Goal: Information Seeking & Learning: Learn about a topic

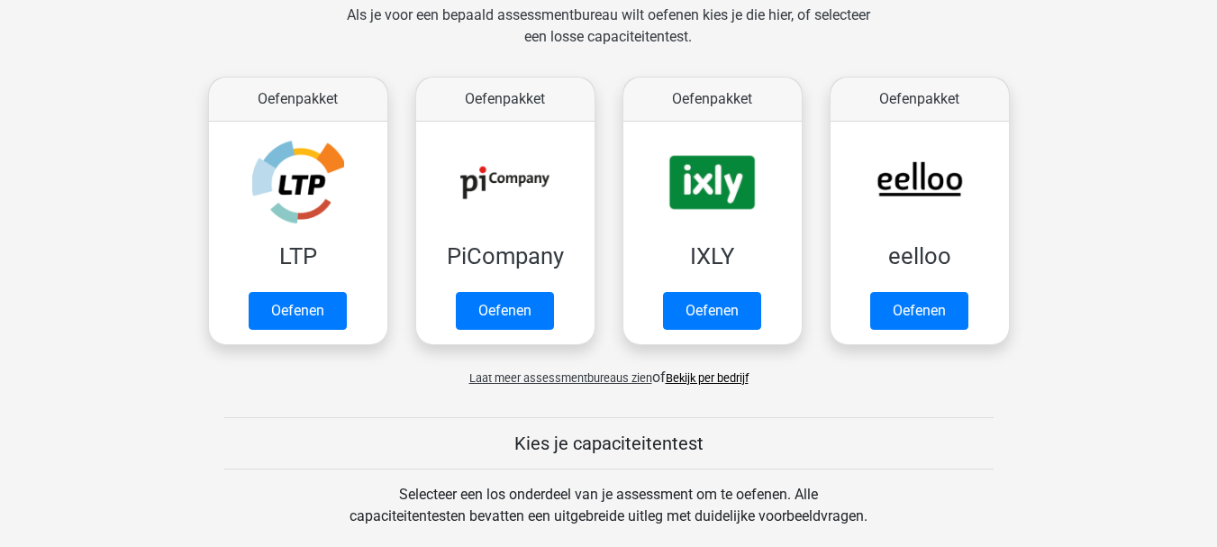
scroll to position [300, 0]
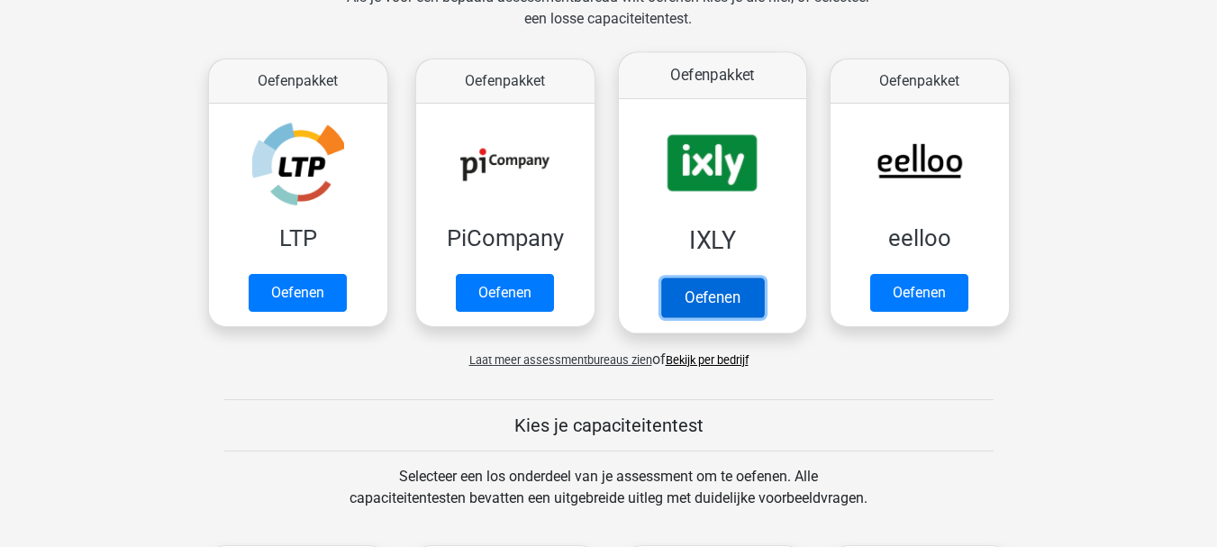
click at [695, 289] on link "Oefenen" at bounding box center [711, 297] width 103 height 40
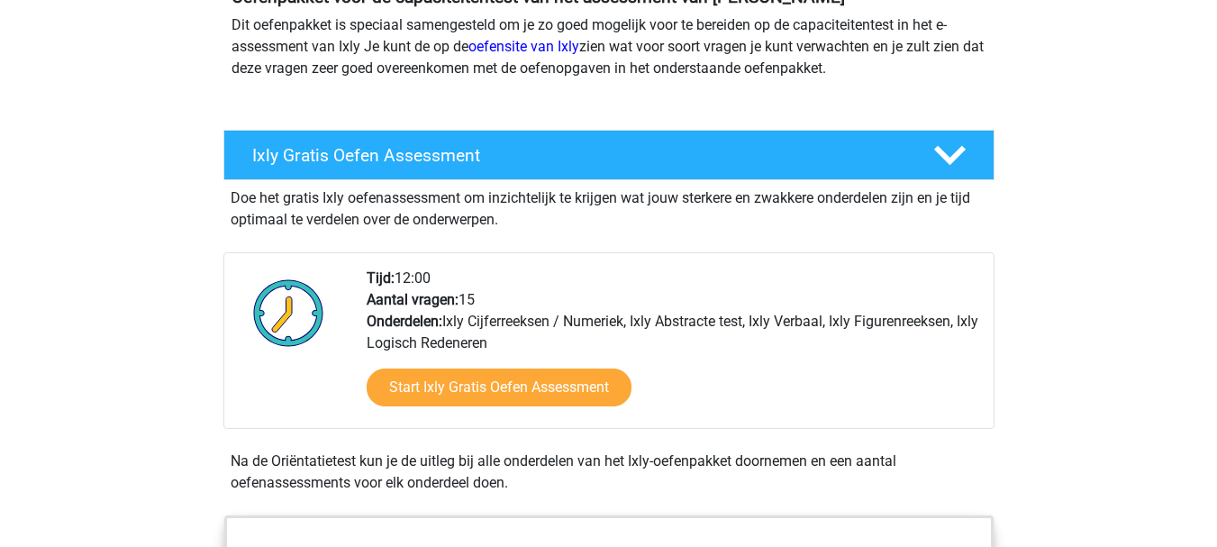
scroll to position [241, 0]
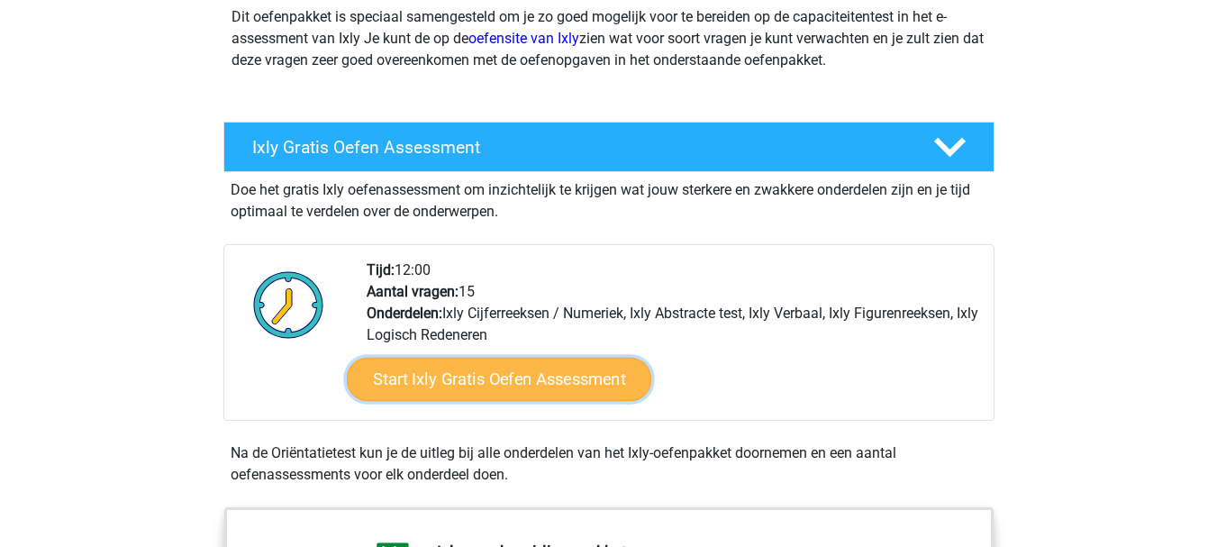
click at [578, 376] on link "Start Ixly Gratis Oefen Assessment" at bounding box center [498, 379] width 304 height 43
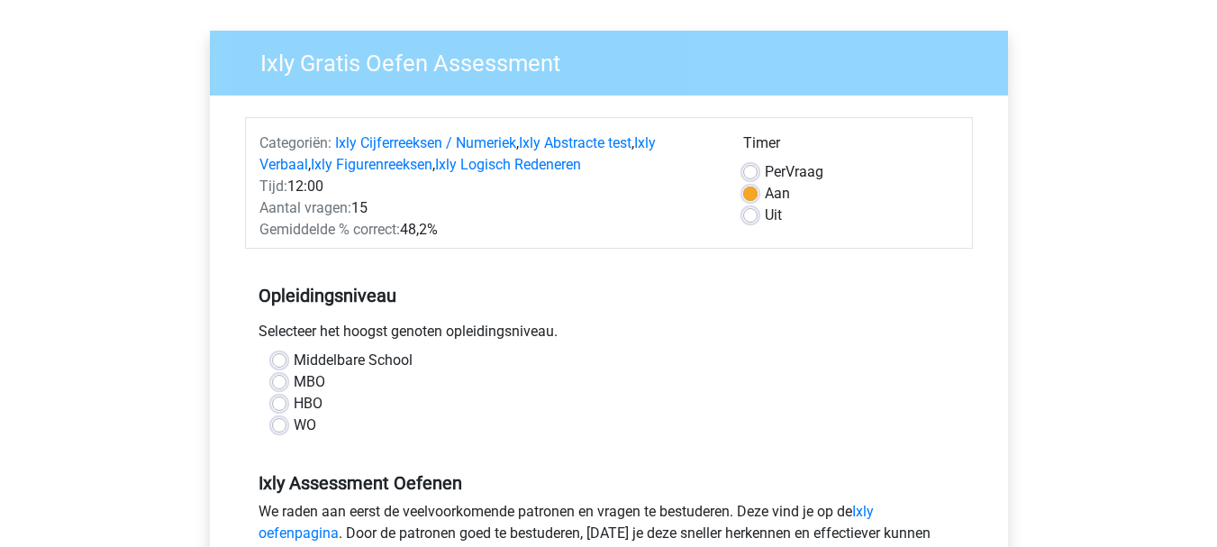
scroll to position [120, 0]
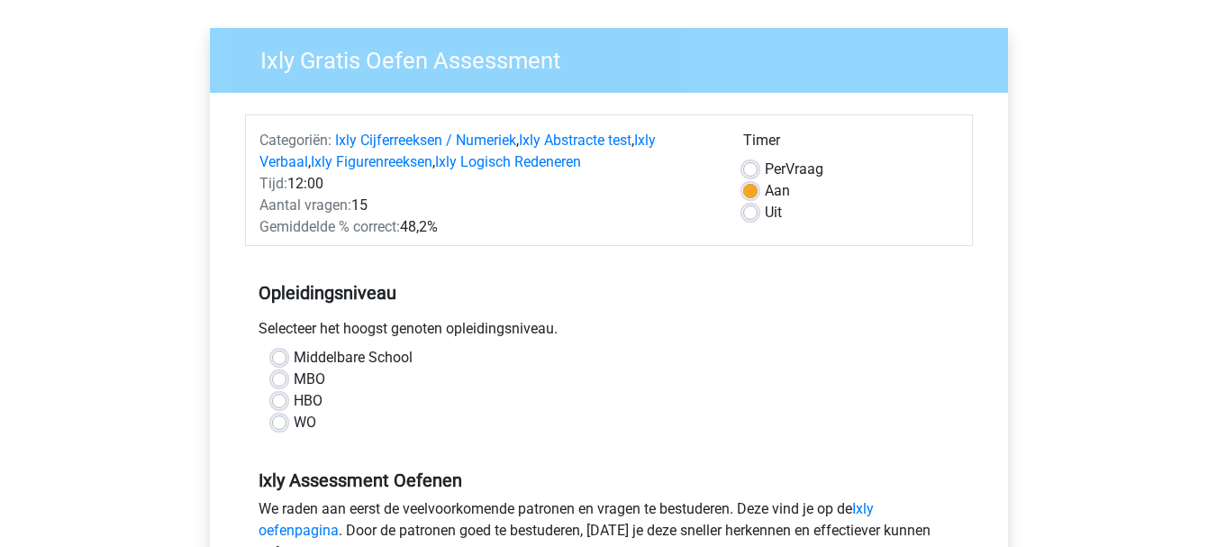
click at [320, 375] on label "MBO" at bounding box center [310, 379] width 32 height 22
click at [286, 375] on input "MBO" at bounding box center [279, 377] width 14 height 18
radio input "true"
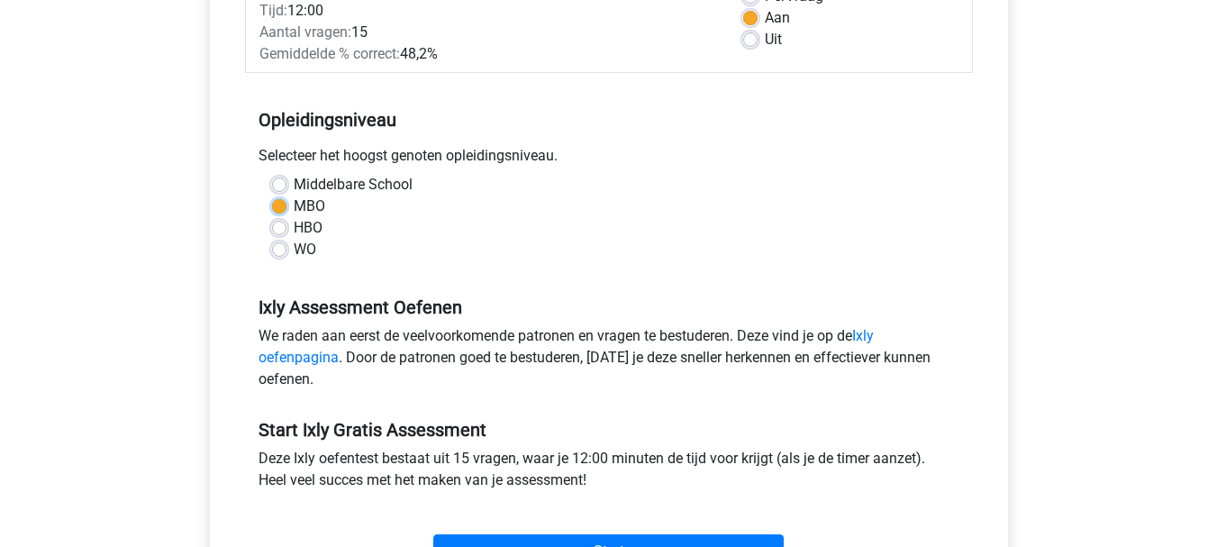
scroll to position [360, 0]
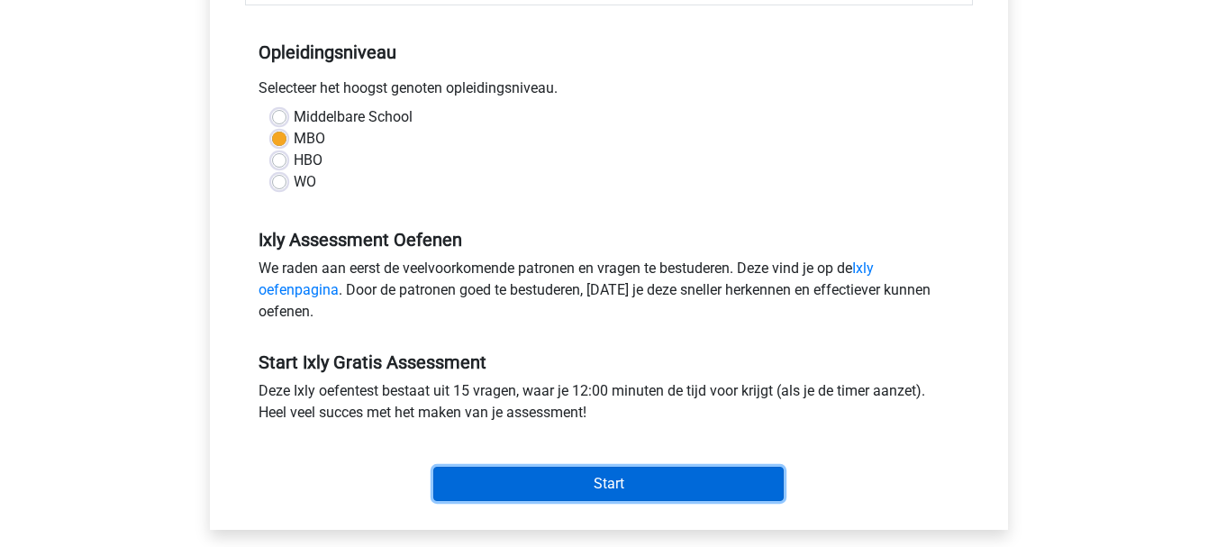
click at [654, 475] on input "Start" at bounding box center [608, 484] width 350 height 34
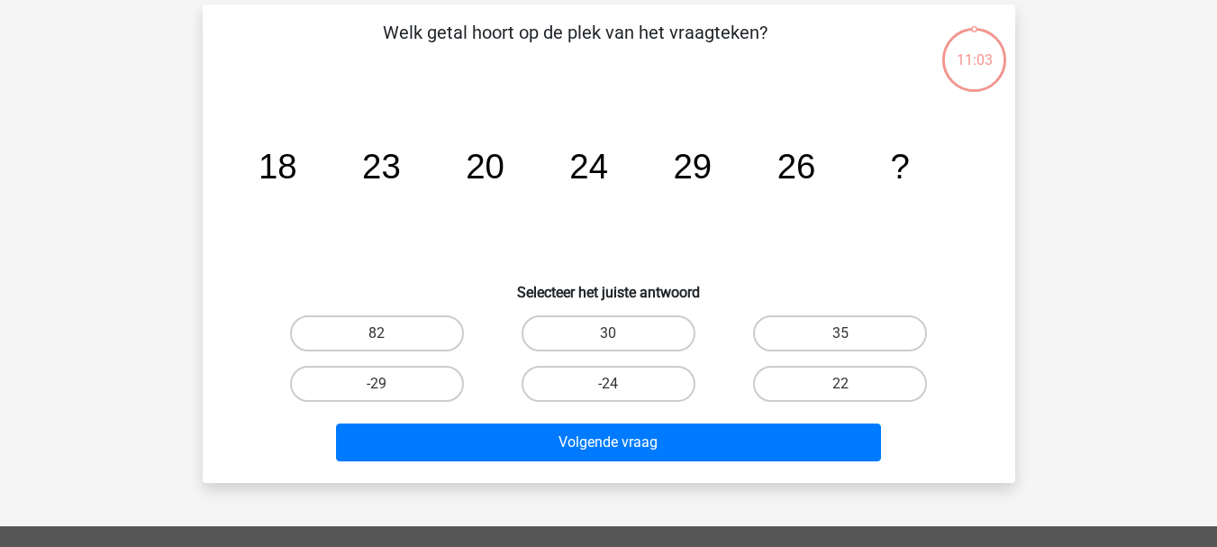
scroll to position [60, 0]
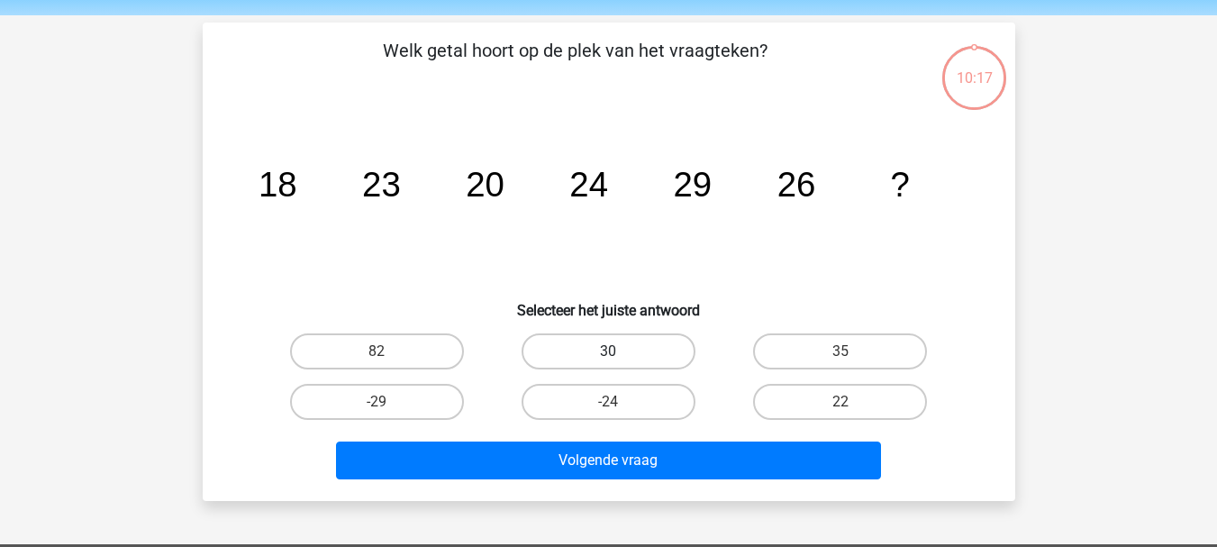
click at [640, 350] on label "30" at bounding box center [609, 351] width 174 height 36
click at [620, 351] on input "30" at bounding box center [614, 357] width 12 height 12
radio input "true"
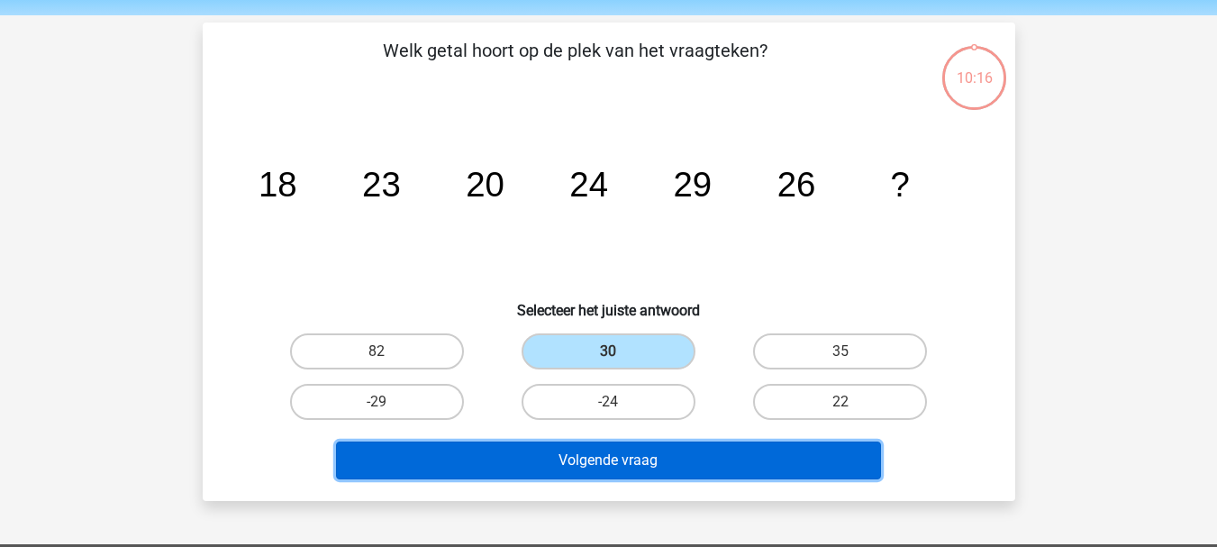
click at [661, 450] on button "Volgende vraag" at bounding box center [608, 460] width 545 height 38
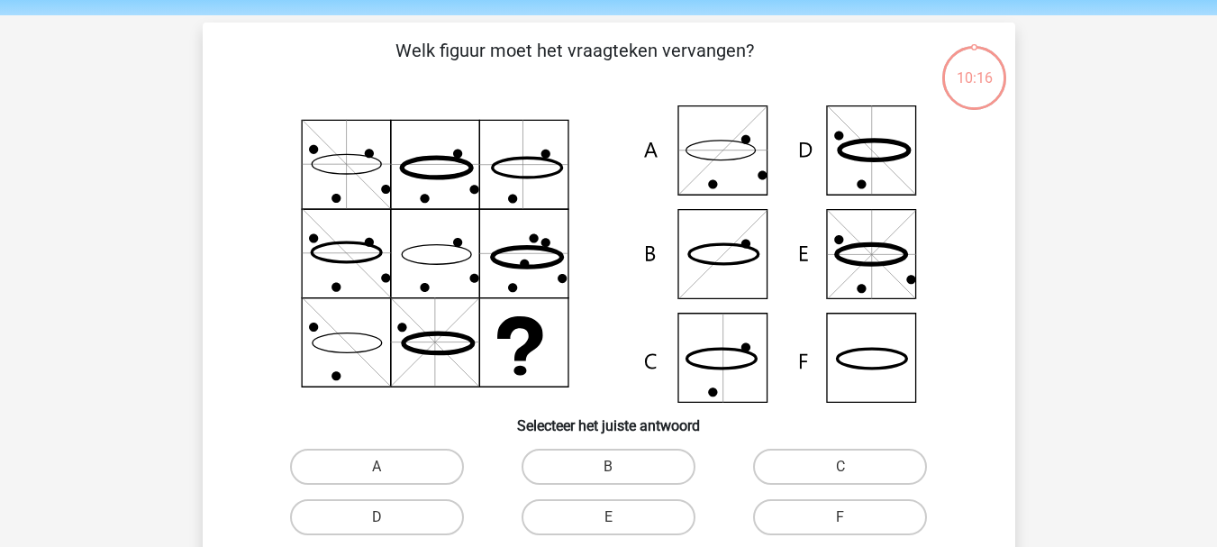
scroll to position [83, 0]
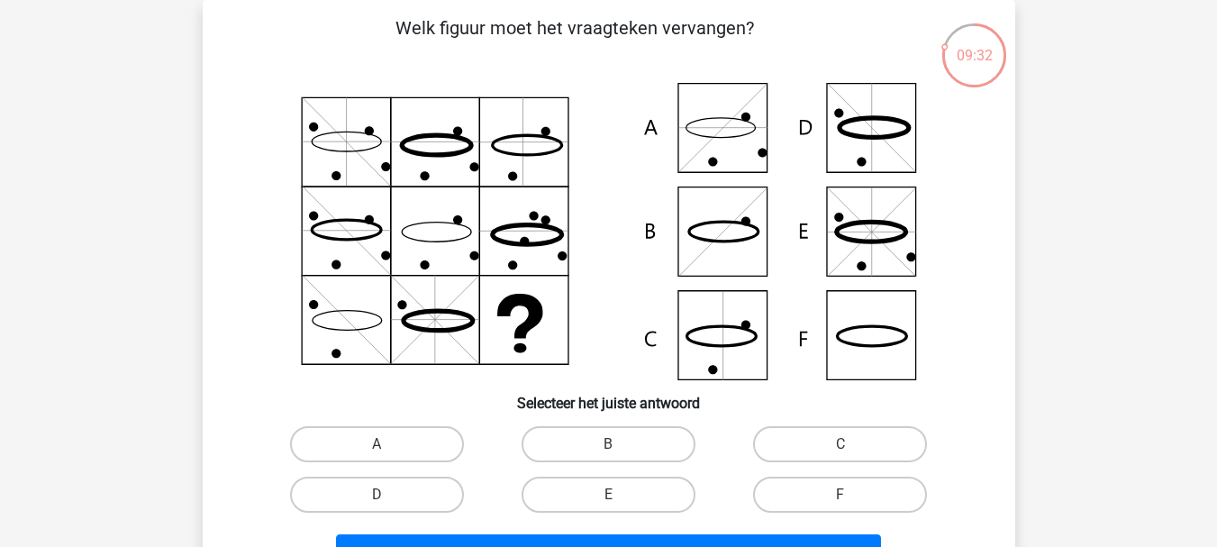
click at [897, 346] on icon at bounding box center [609, 231] width 726 height 297
click at [779, 495] on label "F" at bounding box center [840, 495] width 174 height 36
click at [840, 495] on input "F" at bounding box center [846, 501] width 12 height 12
radio input "true"
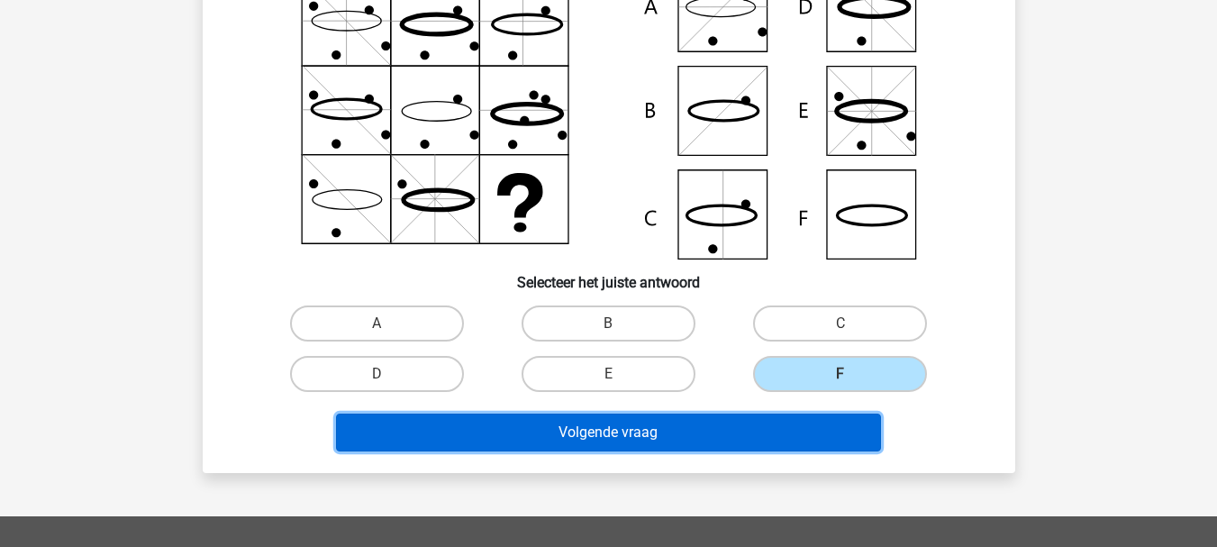
click at [752, 442] on button "Volgende vraag" at bounding box center [608, 432] width 545 height 38
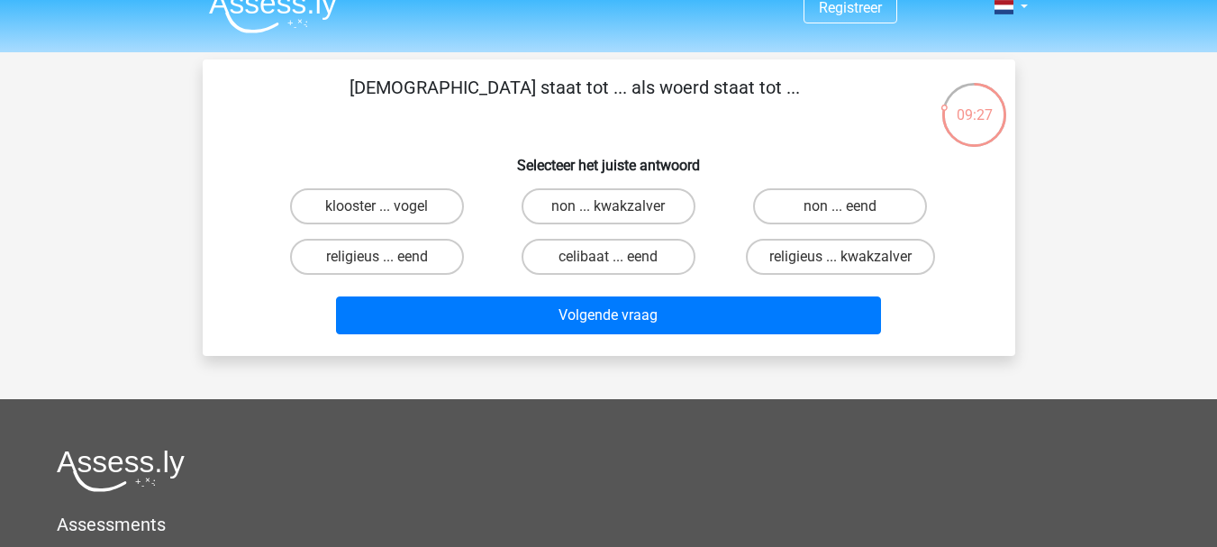
scroll to position [0, 0]
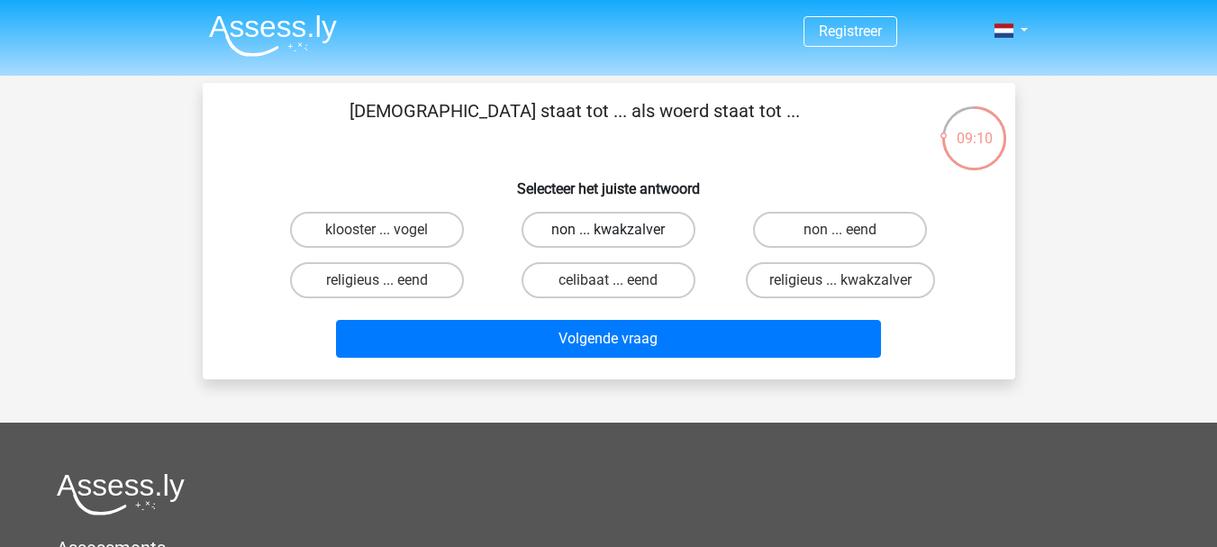
click at [662, 223] on label "non ... kwakzalver" at bounding box center [609, 230] width 174 height 36
click at [620, 230] on input "non ... kwakzalver" at bounding box center [614, 236] width 12 height 12
radio input "true"
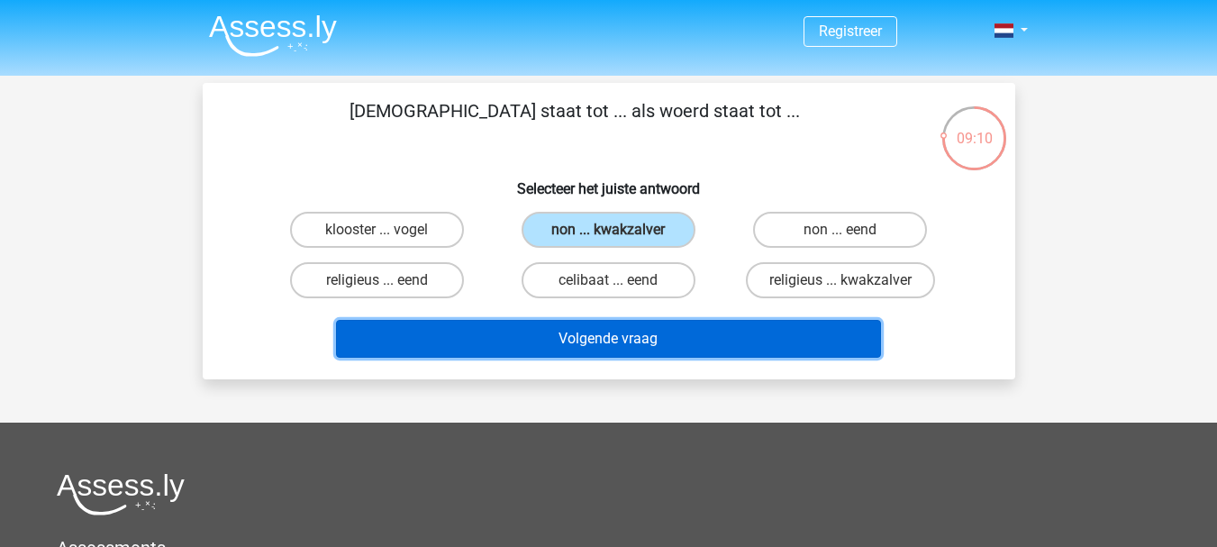
click at [657, 341] on button "Volgende vraag" at bounding box center [608, 339] width 545 height 38
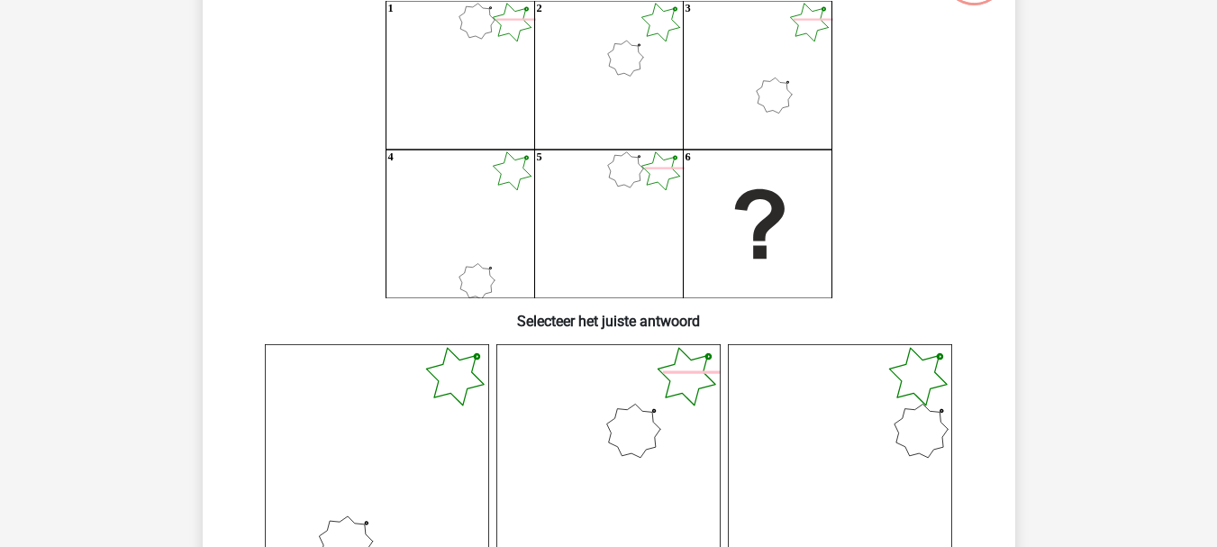
scroll to position [143, 0]
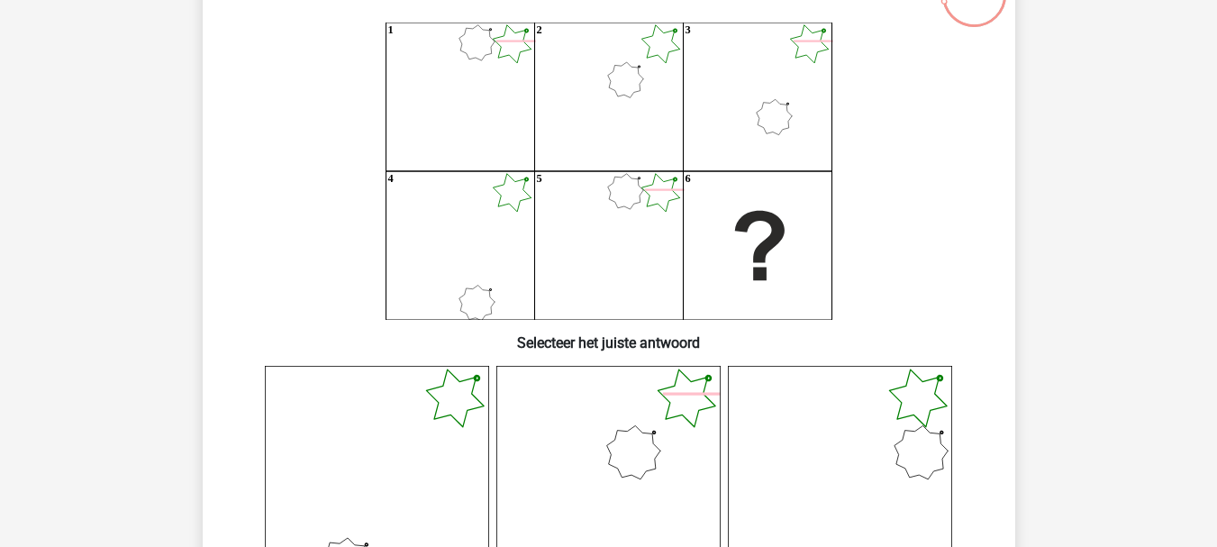
click at [793, 404] on icon at bounding box center [840, 478] width 224 height 224
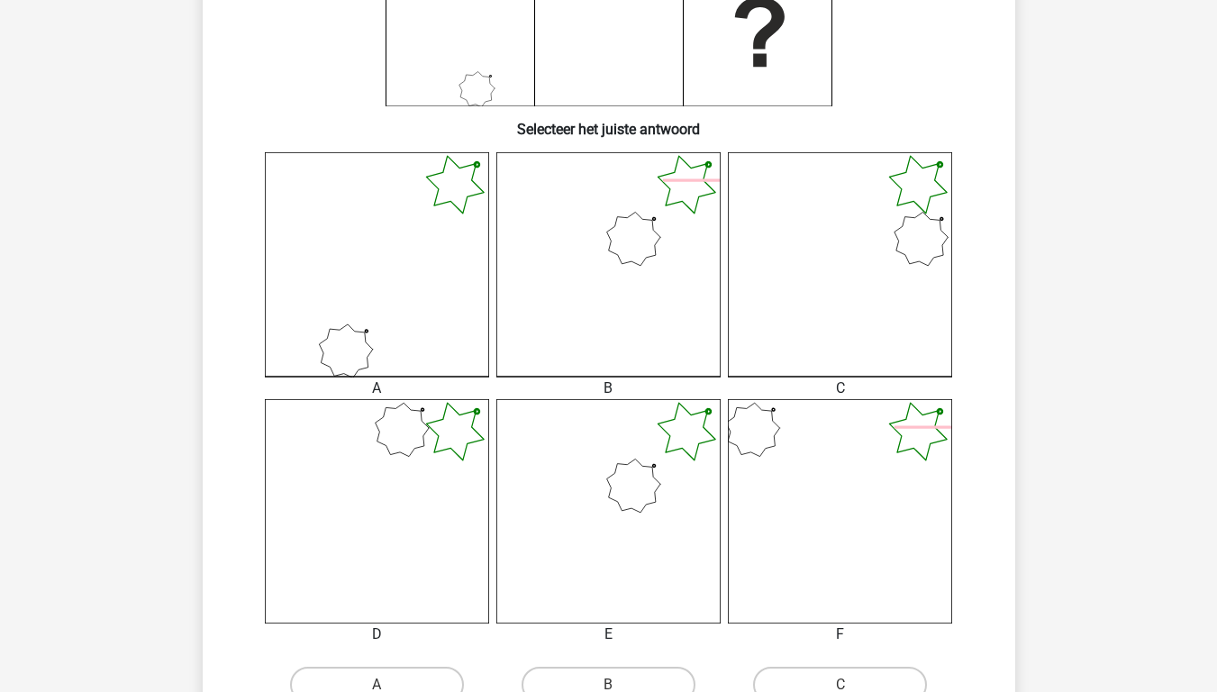
scroll to position [360, 0]
click at [448, 459] on icon at bounding box center [377, 507] width 224 height 224
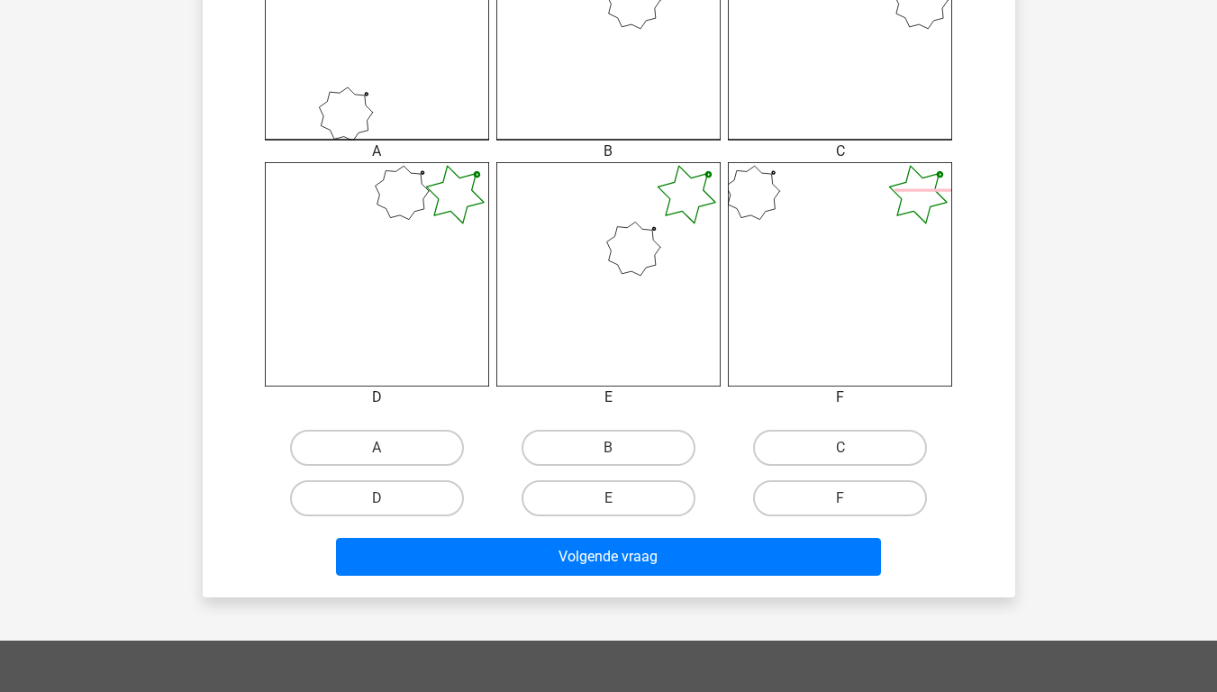
scroll to position [601, 0]
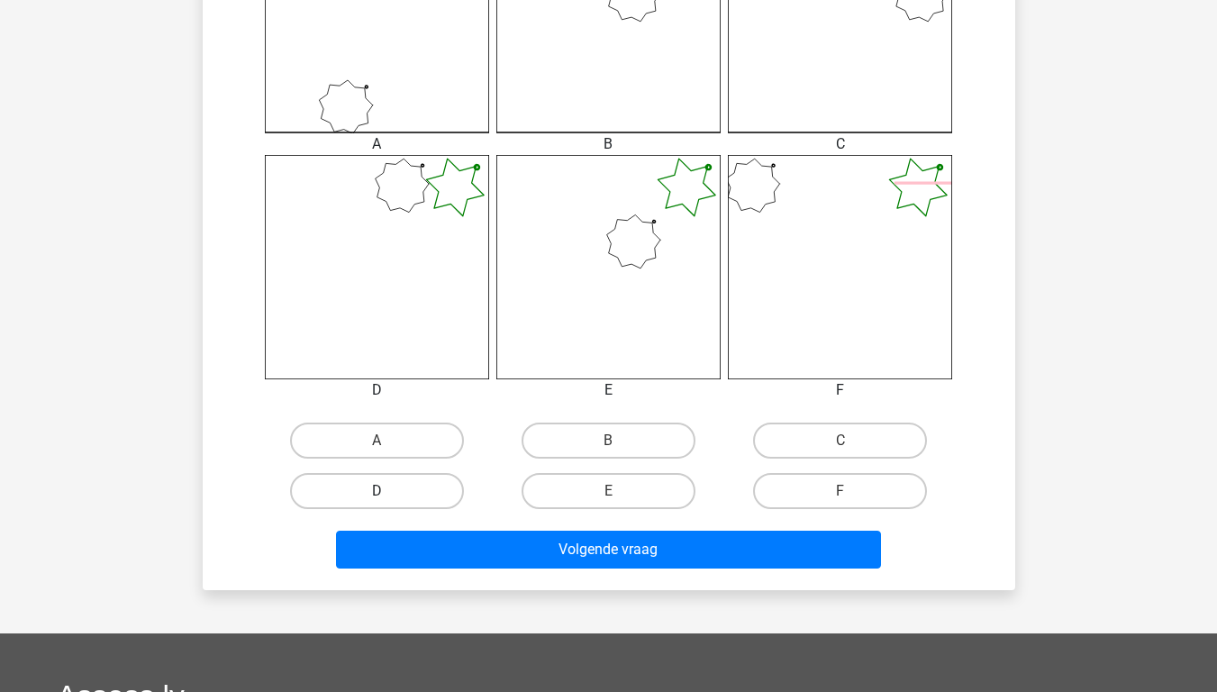
click at [376, 495] on label "D" at bounding box center [377, 491] width 174 height 36
click at [377, 495] on input "D" at bounding box center [383, 497] width 12 height 12
radio input "true"
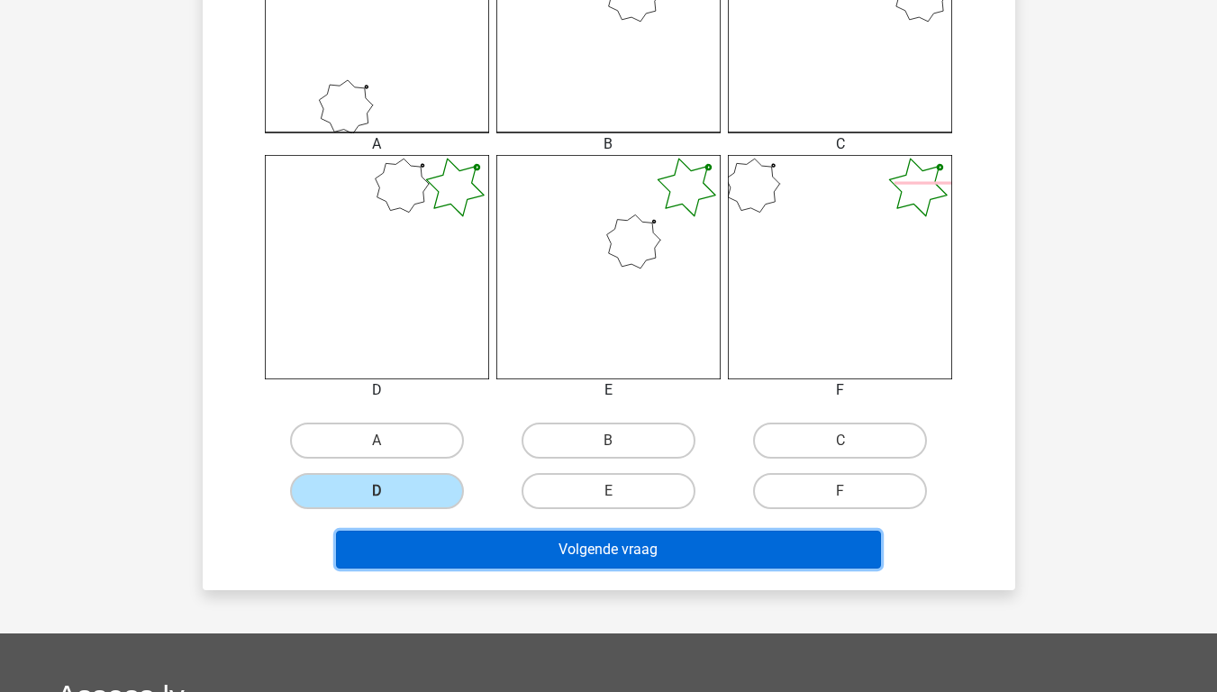
click at [475, 539] on button "Volgende vraag" at bounding box center [608, 550] width 545 height 38
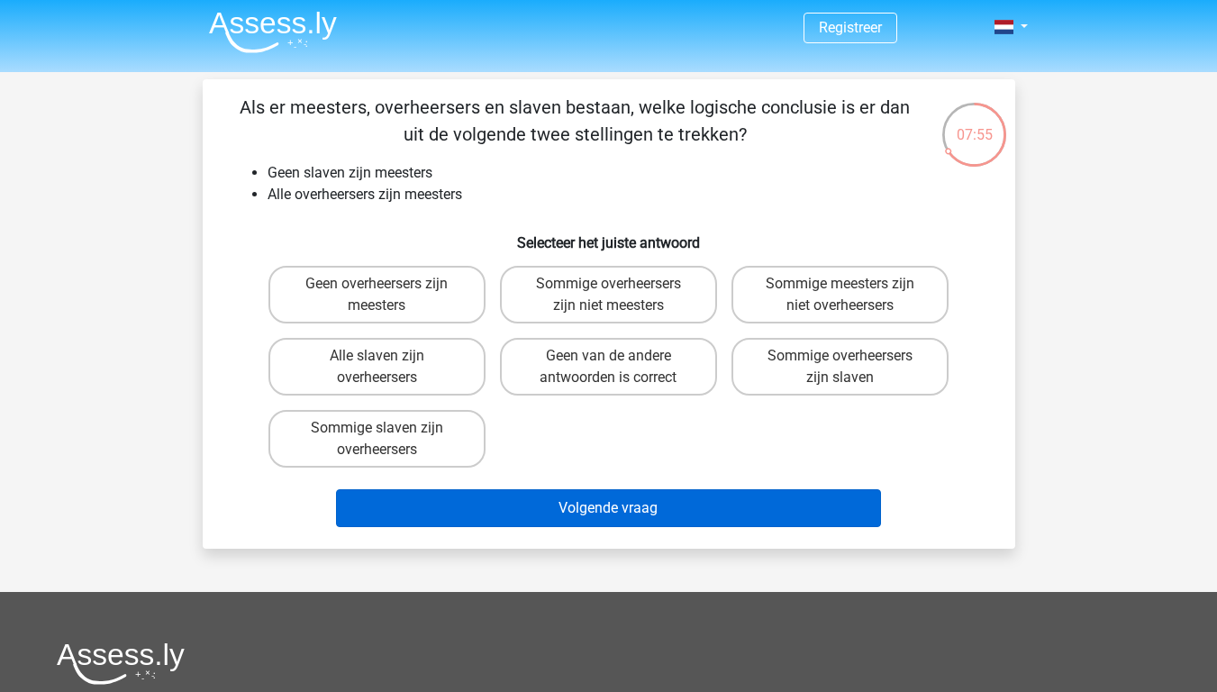
scroll to position [0, 0]
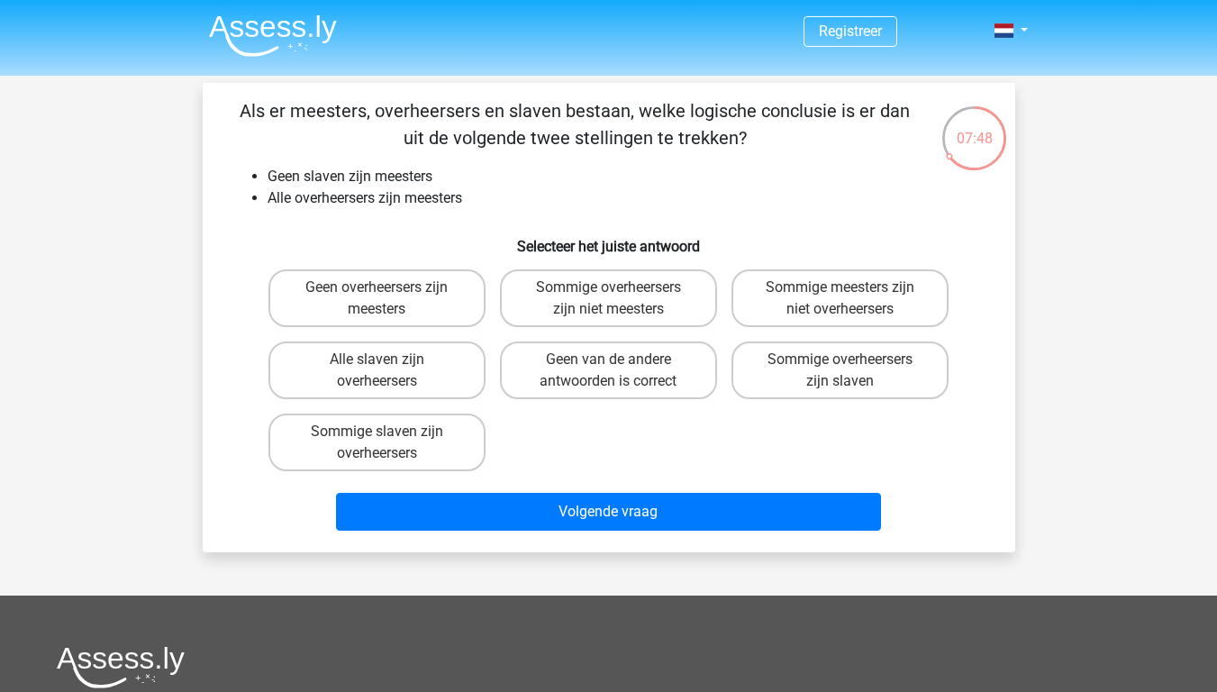
drag, startPoint x: 249, startPoint y: 108, endPoint x: 746, endPoint y: 145, distance: 498.6
click at [746, 145] on p "Als er meesters, overheersers en slaven bestaan, welke logische conclusie is er…" at bounding box center [575, 124] width 687 height 54
click at [745, 145] on p "Als er meesters, overheersers en slaven bestaan, welke logische conclusie is er…" at bounding box center [575, 124] width 687 height 54
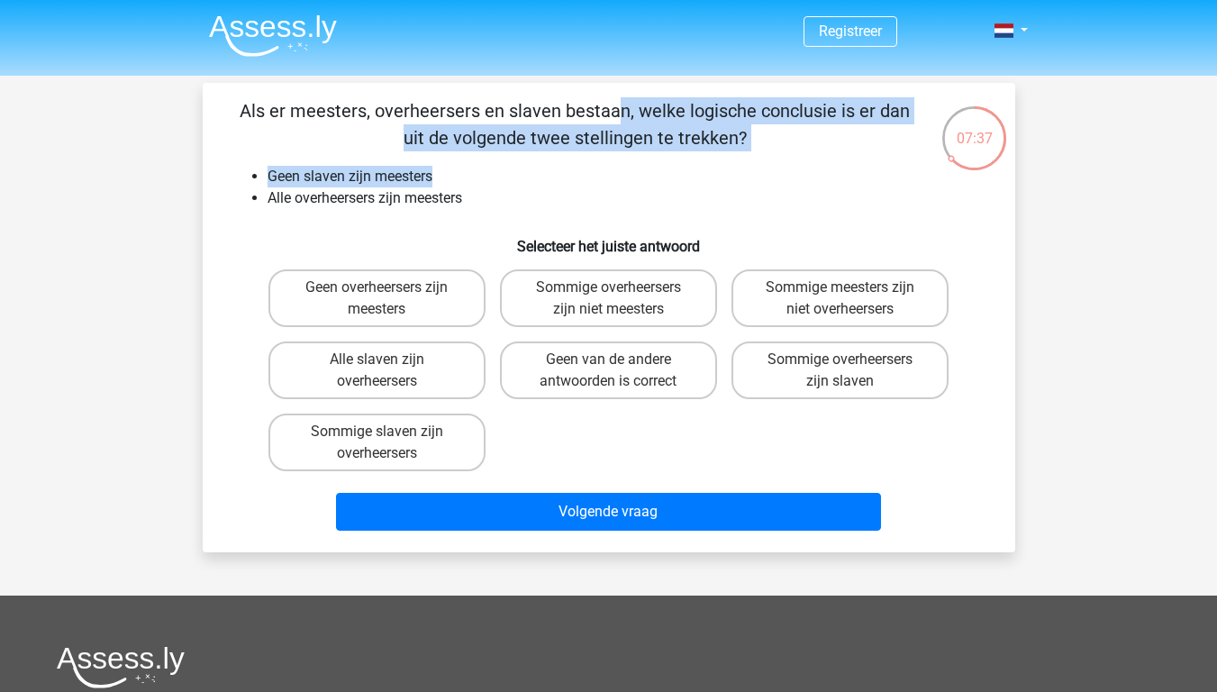
drag, startPoint x: 248, startPoint y: 106, endPoint x: 690, endPoint y: 158, distance: 445.3
click at [690, 158] on div "Als er meesters, overheersers en slaven bestaan, welke logische conclusie is er…" at bounding box center [609, 317] width 798 height 441
click at [786, 364] on label "Sommige overheersers zijn slaven" at bounding box center [839, 370] width 217 height 58
click at [840, 364] on input "Sommige overheersers zijn slaven" at bounding box center [846, 365] width 12 height 12
radio input "true"
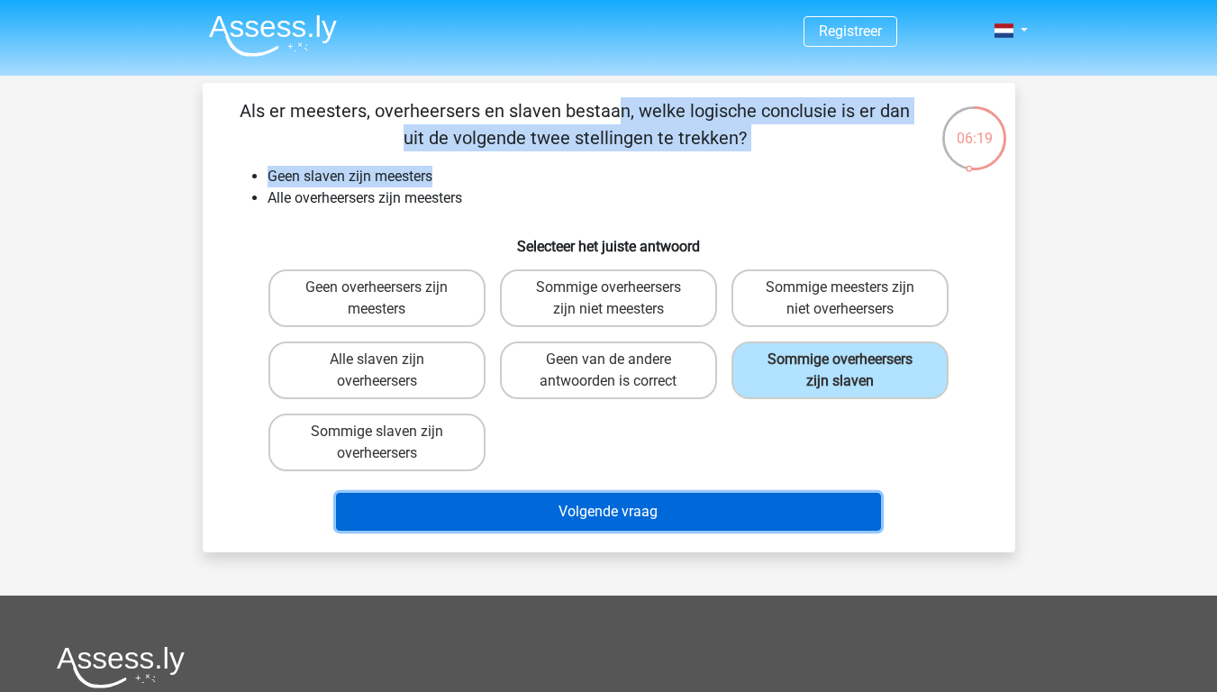
click at [665, 509] on button "Volgende vraag" at bounding box center [608, 512] width 545 height 38
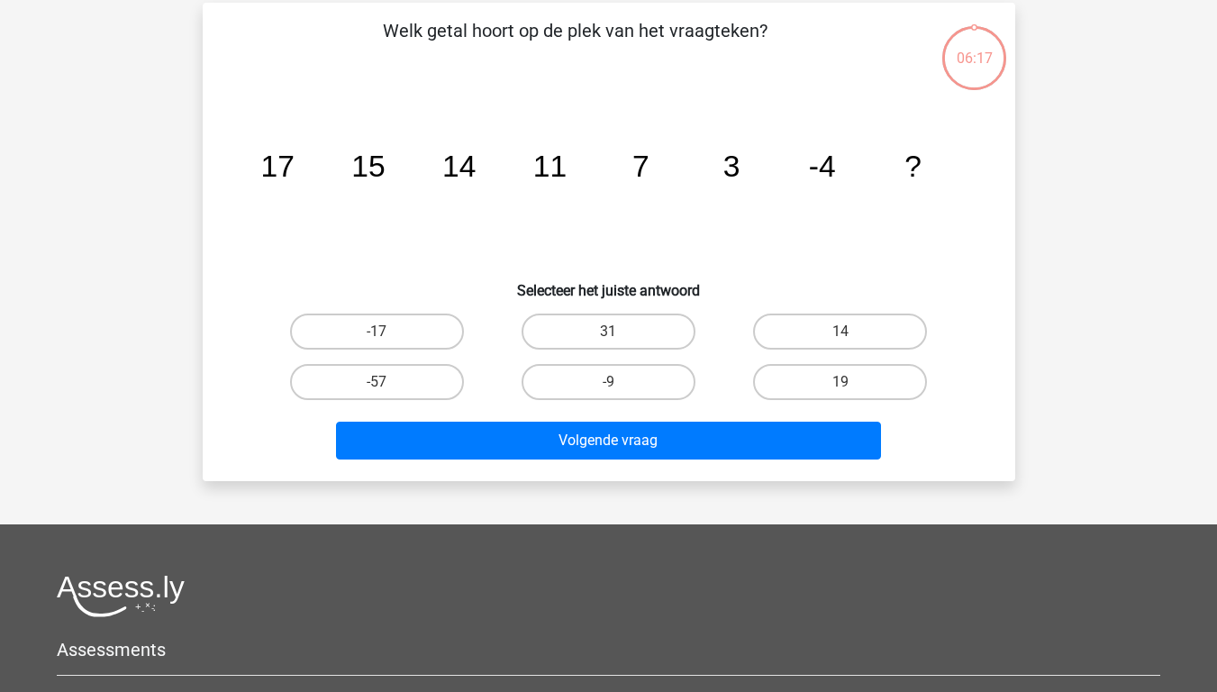
scroll to position [83, 0]
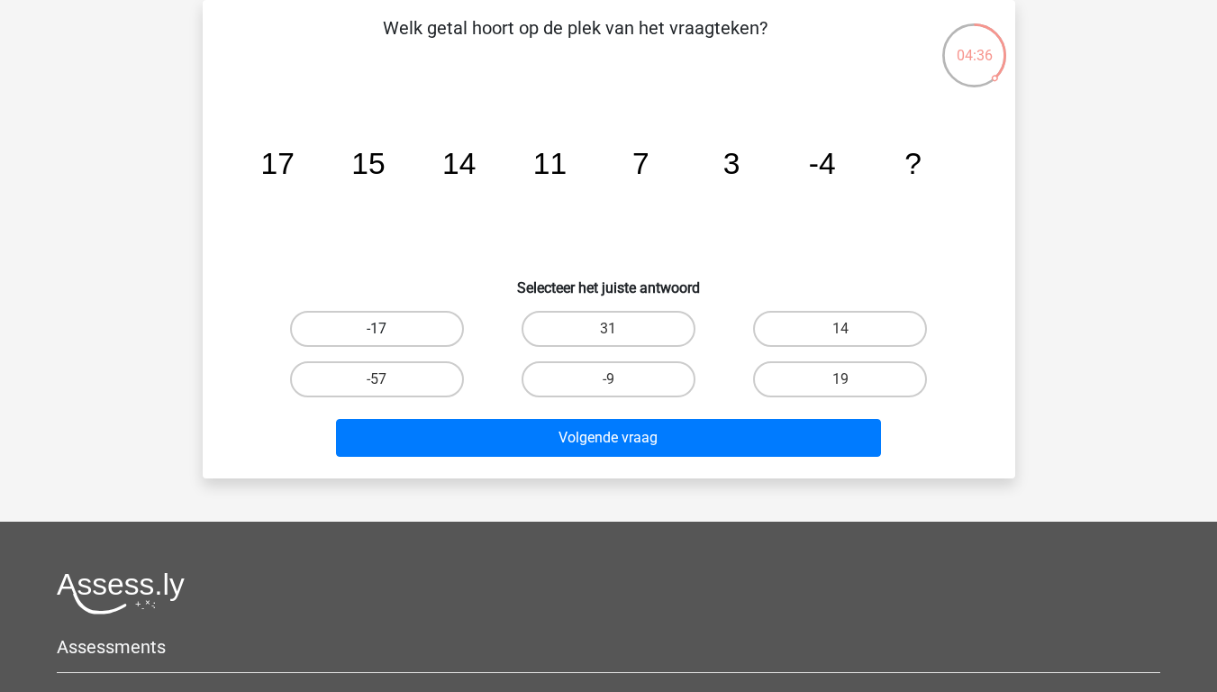
click at [337, 324] on label "-17" at bounding box center [377, 329] width 174 height 36
click at [377, 329] on input "-17" at bounding box center [383, 335] width 12 height 12
radio input "true"
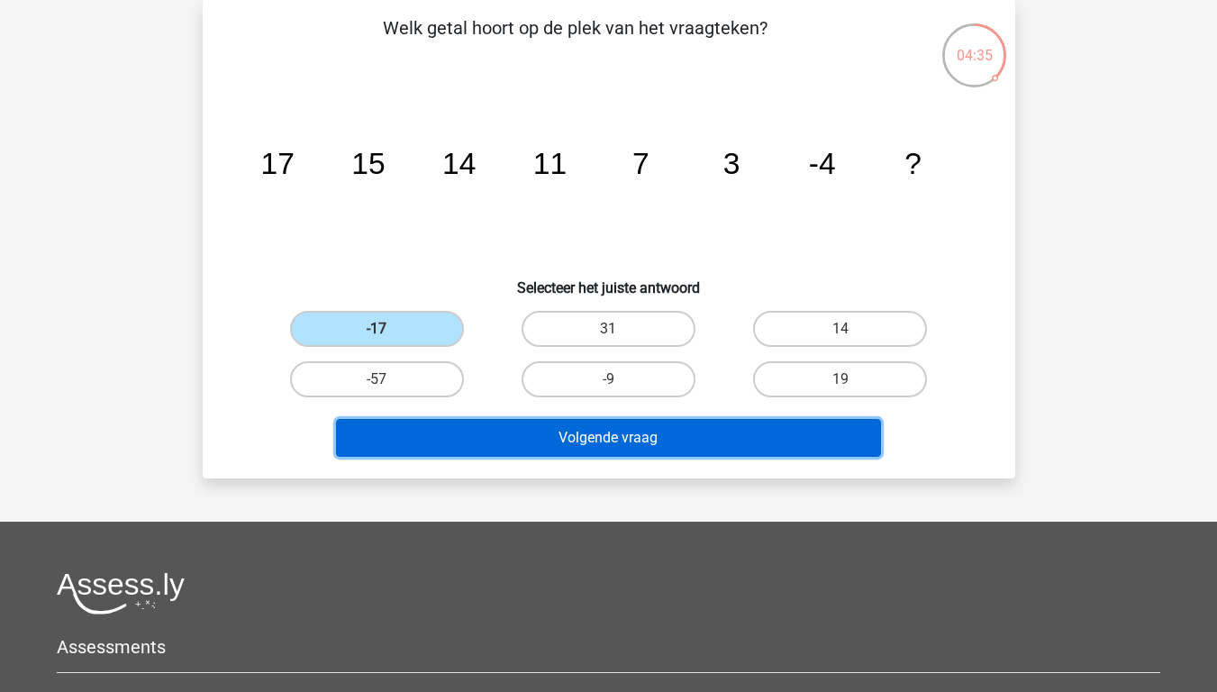
click at [486, 431] on button "Volgende vraag" at bounding box center [608, 438] width 545 height 38
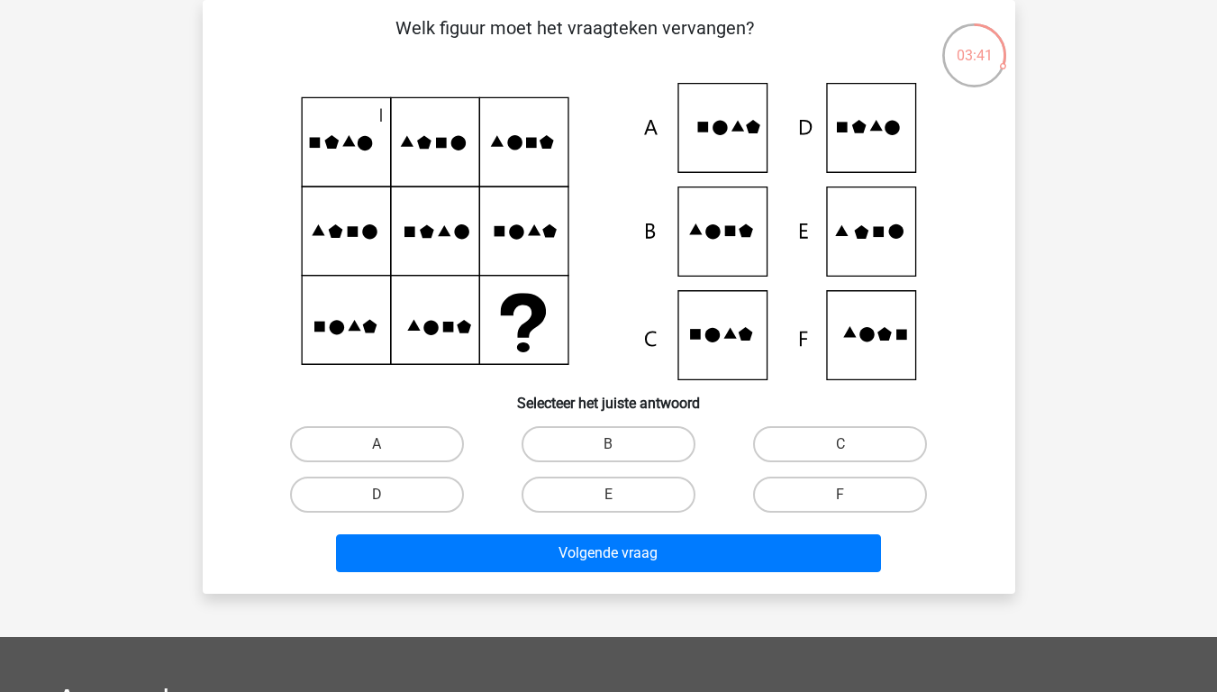
click at [873, 248] on icon at bounding box center [609, 231] width 726 height 297
click at [634, 496] on label "E" at bounding box center [609, 495] width 174 height 36
click at [620, 496] on input "E" at bounding box center [614, 501] width 12 height 12
radio input "true"
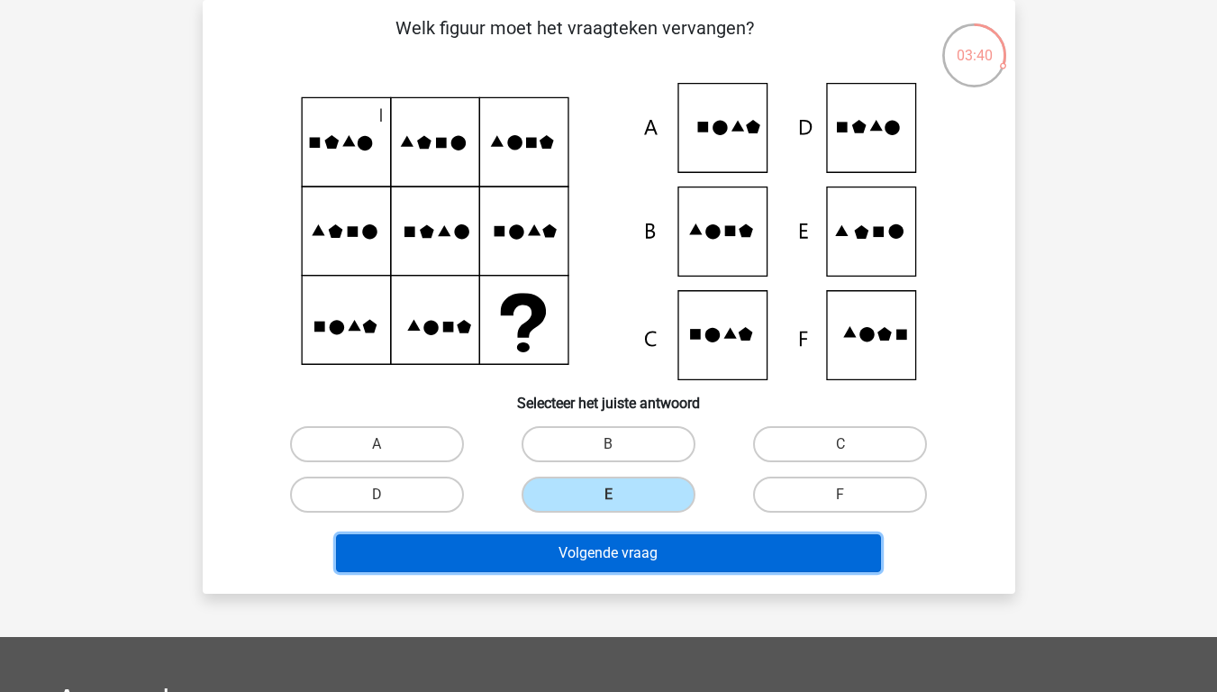
click at [631, 546] on button "Volgende vraag" at bounding box center [608, 553] width 545 height 38
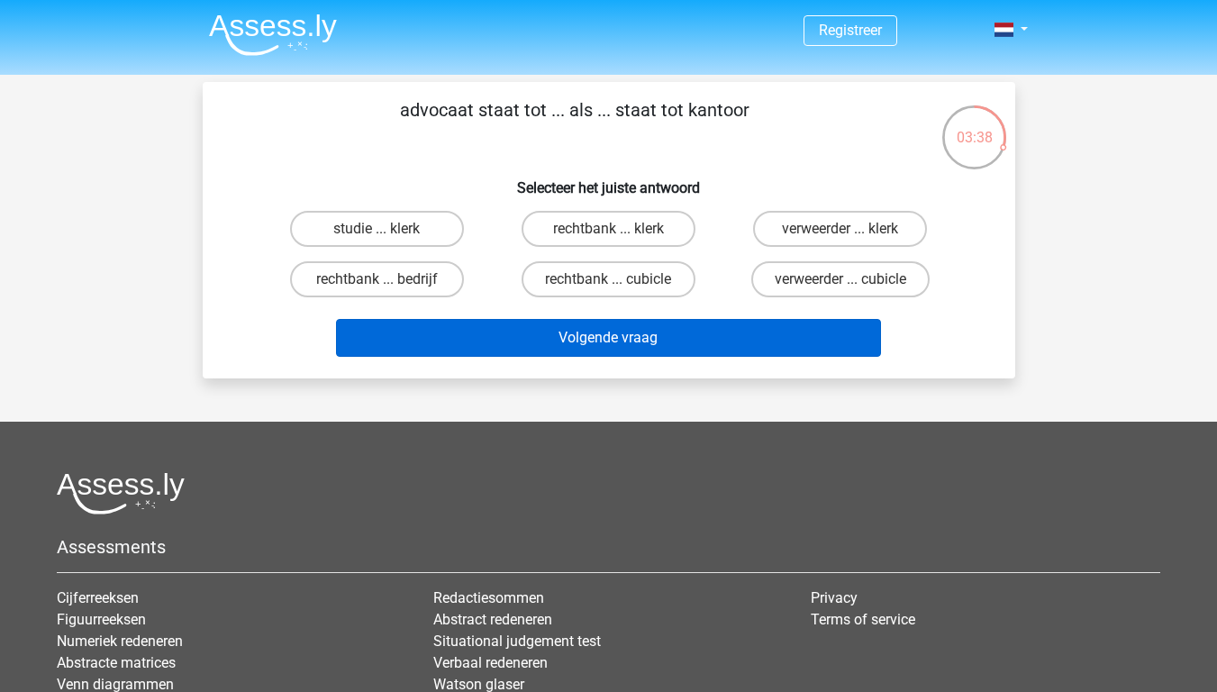
scroll to position [0, 0]
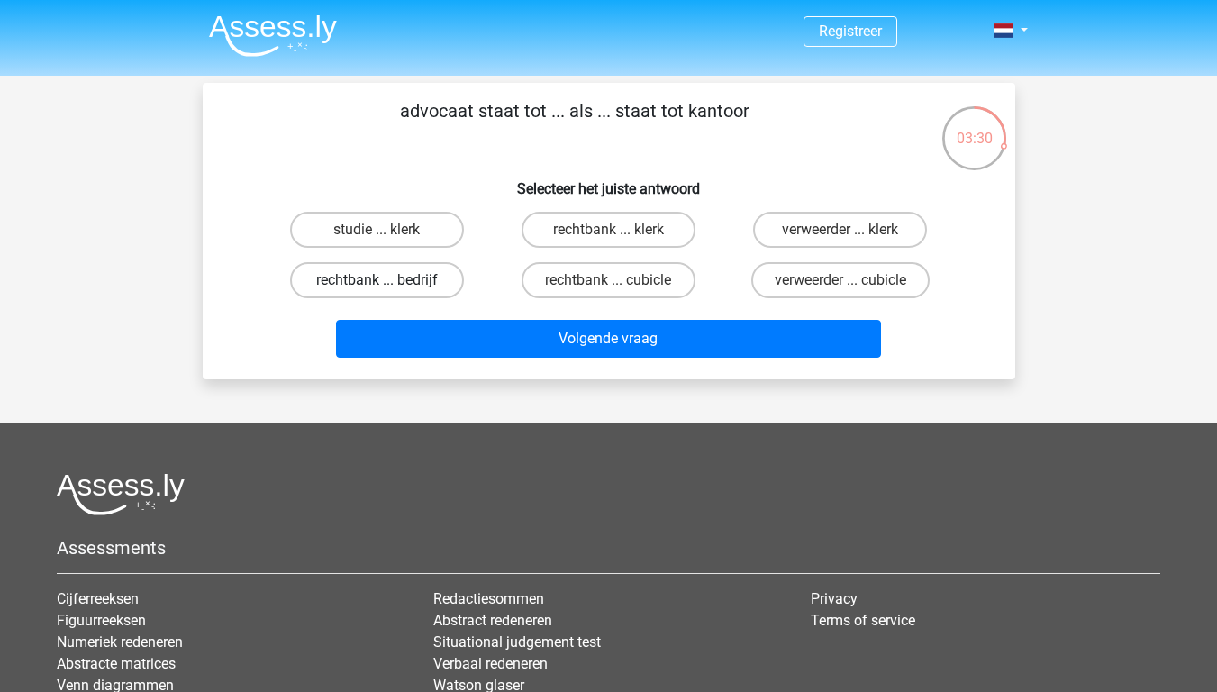
click at [450, 277] on label "rechtbank ... bedrijf" at bounding box center [377, 280] width 174 height 36
click at [388, 280] on input "rechtbank ... bedrijf" at bounding box center [383, 286] width 12 height 12
radio input "true"
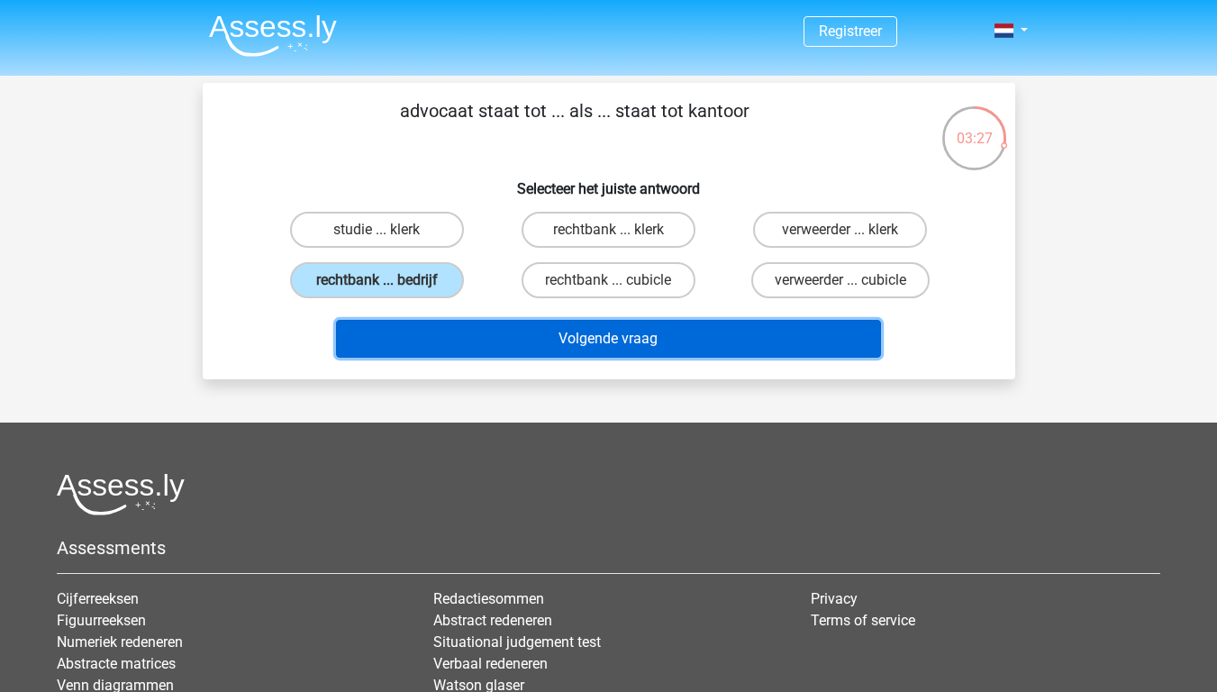
click at [498, 344] on button "Volgende vraag" at bounding box center [608, 339] width 545 height 38
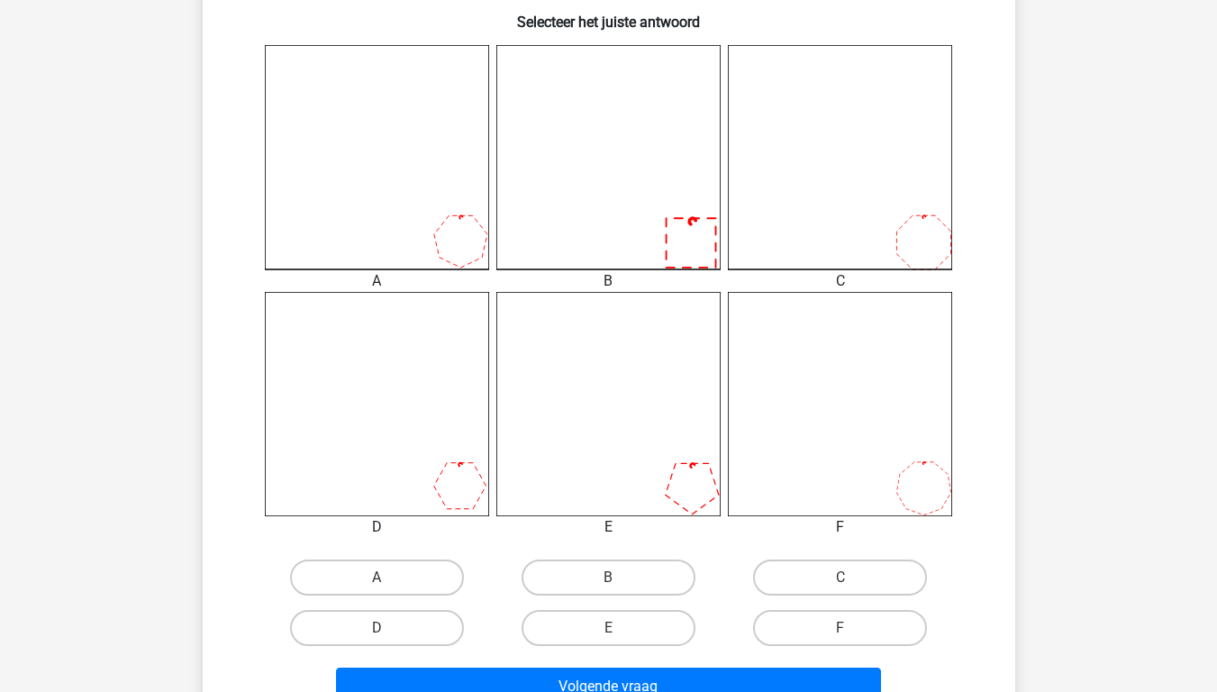
scroll to position [504, 0]
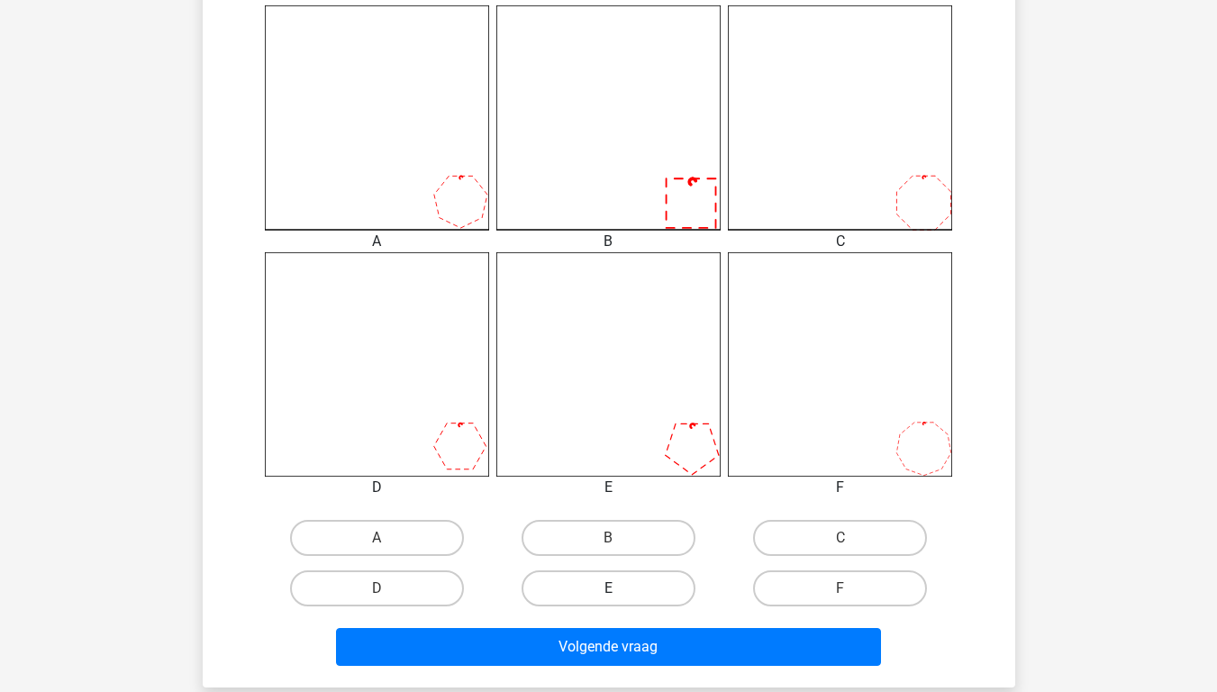
click at [660, 546] on label "E" at bounding box center [609, 588] width 174 height 36
click at [620, 546] on input "E" at bounding box center [614, 594] width 12 height 12
radio input "true"
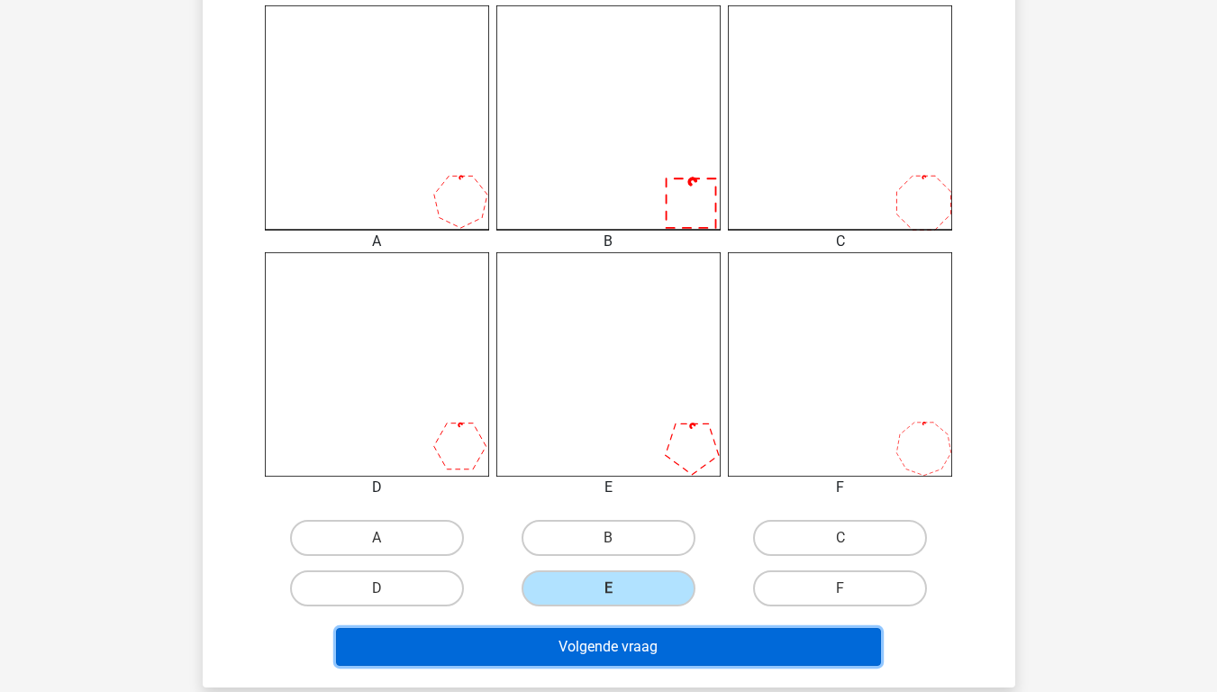
click at [670, 546] on button "Volgende vraag" at bounding box center [608, 647] width 545 height 38
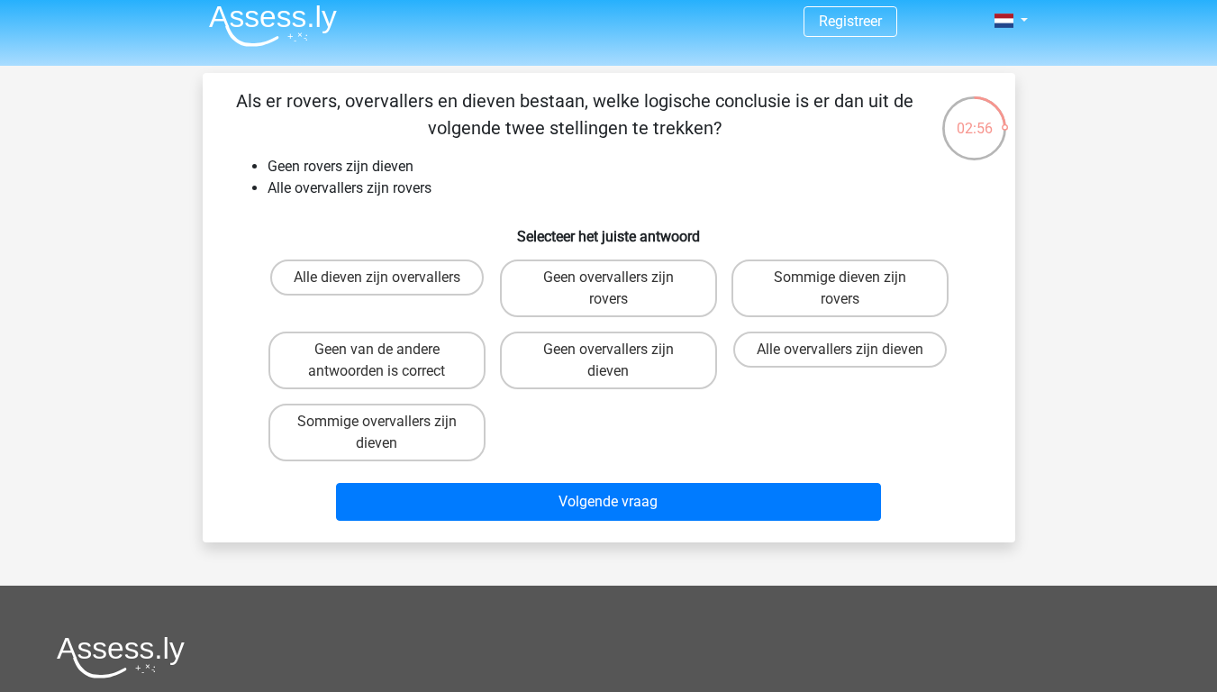
scroll to position [0, 0]
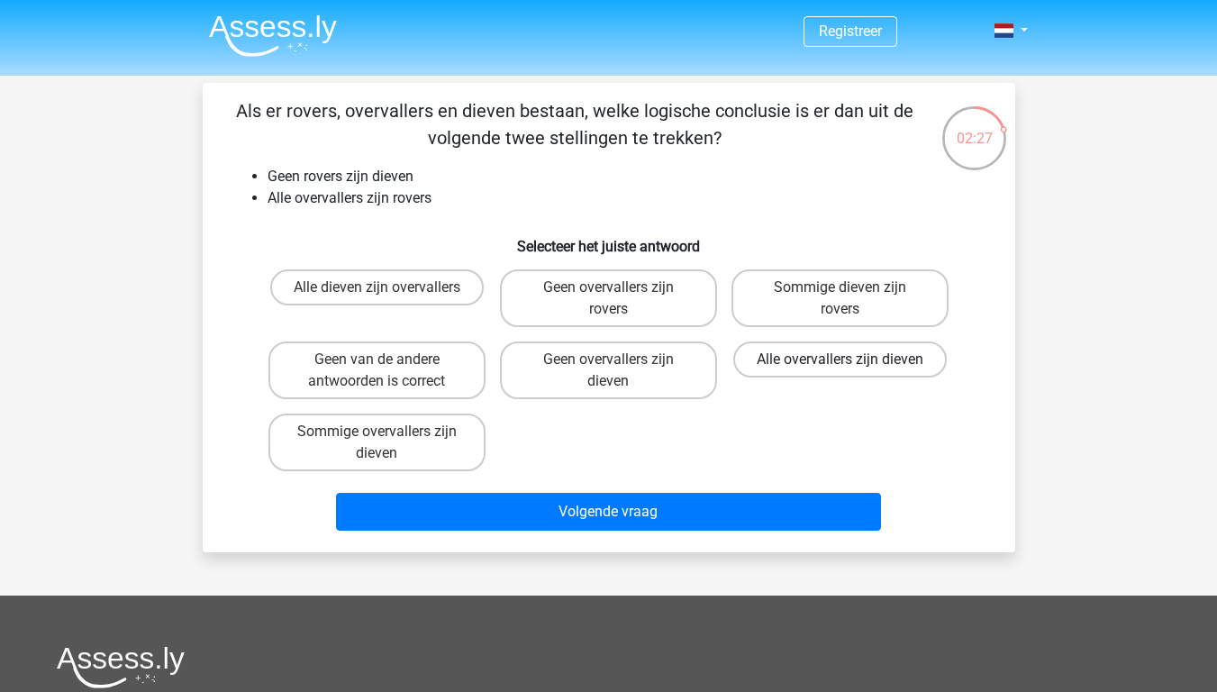
click at [812, 359] on label "Alle overvallers zijn dieven" at bounding box center [839, 359] width 213 height 36
click at [840, 359] on input "Alle overvallers zijn dieven" at bounding box center [846, 365] width 12 height 12
radio input "true"
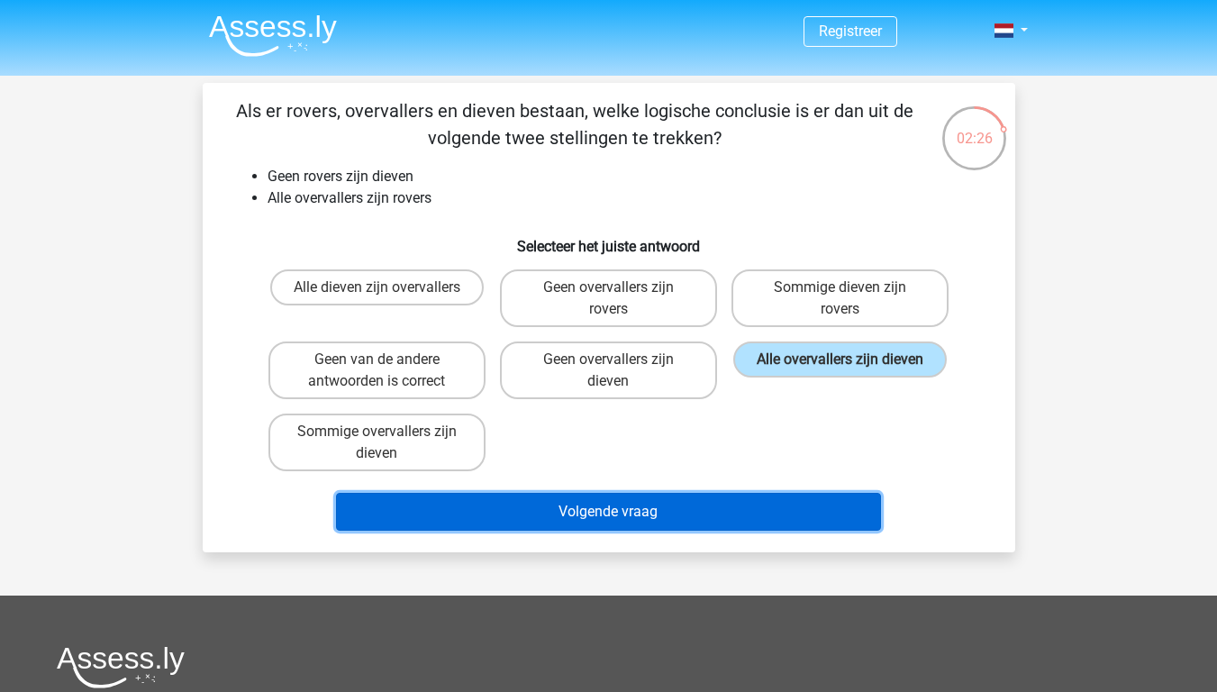
click at [758, 509] on button "Volgende vraag" at bounding box center [608, 512] width 545 height 38
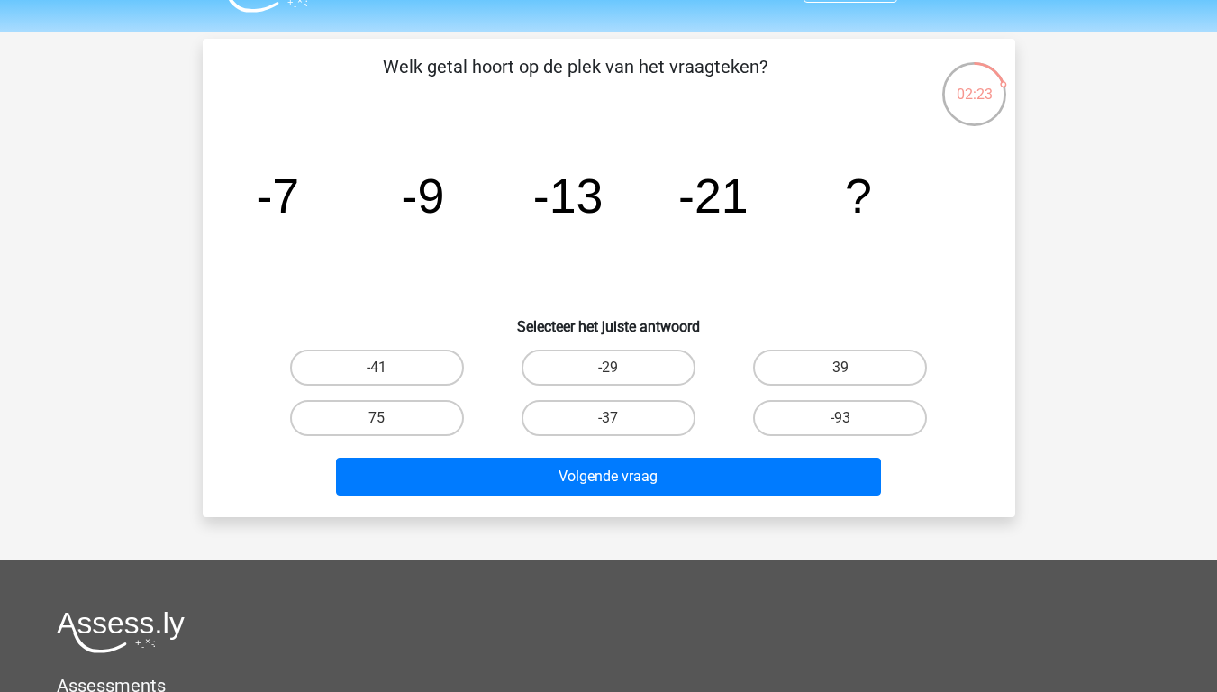
scroll to position [23, 0]
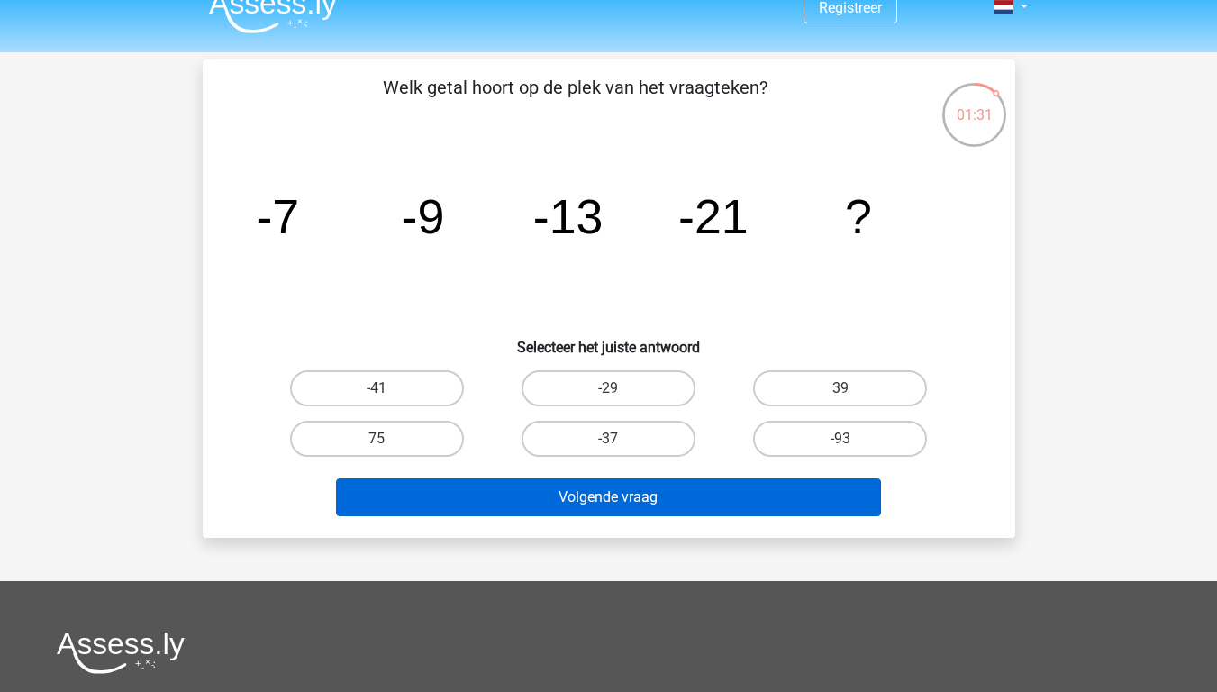
drag, startPoint x: 577, startPoint y: 444, endPoint x: 589, endPoint y: 478, distance: 36.5
click at [579, 444] on label "-37" at bounding box center [609, 439] width 174 height 36
click at [608, 444] on input "-37" at bounding box center [614, 445] width 12 height 12
radio input "true"
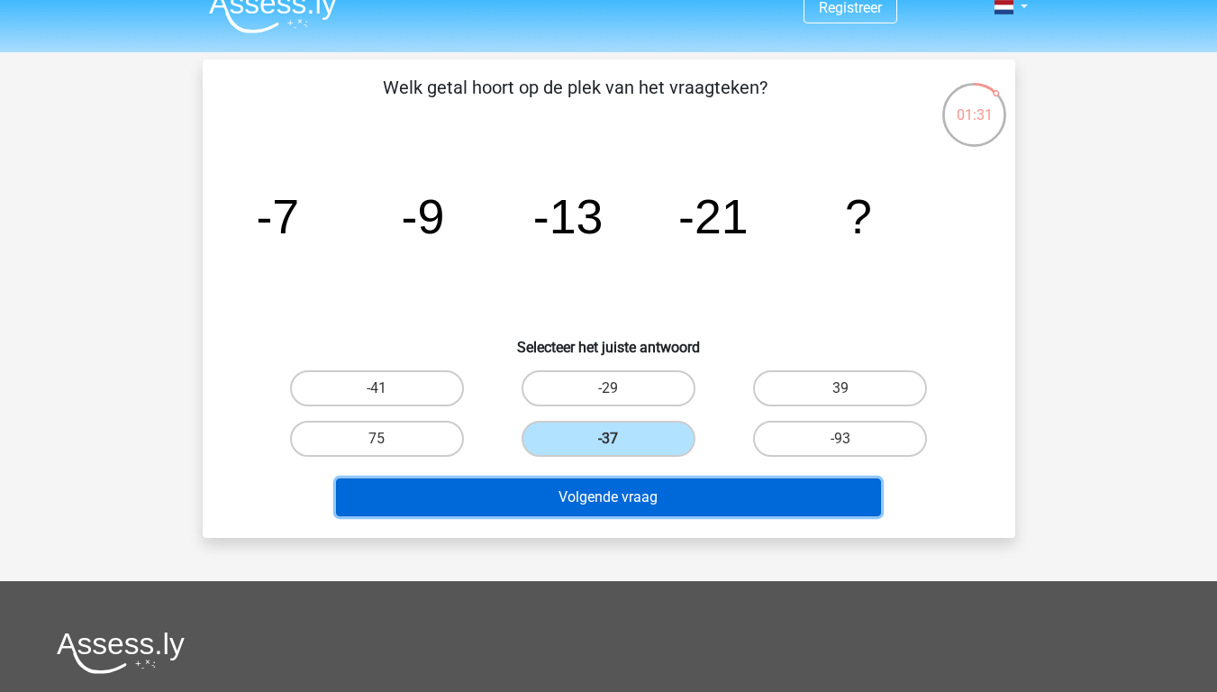
click at [612, 508] on button "Volgende vraag" at bounding box center [608, 497] width 545 height 38
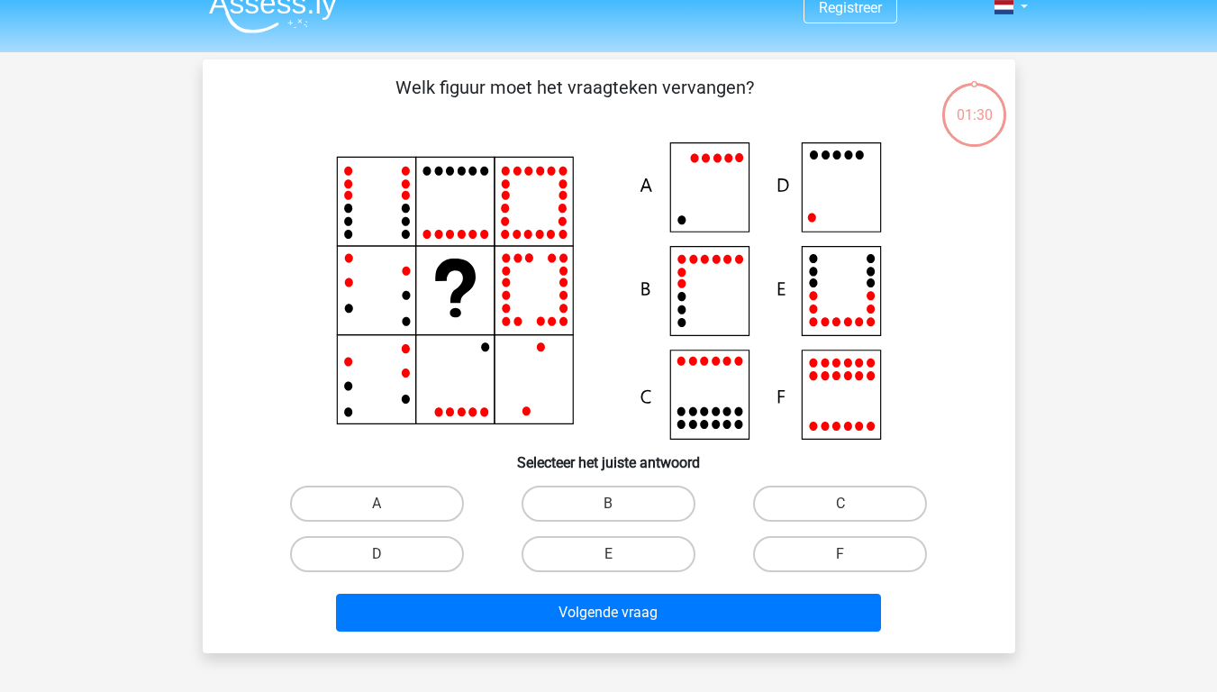
scroll to position [83, 0]
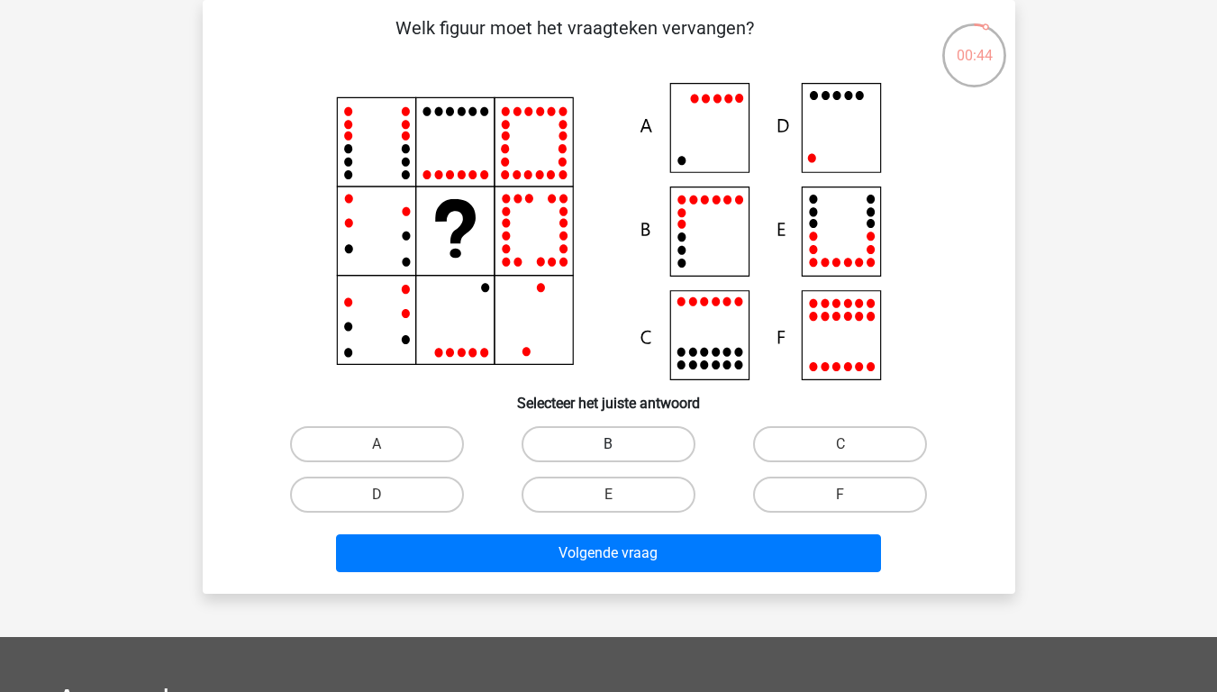
click at [647, 450] on label "B" at bounding box center [609, 444] width 174 height 36
click at [620, 450] on input "B" at bounding box center [614, 450] width 12 height 12
radio input "true"
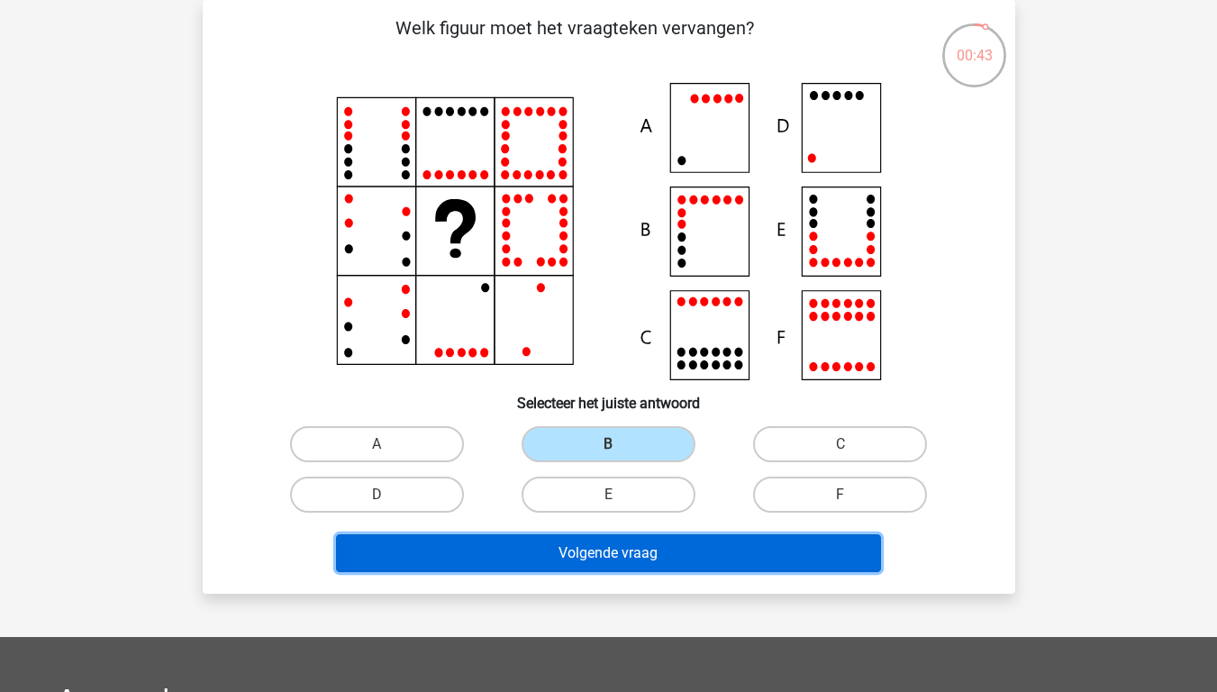
click at [696, 546] on button "Volgende vraag" at bounding box center [608, 553] width 545 height 38
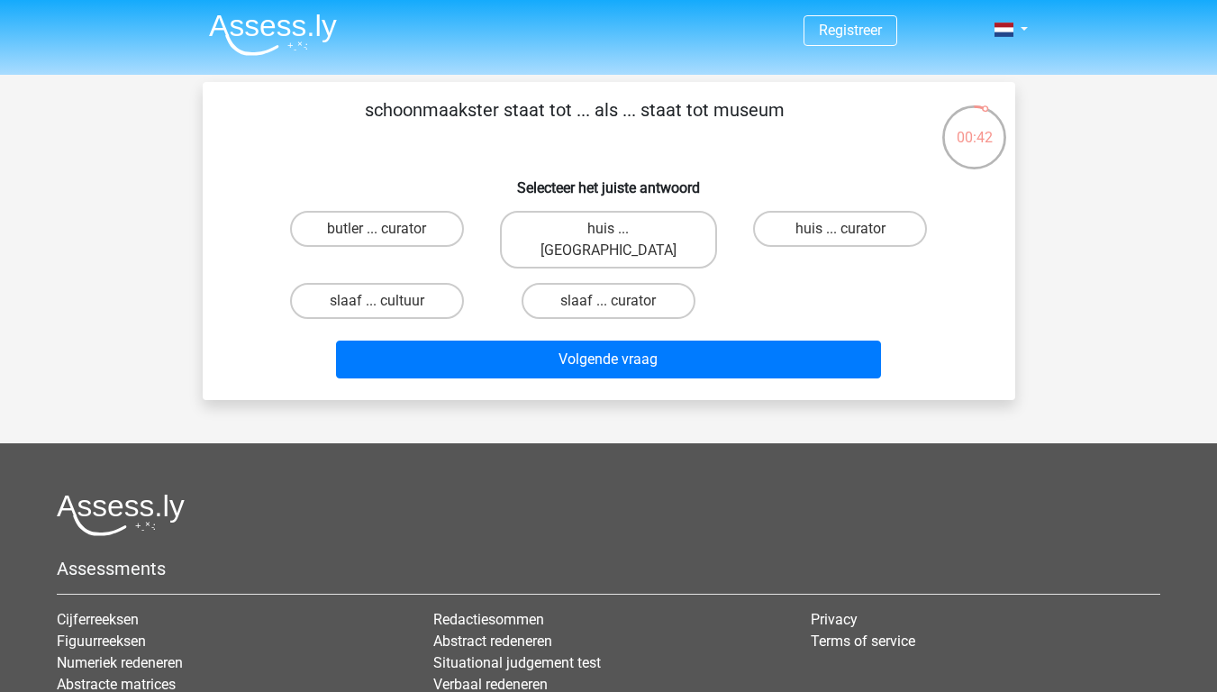
scroll to position [0, 0]
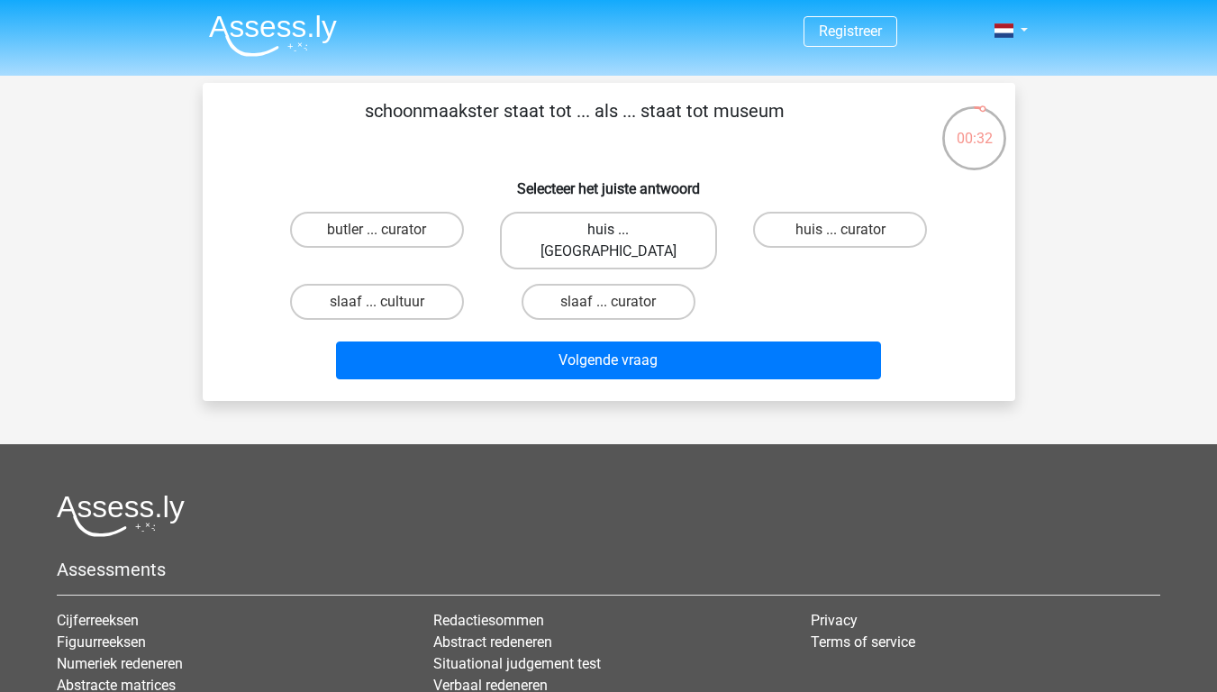
click at [630, 226] on label "huis ... louvre" at bounding box center [608, 241] width 217 height 58
click at [620, 230] on input "huis ... louvre" at bounding box center [614, 236] width 12 height 12
radio input "true"
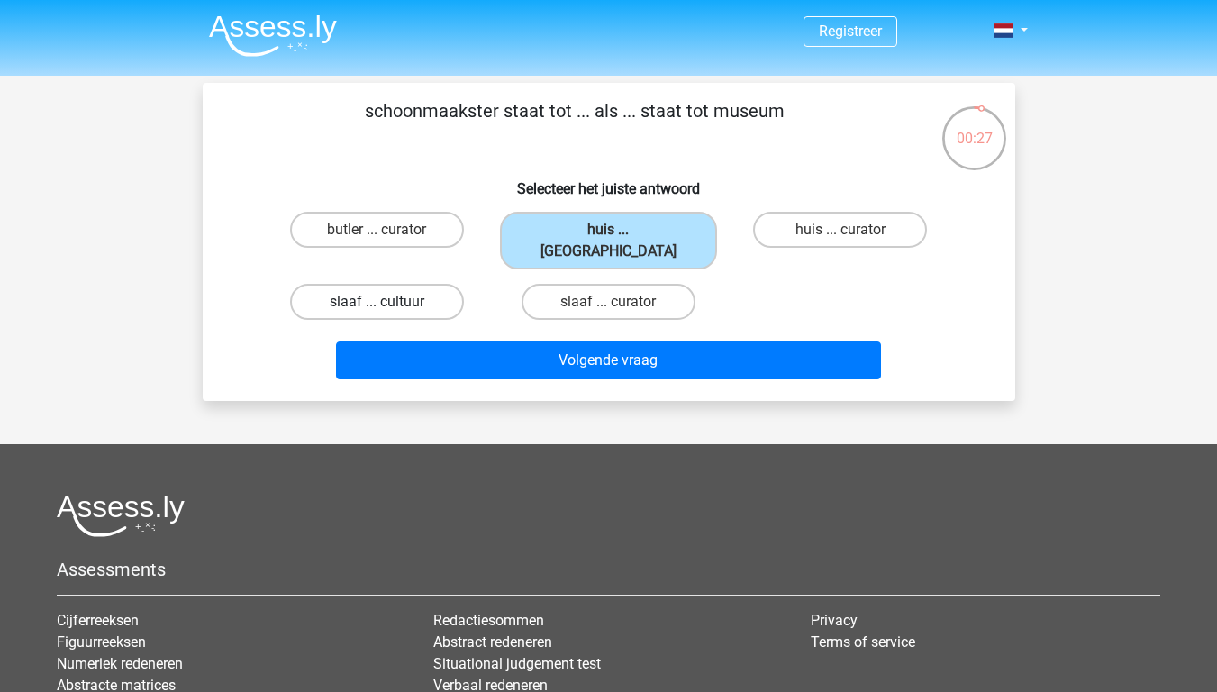
click at [414, 284] on label "slaaf ... cultuur" at bounding box center [377, 302] width 174 height 36
click at [388, 302] on input "slaaf ... cultuur" at bounding box center [383, 308] width 12 height 12
radio input "true"
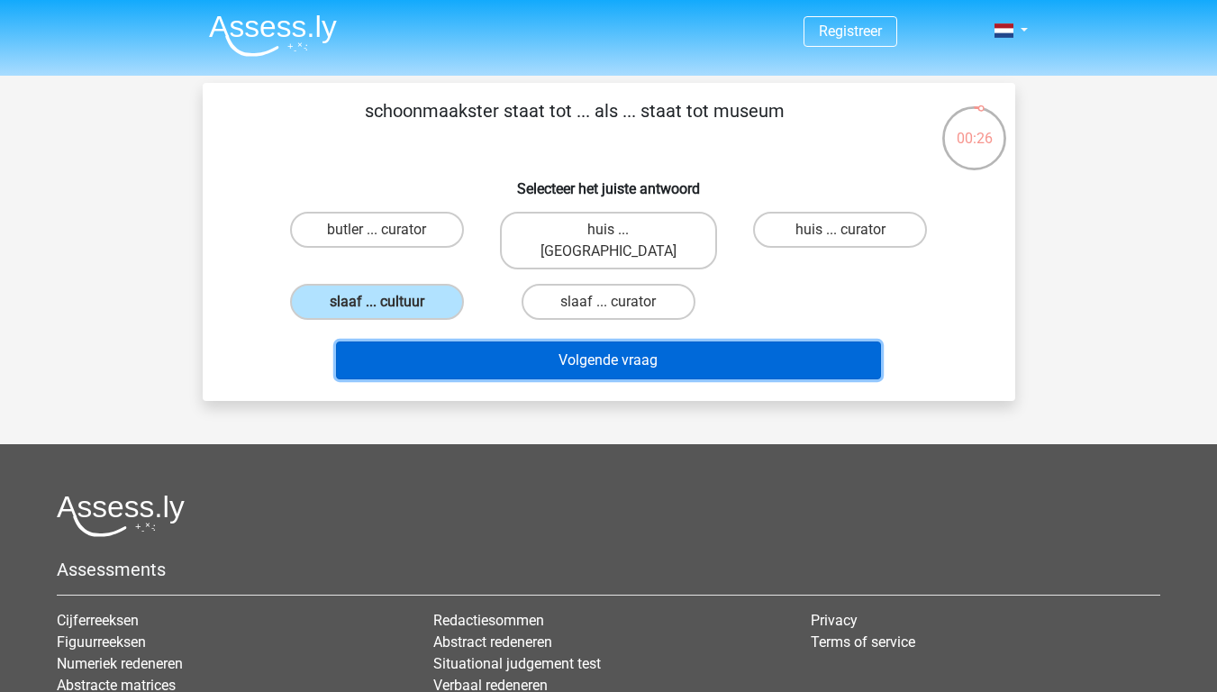
click at [491, 342] on button "Volgende vraag" at bounding box center [608, 360] width 545 height 38
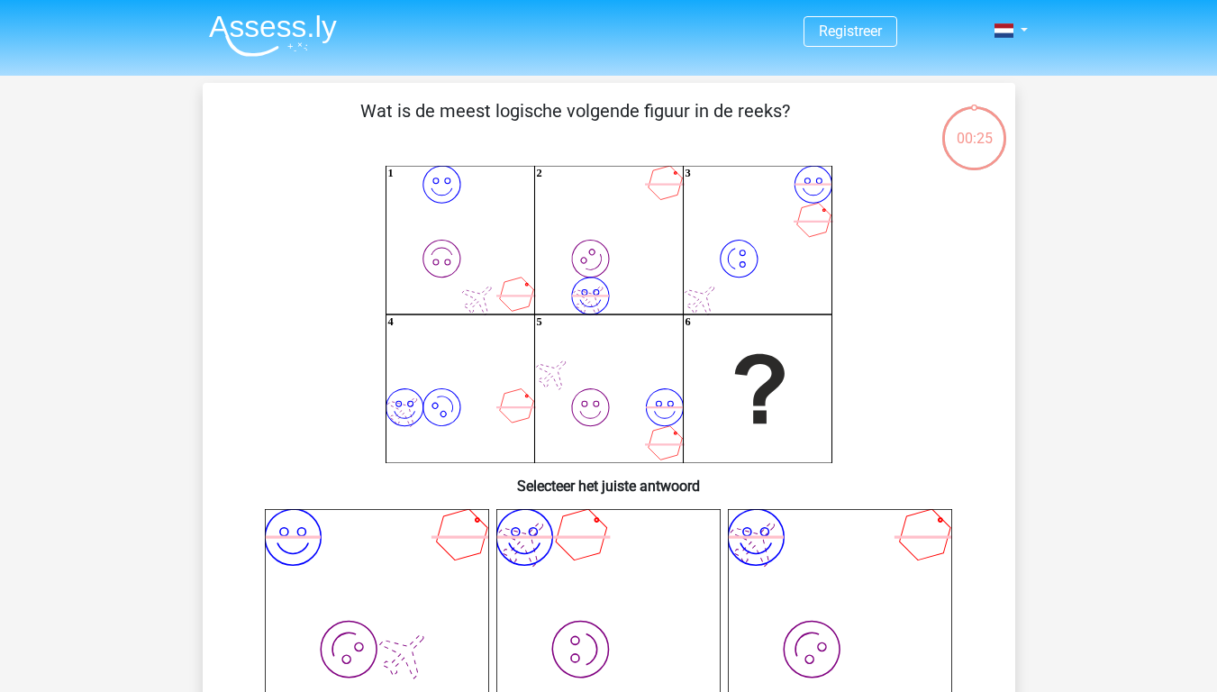
scroll to position [83, 0]
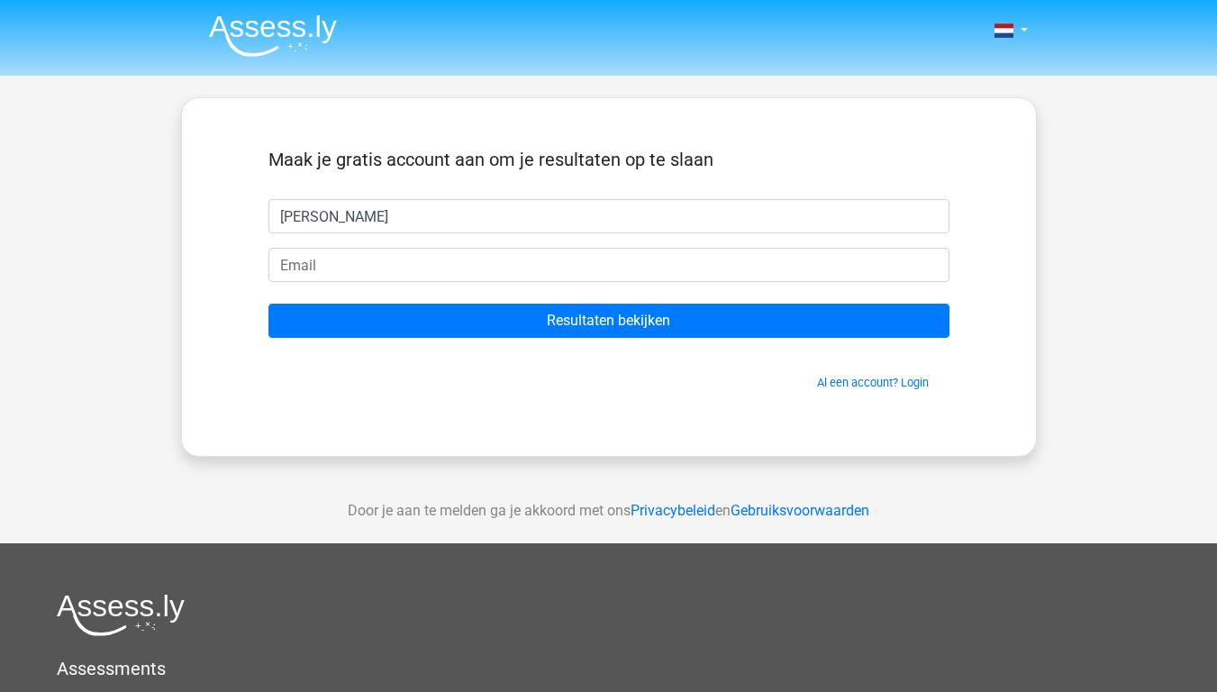
type input "melissa"
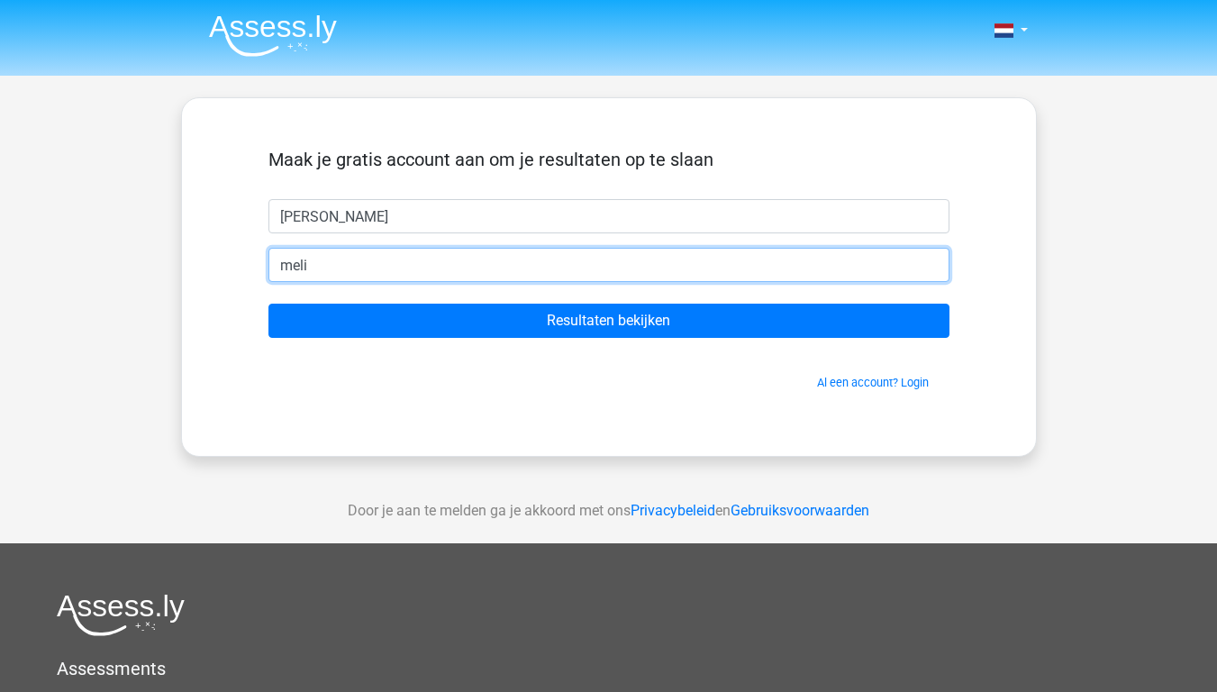
type input "melissaaugustin2014@gmail.com"
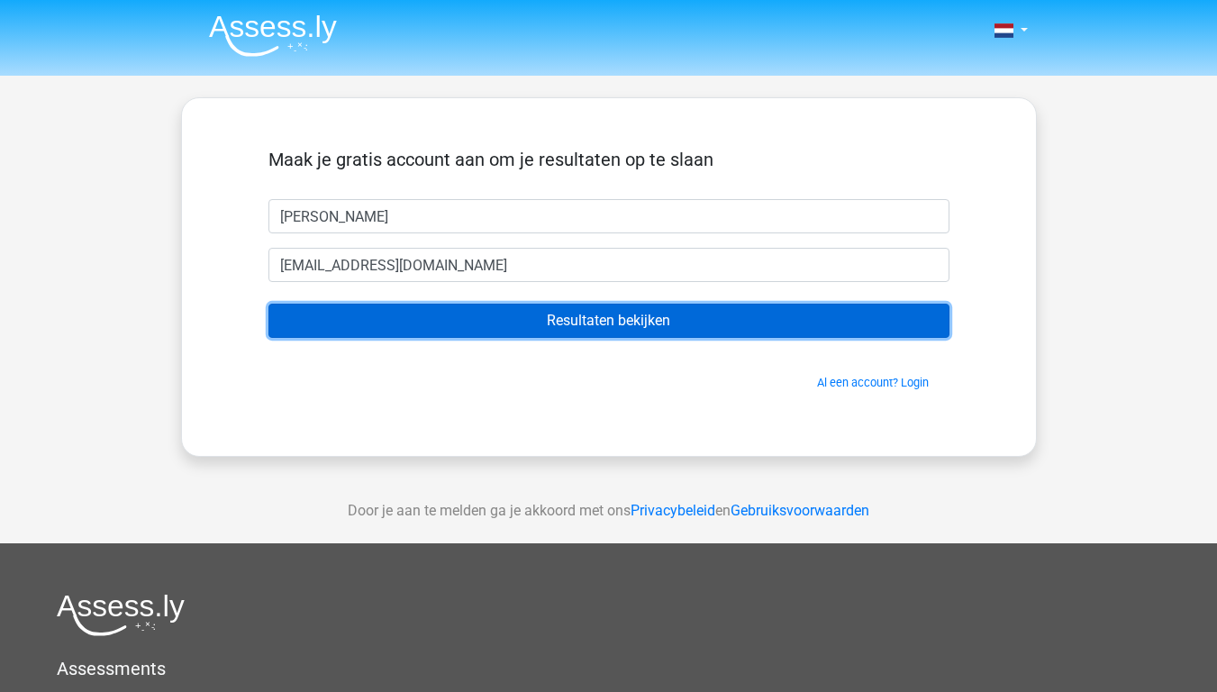
click at [495, 318] on input "Resultaten bekijken" at bounding box center [608, 321] width 681 height 34
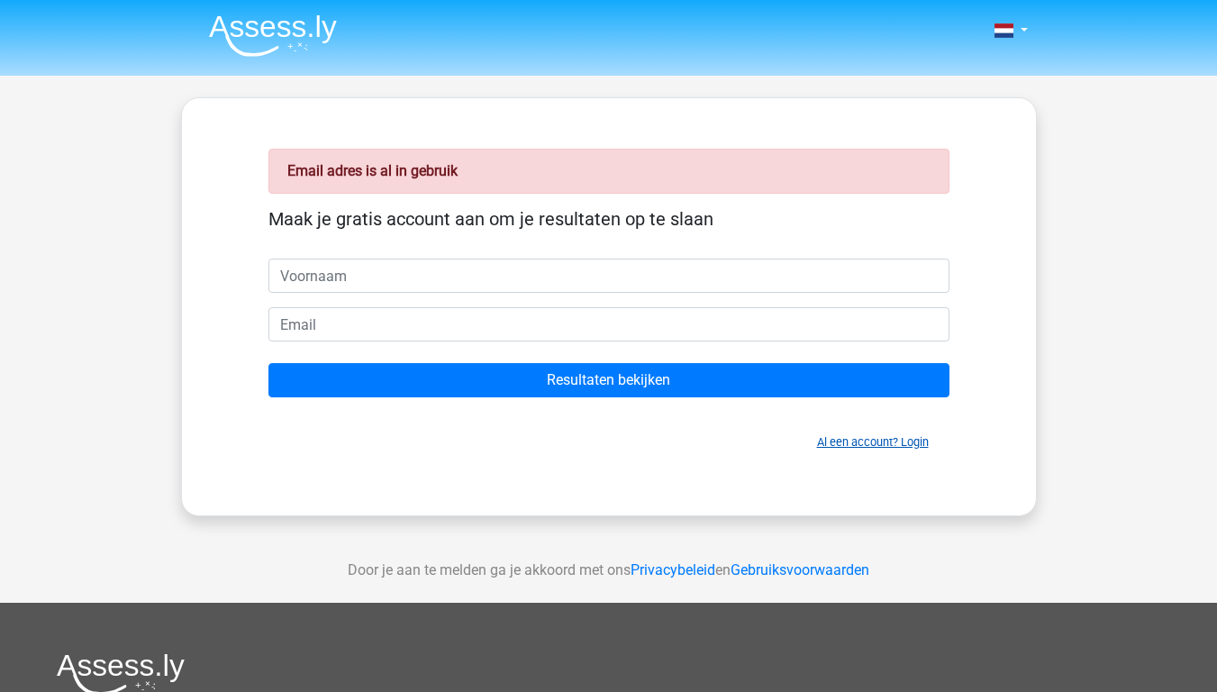
click at [826, 441] on link "Al een account? Login" at bounding box center [873, 442] width 112 height 14
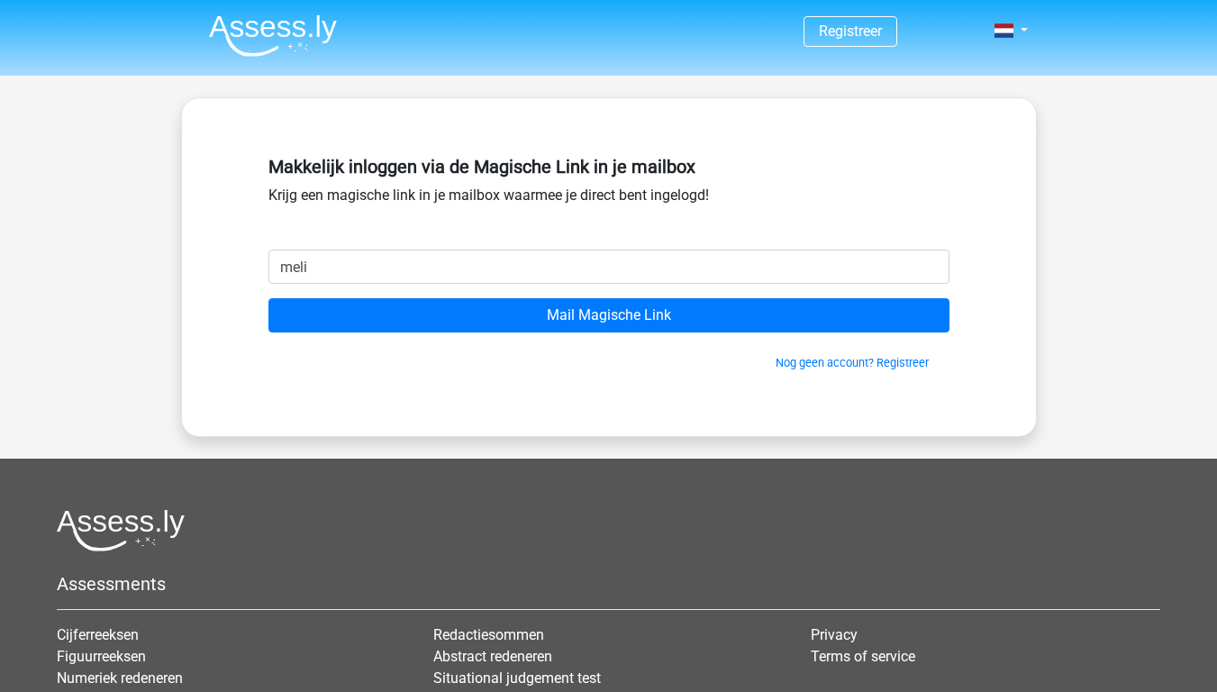
type input "[EMAIL_ADDRESS][DOMAIN_NAME]"
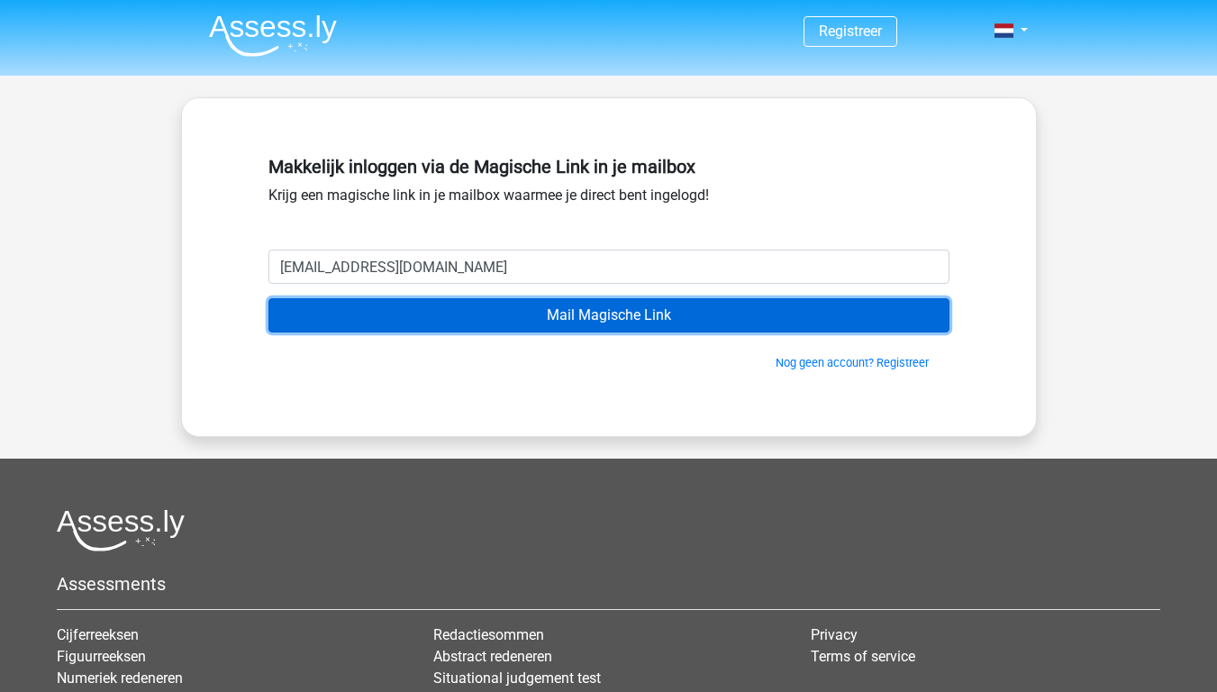
click at [723, 326] on input "Mail Magische Link" at bounding box center [608, 315] width 681 height 34
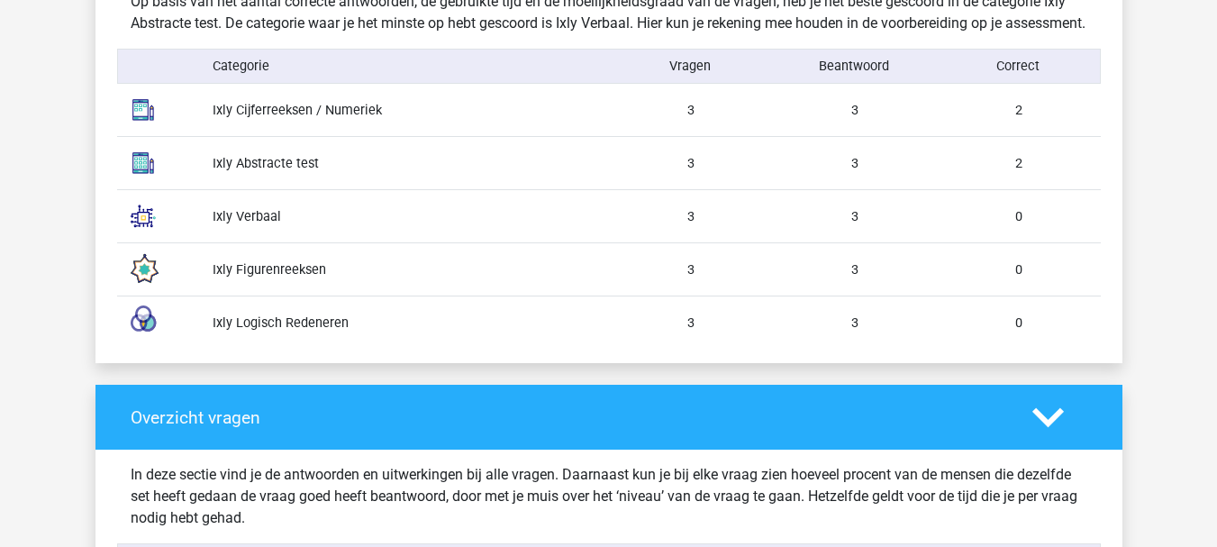
scroll to position [1621, 0]
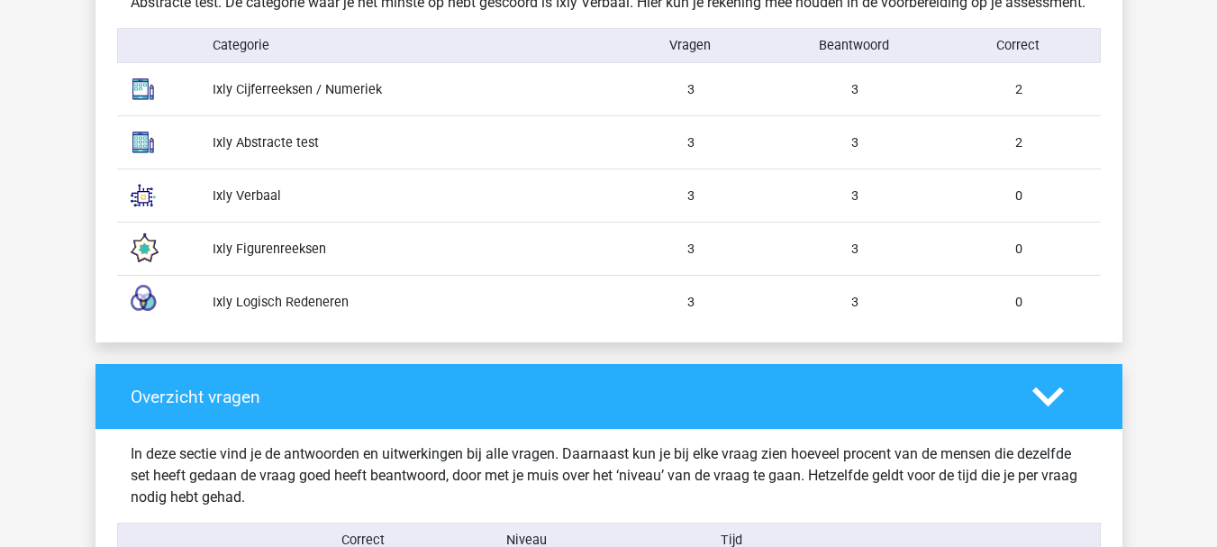
drag, startPoint x: 1046, startPoint y: 323, endPoint x: 107, endPoint y: 214, distance: 945.0
click at [107, 214] on div "Overzicht assessment onderdelen Op basis van het aantal correcte antwoorden, de…" at bounding box center [608, 117] width 1027 height 452
copy div "Ixly Verbaal 3 3 0 Ixly Figurenreeksen 3 3 0 Ixly Logisch Redeneren 3 3 0"
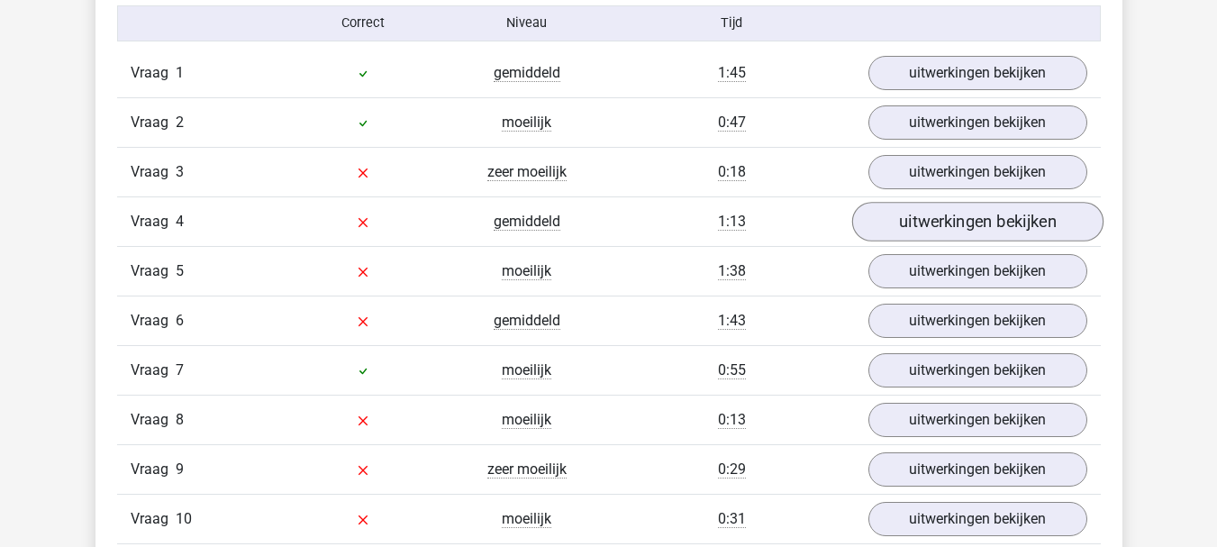
scroll to position [2162, 0]
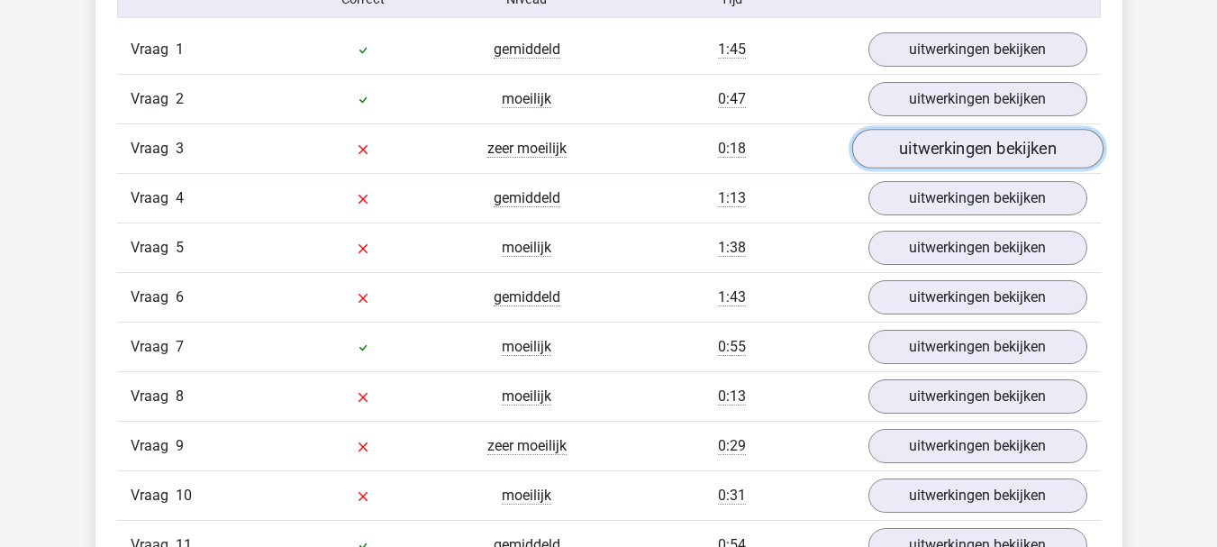
click at [981, 168] on link "uitwerkingen bekijken" at bounding box center [976, 149] width 251 height 40
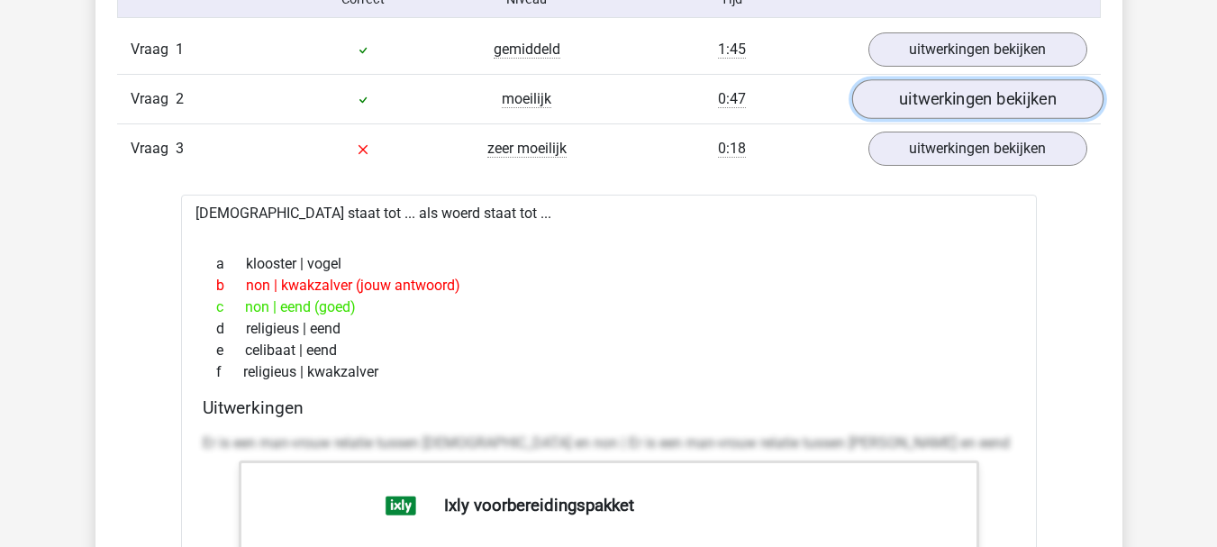
click at [986, 119] on link "uitwerkingen bekijken" at bounding box center [976, 99] width 251 height 40
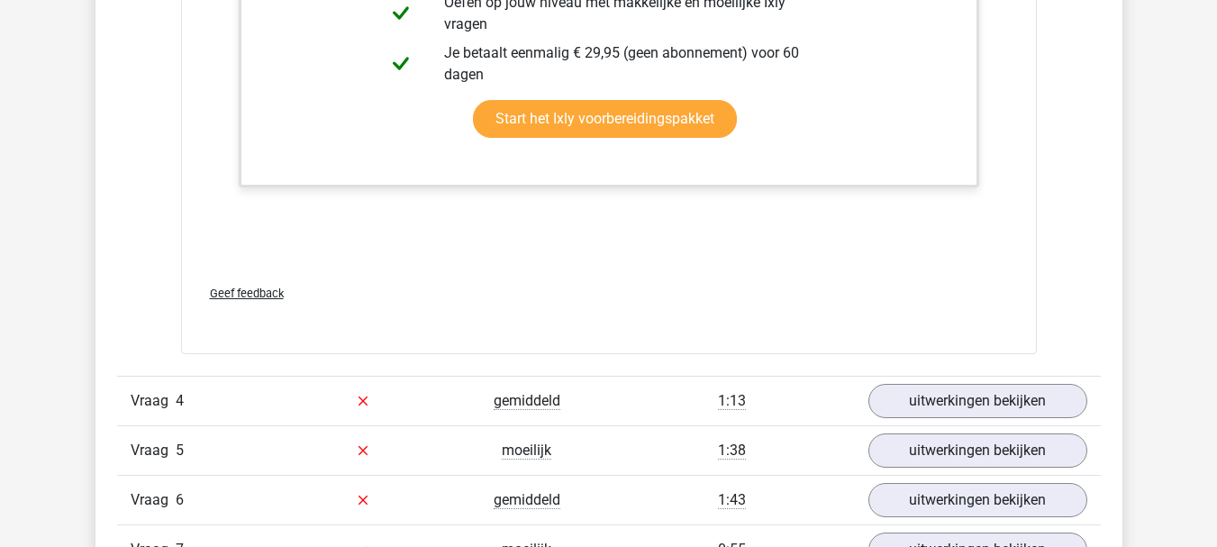
scroll to position [3783, 0]
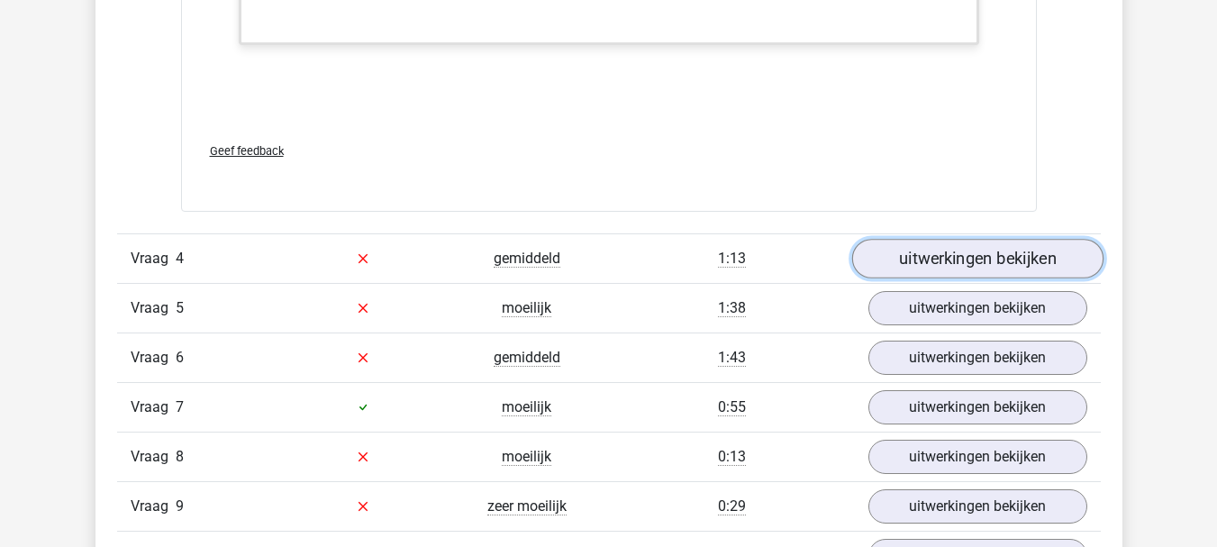
click at [987, 278] on link "uitwerkingen bekijken" at bounding box center [976, 259] width 251 height 40
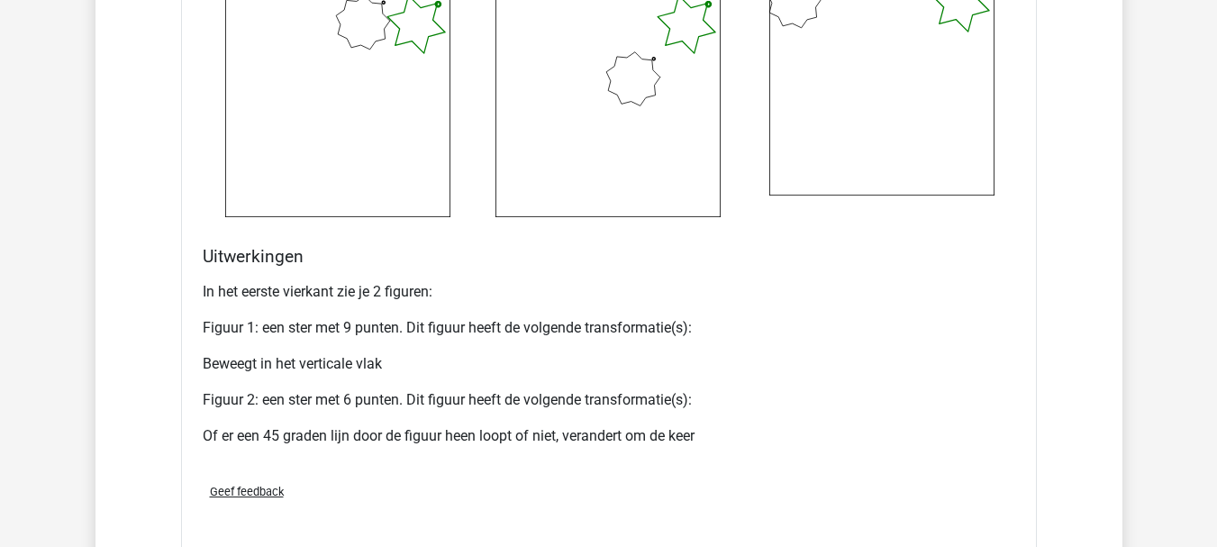
scroll to position [4804, 0]
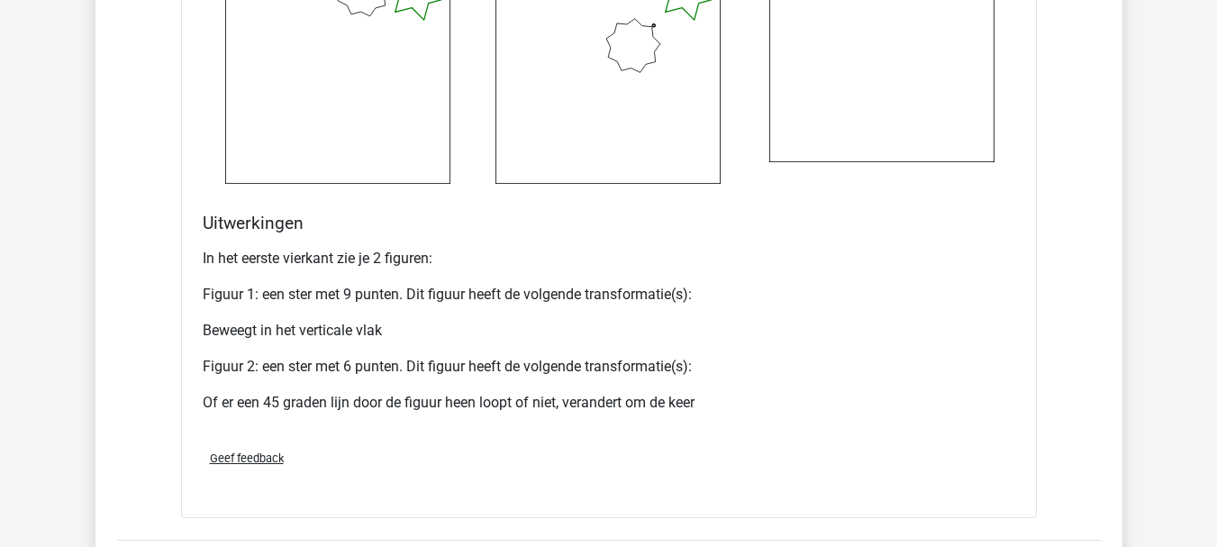
drag, startPoint x: 993, startPoint y: 258, endPoint x: 612, endPoint y: 273, distance: 381.4
click at [612, 269] on p "In het eerste vierkant zie je 2 figuren:" at bounding box center [609, 259] width 813 height 22
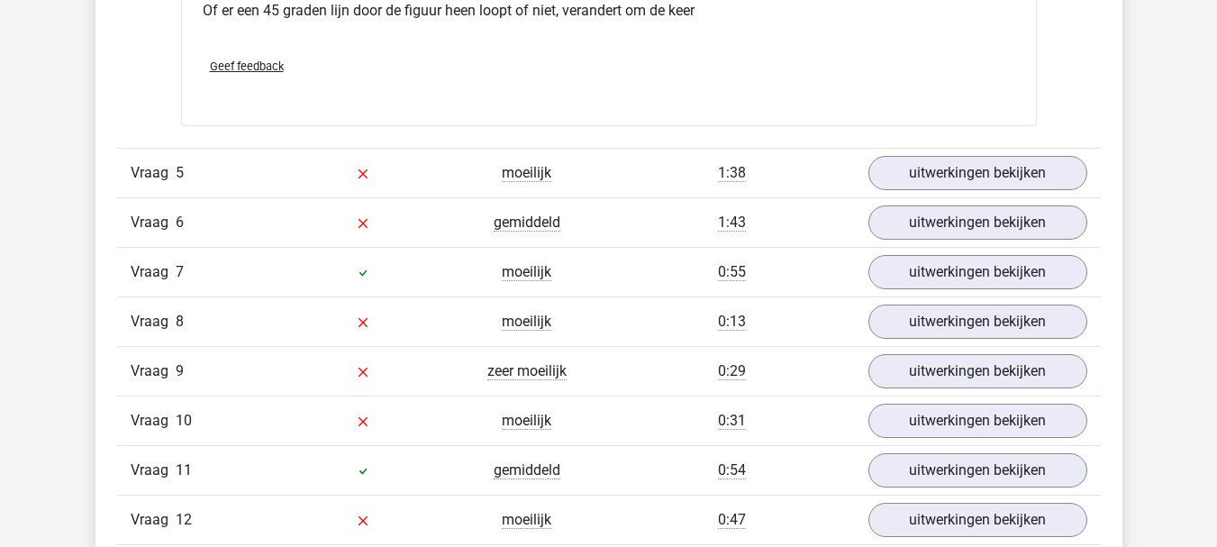
scroll to position [5225, 0]
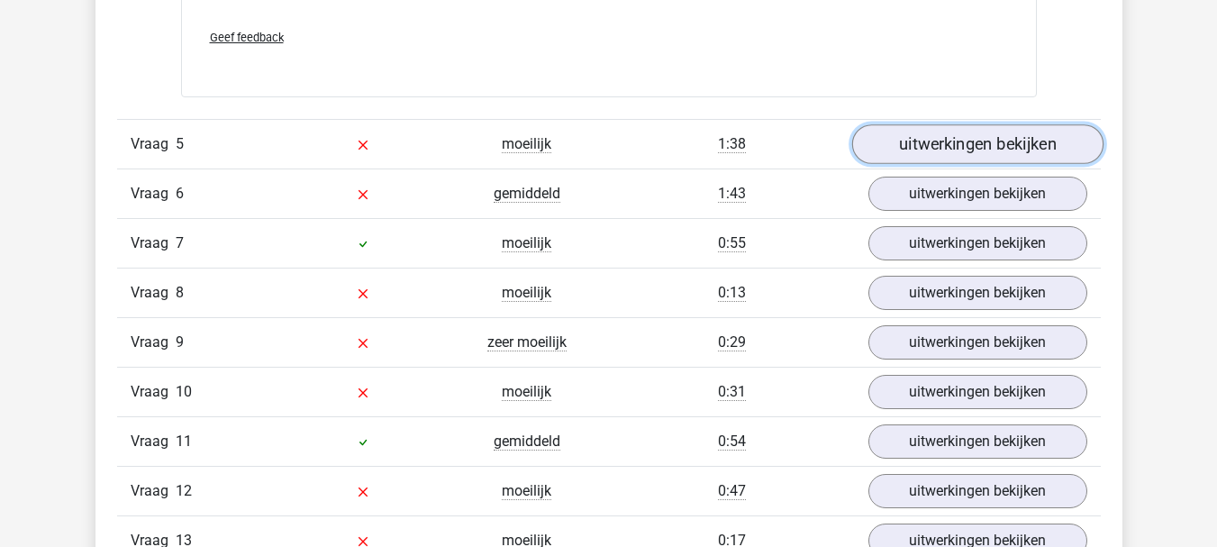
click at [962, 164] on link "uitwerkingen bekijken" at bounding box center [976, 144] width 251 height 40
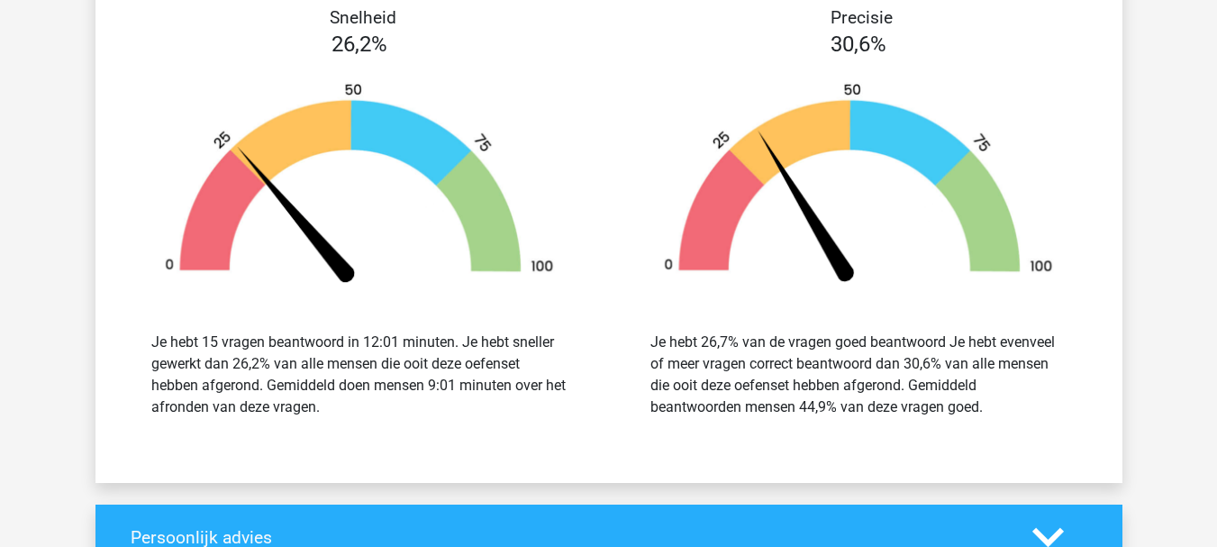
scroll to position [6613, 0]
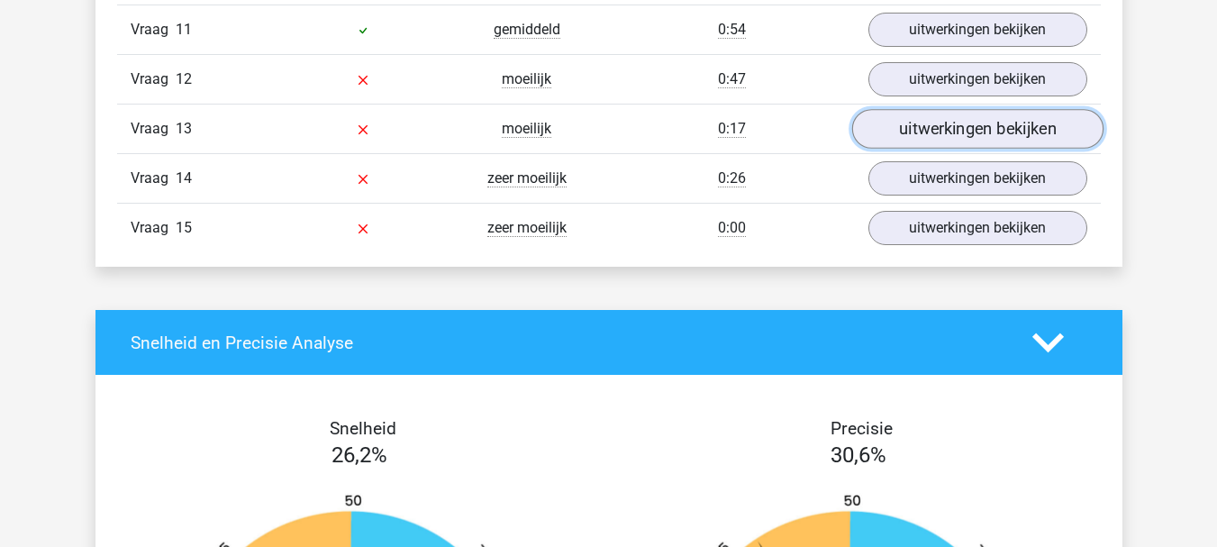
click at [976, 149] on link "uitwerkingen bekijken" at bounding box center [976, 129] width 251 height 40
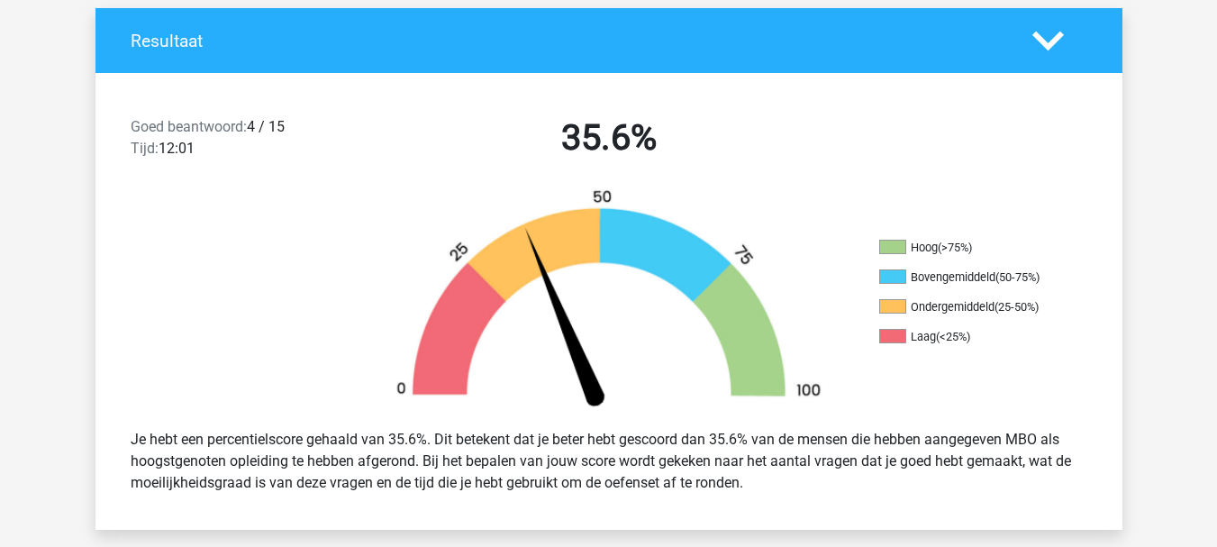
scroll to position [0, 0]
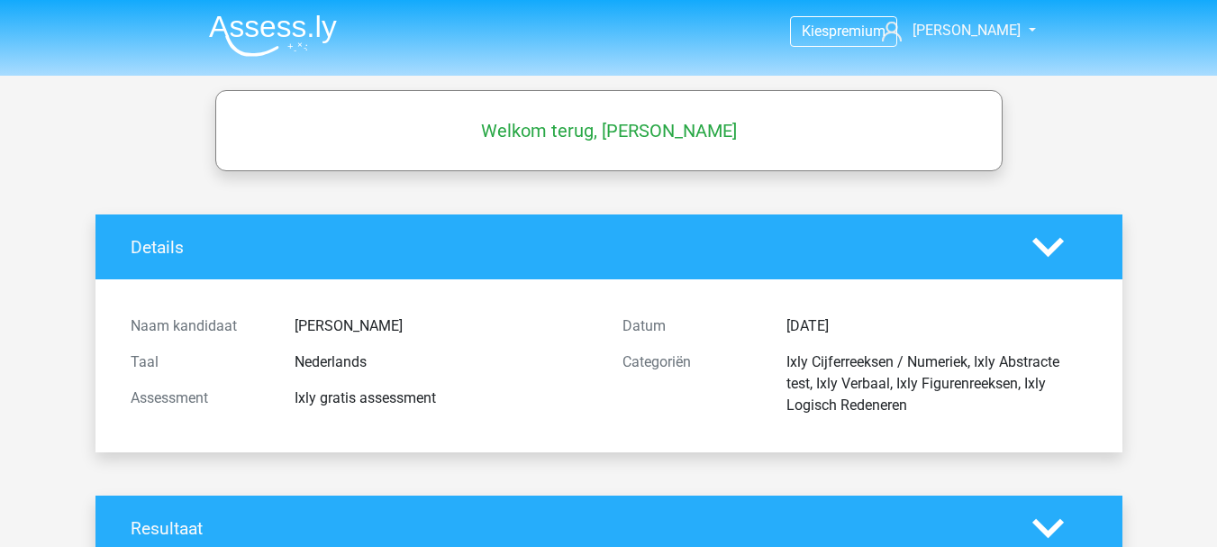
click at [322, 38] on img at bounding box center [273, 35] width 128 height 42
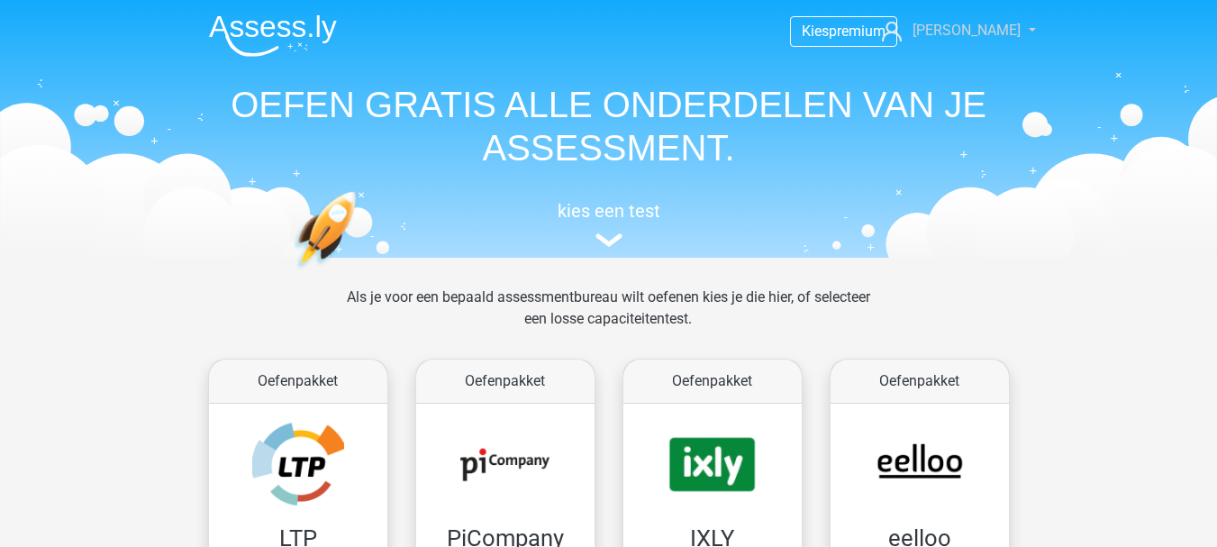
click at [967, 34] on span "[PERSON_NAME]" at bounding box center [967, 30] width 108 height 17
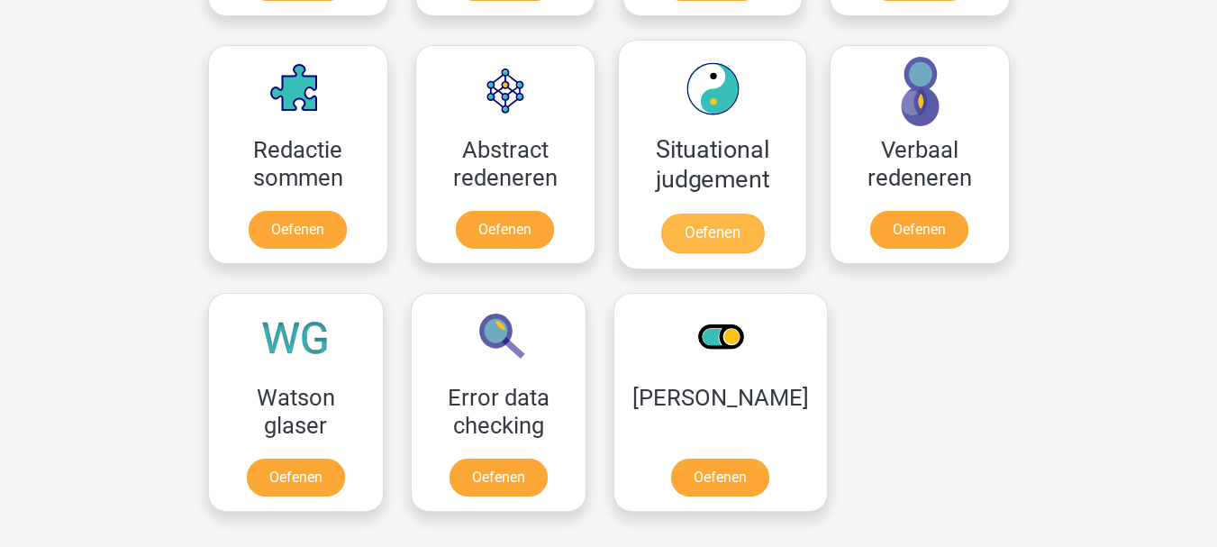
scroll to position [1322, 0]
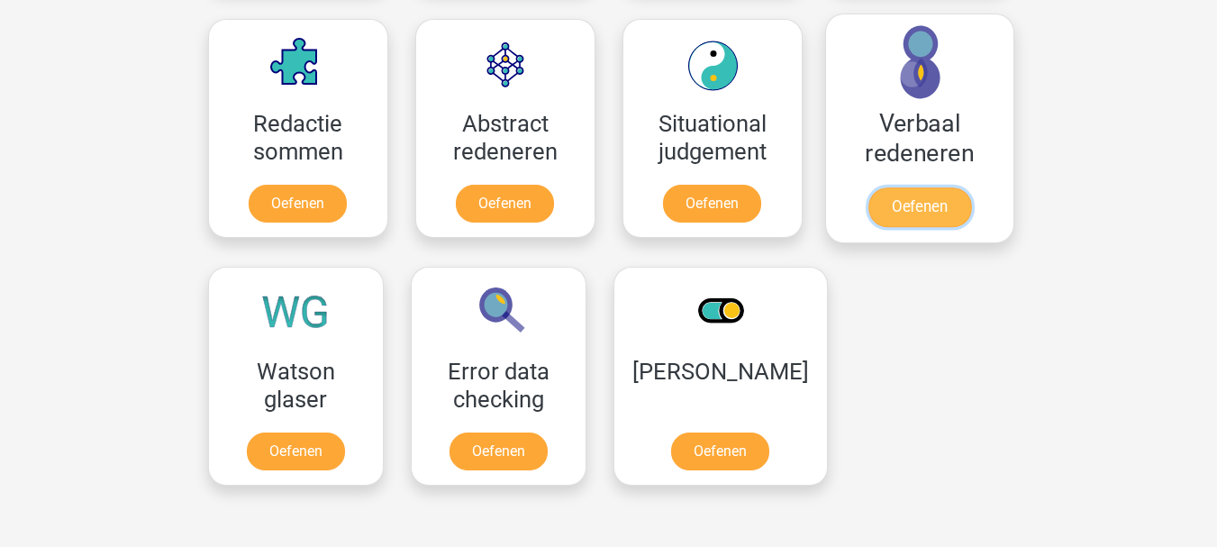
click at [868, 187] on link "Oefenen" at bounding box center [919, 207] width 103 height 40
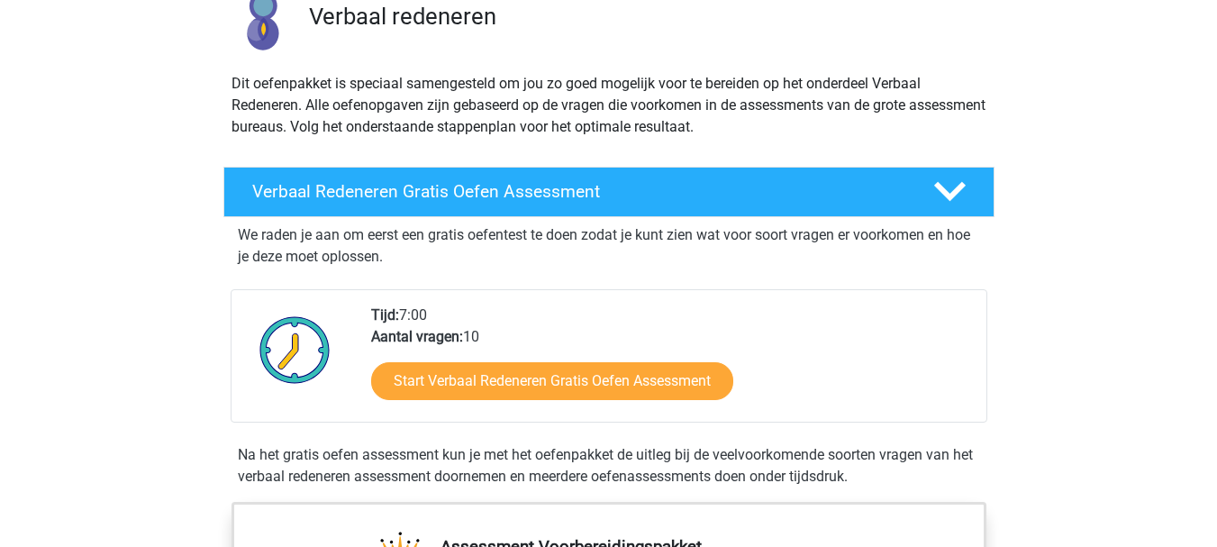
scroll to position [180, 0]
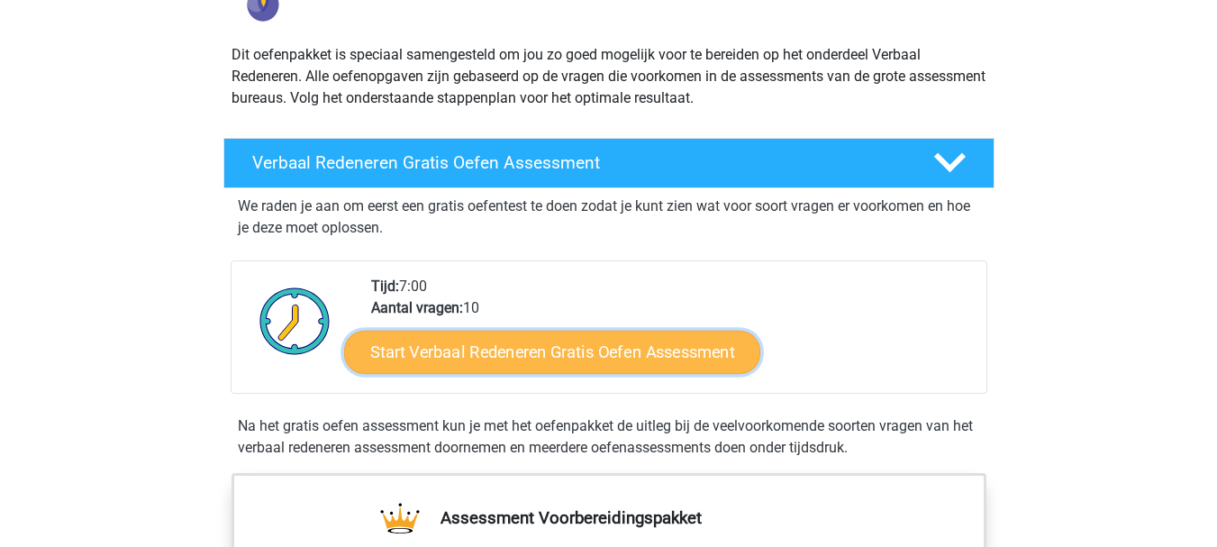
click at [658, 358] on link "Start Verbaal Redeneren Gratis Oefen Assessment" at bounding box center [552, 352] width 416 height 43
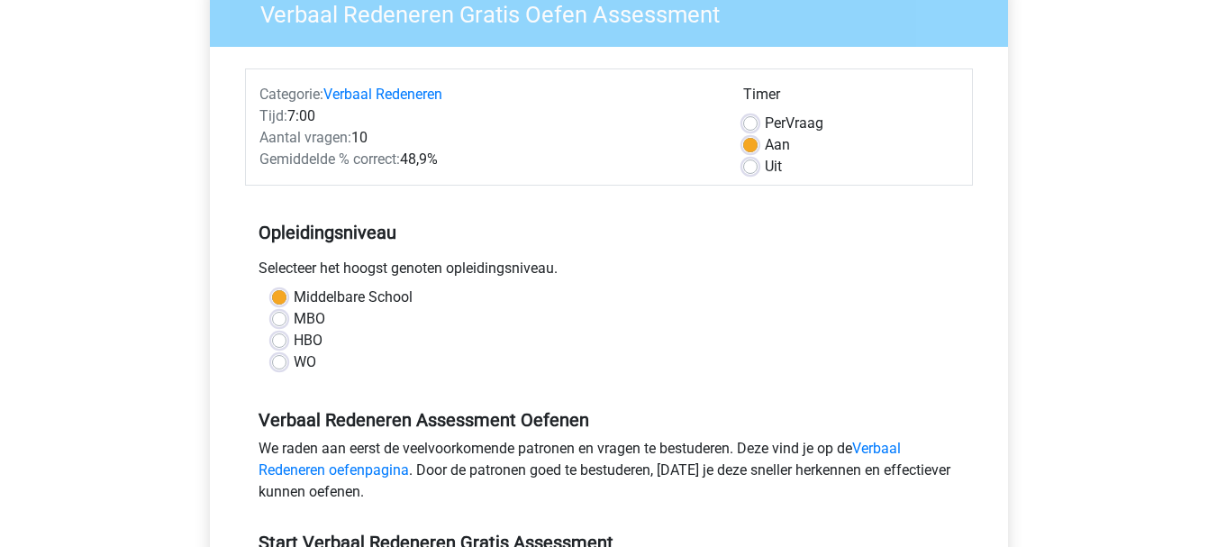
scroll to position [180, 0]
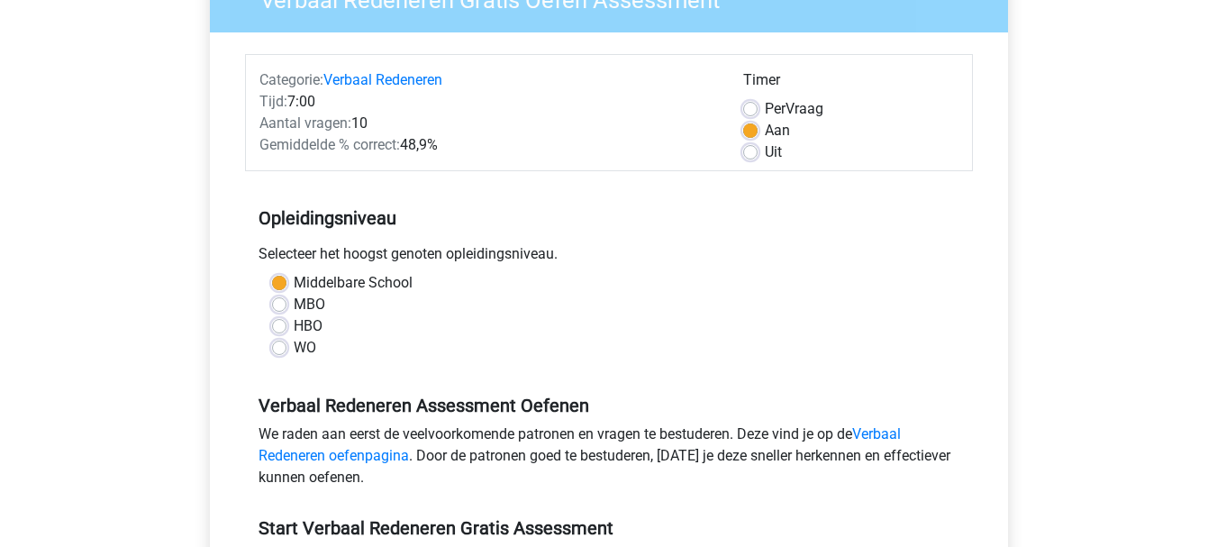
click at [299, 305] on label "MBO" at bounding box center [310, 305] width 32 height 22
click at [286, 305] on input "MBO" at bounding box center [279, 303] width 14 height 18
radio input "true"
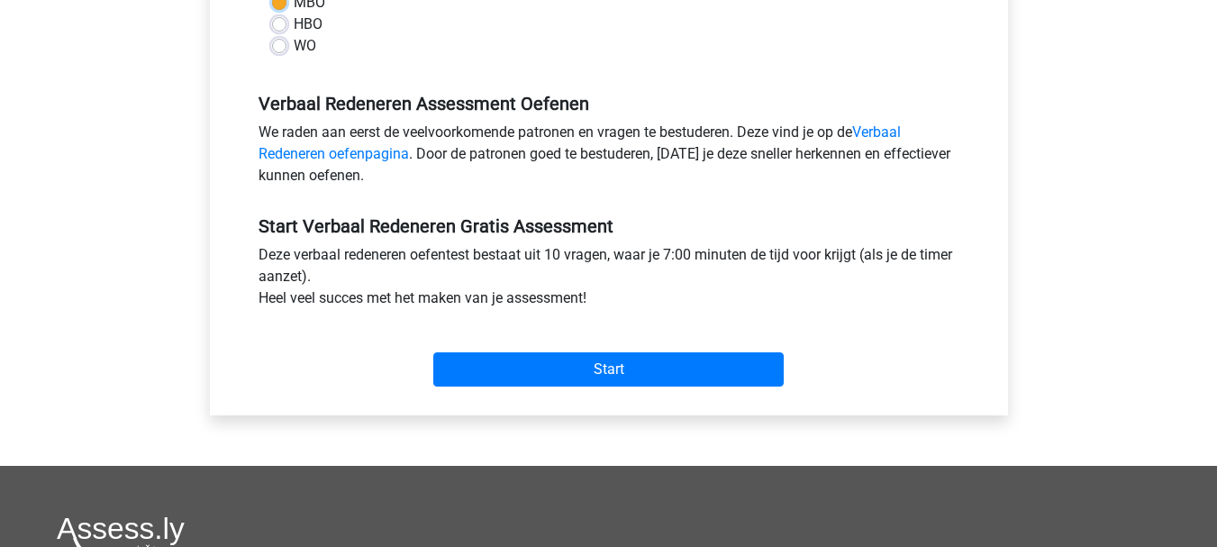
scroll to position [540, 0]
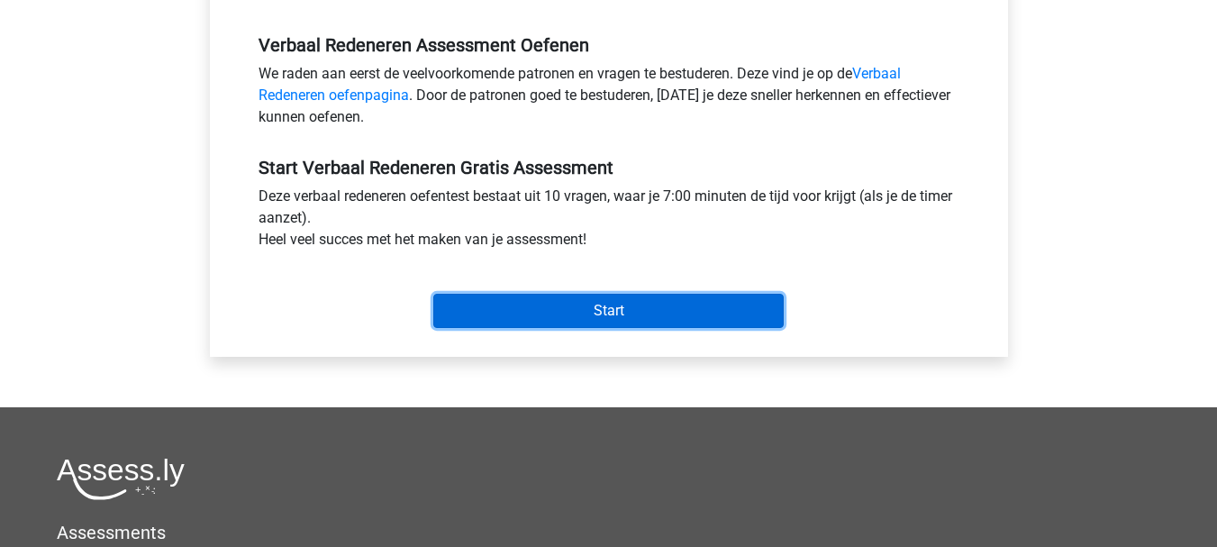
click at [566, 315] on input "Start" at bounding box center [608, 311] width 350 height 34
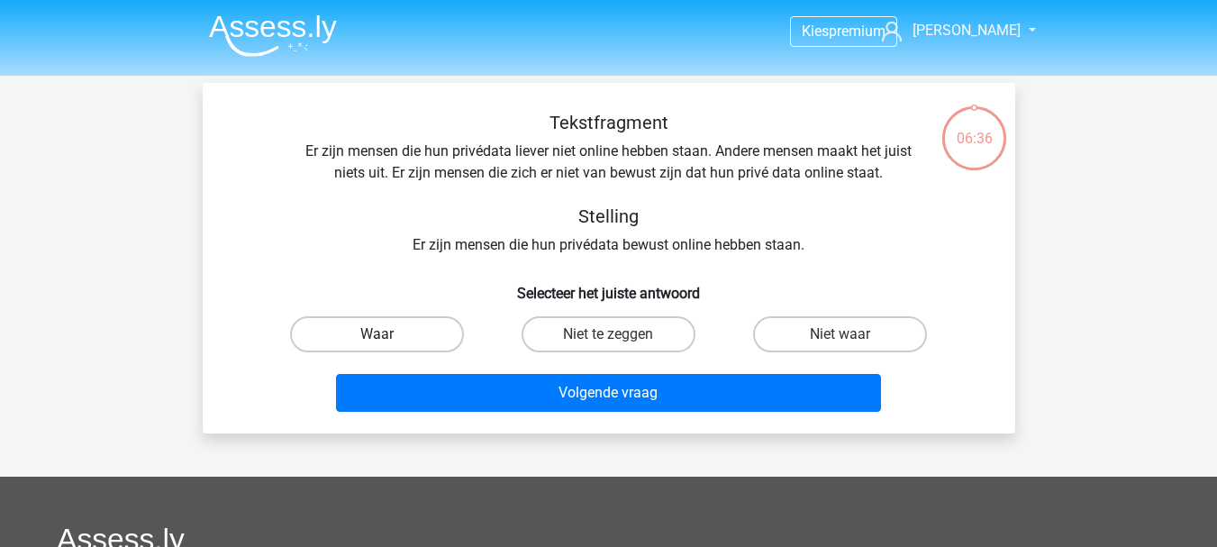
click at [402, 338] on label "Waar" at bounding box center [377, 334] width 174 height 36
click at [388, 338] on input "Waar" at bounding box center [383, 340] width 12 height 12
radio input "true"
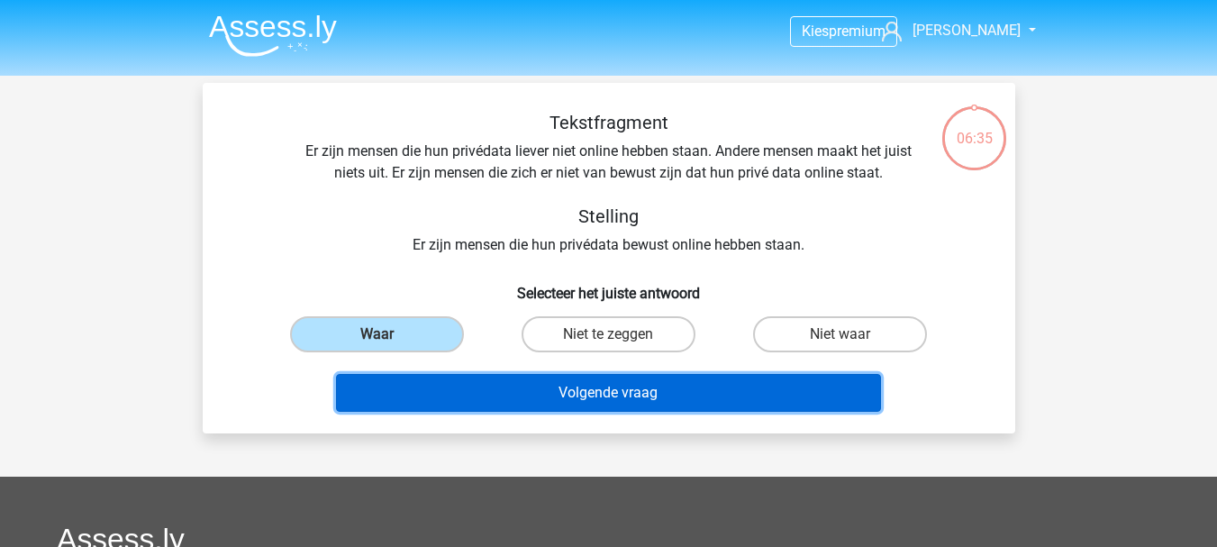
click at [510, 402] on button "Volgende vraag" at bounding box center [608, 393] width 545 height 38
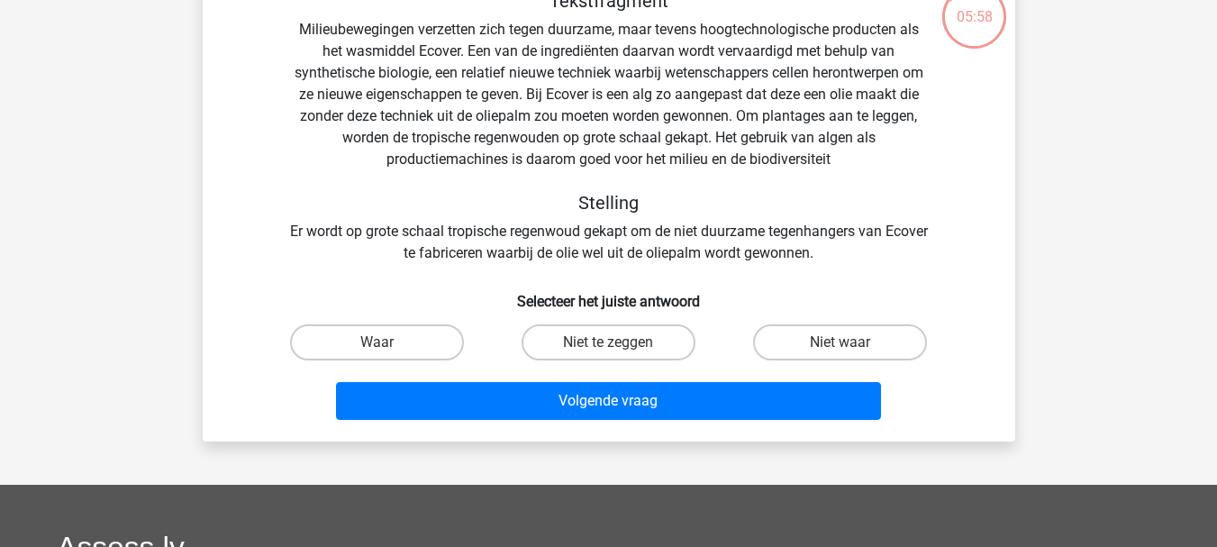
scroll to position [143, 0]
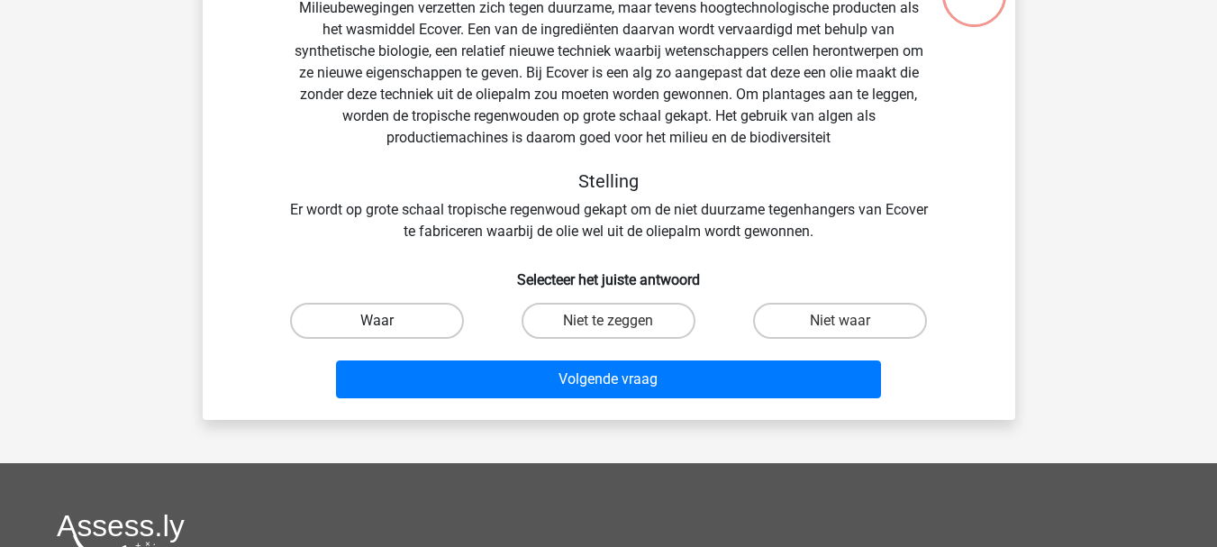
click at [410, 320] on label "Waar" at bounding box center [377, 321] width 174 height 36
click at [388, 321] on input "Waar" at bounding box center [383, 327] width 12 height 12
radio input "true"
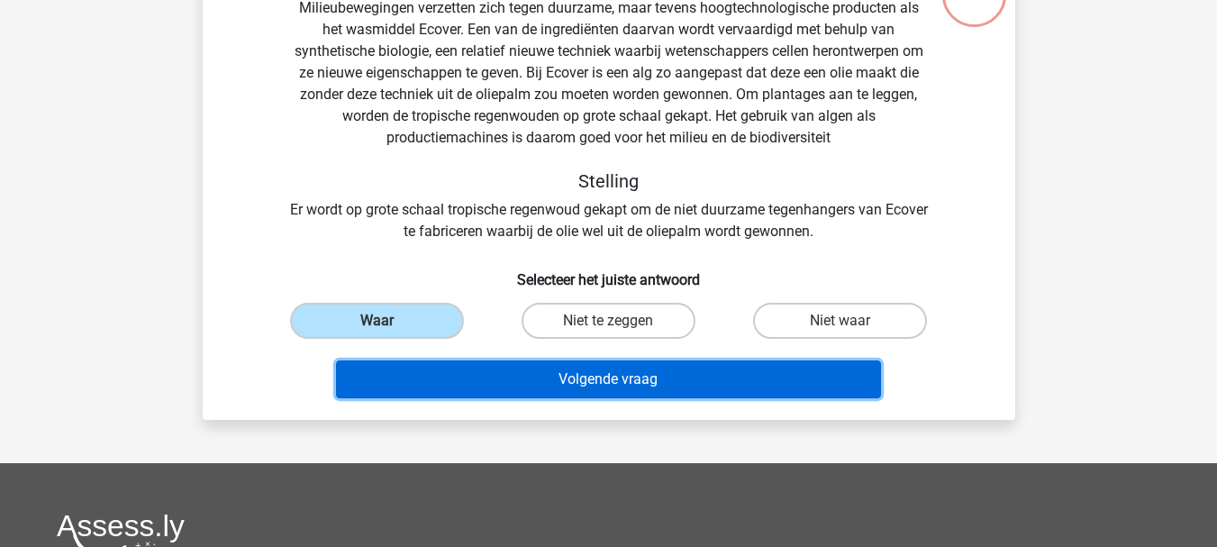
click at [478, 375] on button "Volgende vraag" at bounding box center [608, 379] width 545 height 38
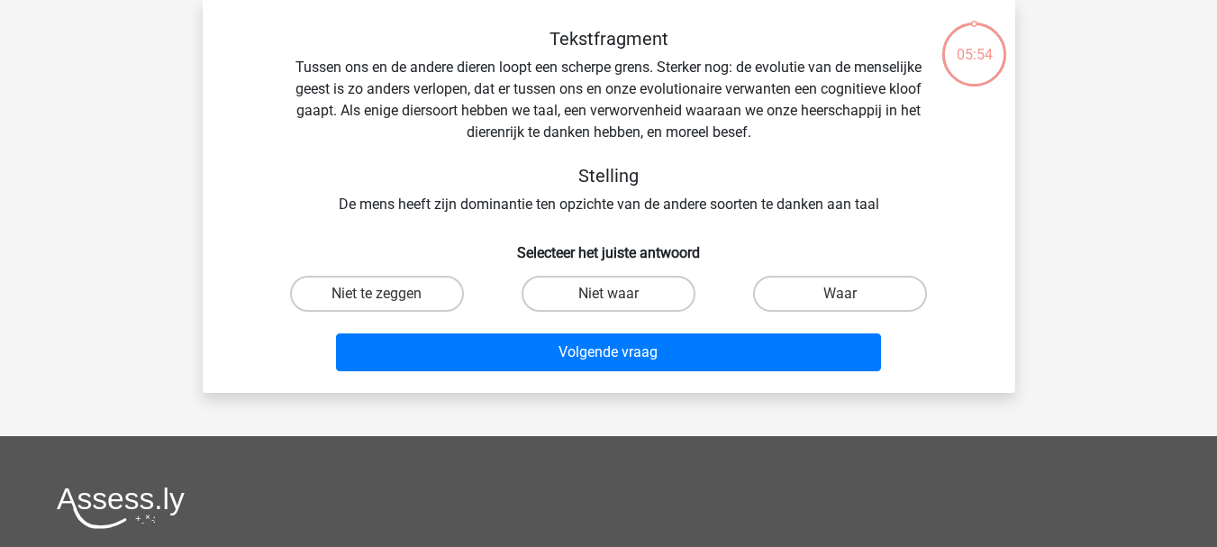
scroll to position [83, 0]
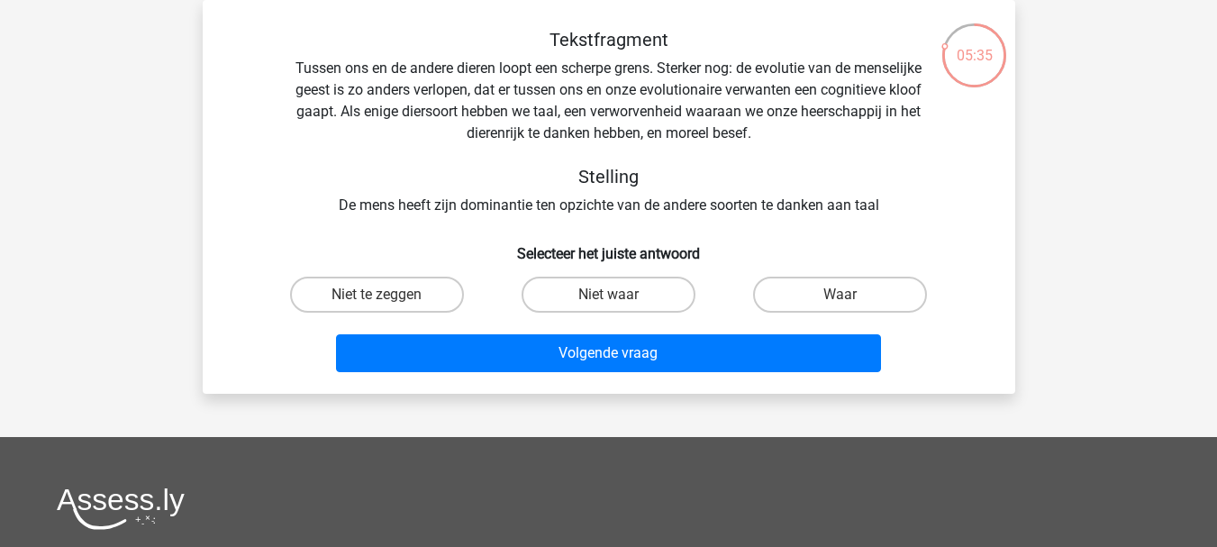
drag, startPoint x: 918, startPoint y: 132, endPoint x: 878, endPoint y: 150, distance: 43.2
click at [878, 150] on div "Tekstfragment Tussen ons en de andere dieren loopt een scherpe grens. Sterker n…" at bounding box center [609, 122] width 755 height 187
click at [606, 302] on label "Niet waar" at bounding box center [609, 295] width 174 height 36
click at [608, 302] on input "Niet waar" at bounding box center [614, 301] width 12 height 12
radio input "true"
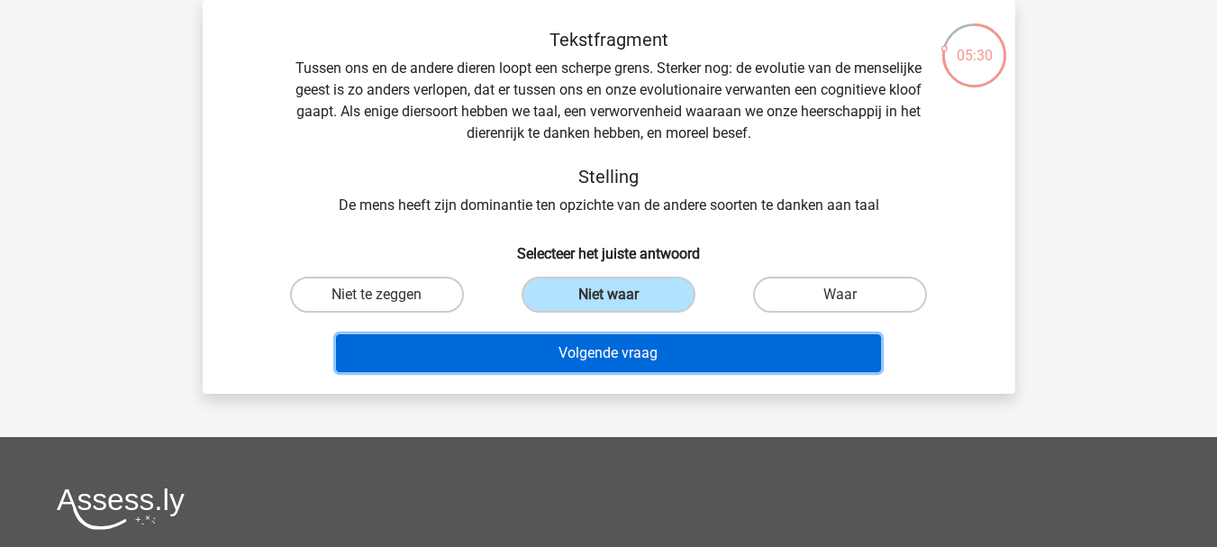
click at [632, 349] on button "Volgende vraag" at bounding box center [608, 353] width 545 height 38
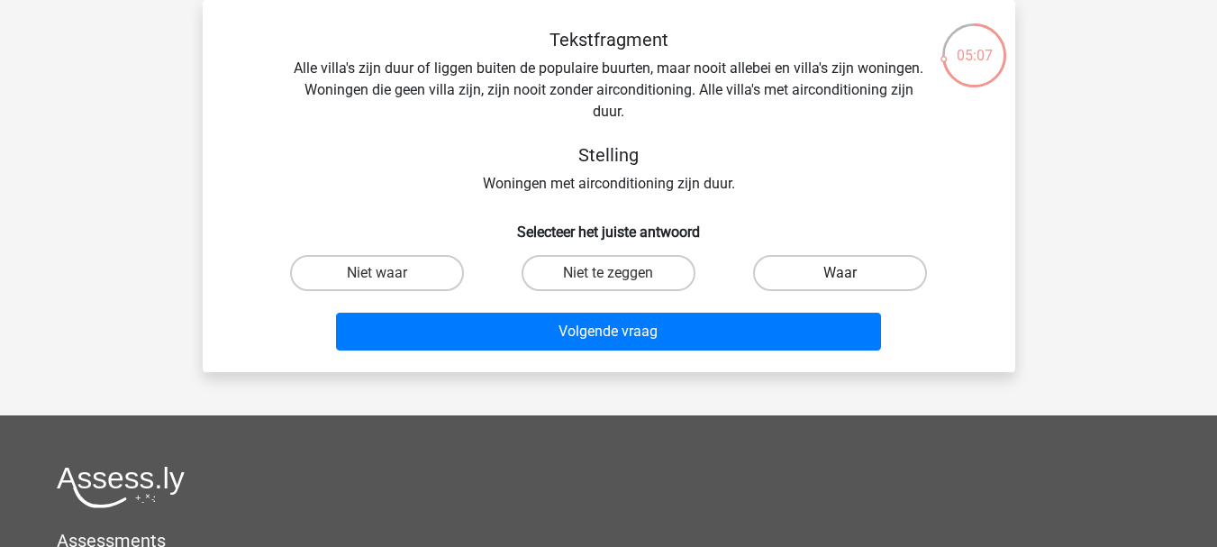
click at [821, 277] on label "Waar" at bounding box center [840, 273] width 174 height 36
click at [840, 277] on input "Waar" at bounding box center [846, 279] width 12 height 12
radio input "true"
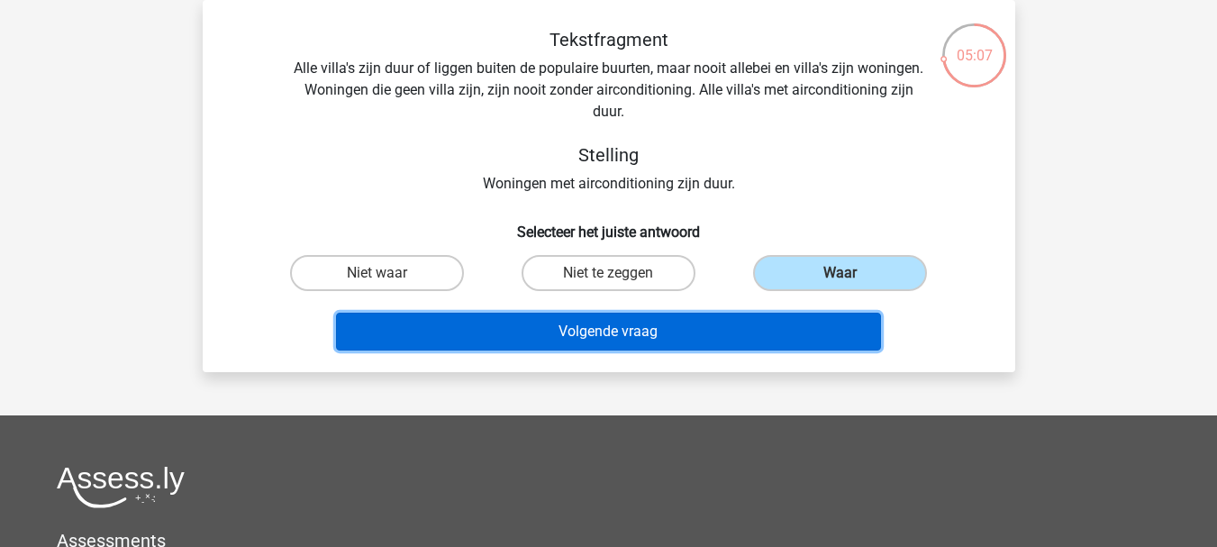
click at [733, 336] on button "Volgende vraag" at bounding box center [608, 332] width 545 height 38
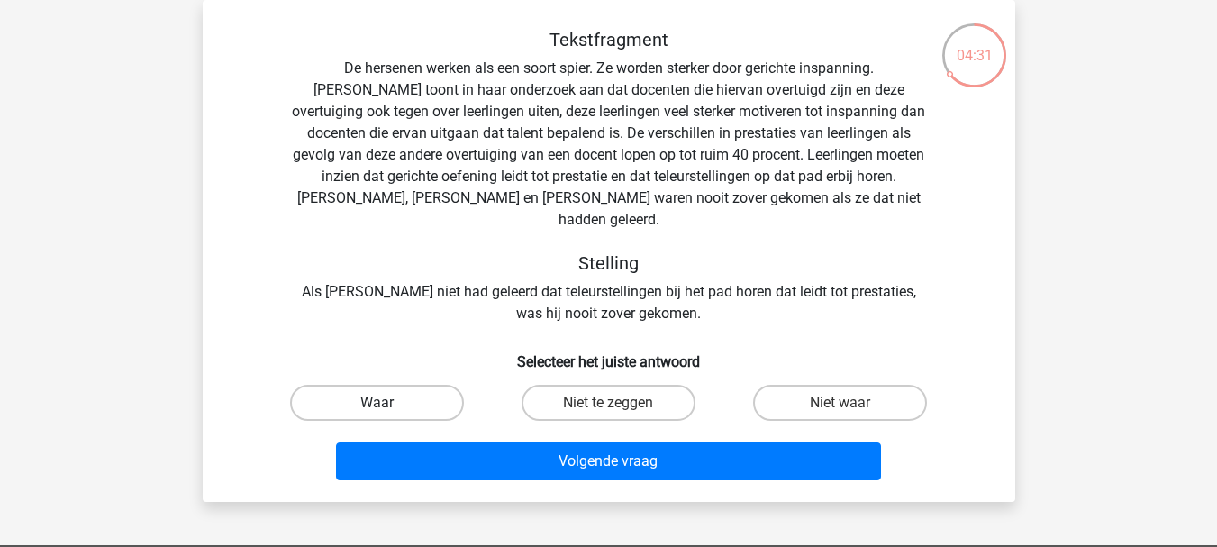
click at [376, 385] on label "Waar" at bounding box center [377, 403] width 174 height 36
click at [377, 403] on input "Waar" at bounding box center [383, 409] width 12 height 12
radio input "true"
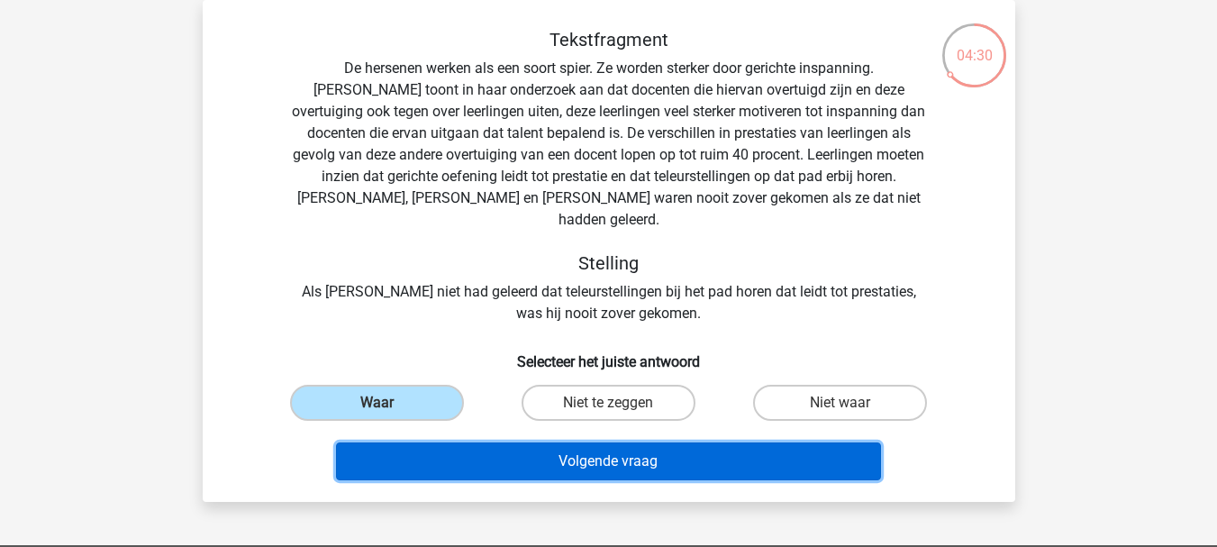
click at [495, 442] on button "Volgende vraag" at bounding box center [608, 461] width 545 height 38
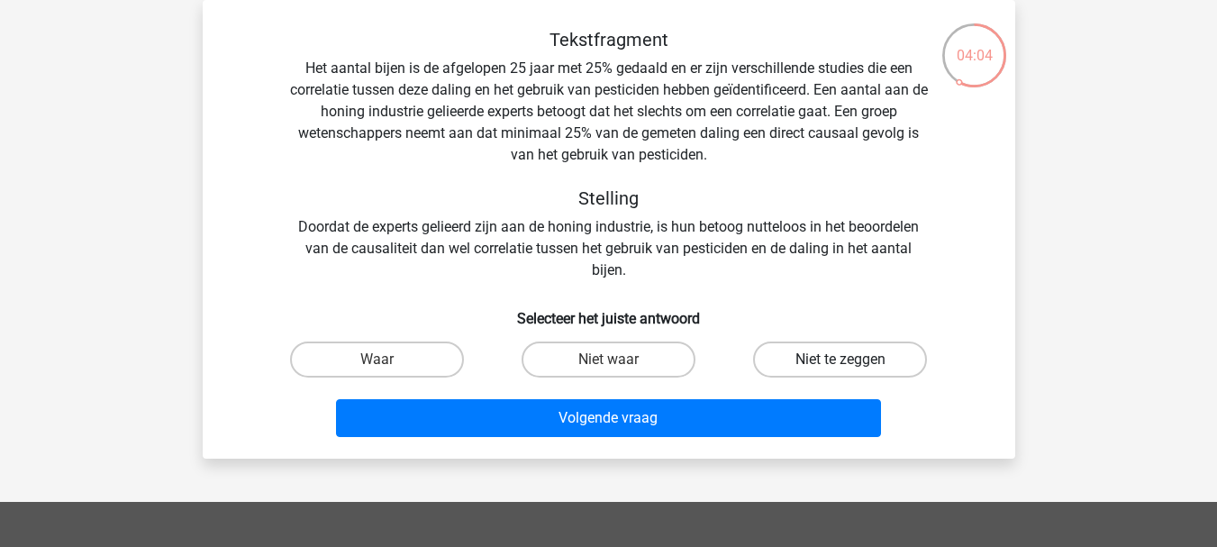
click at [818, 367] on label "Niet te zeggen" at bounding box center [840, 359] width 174 height 36
click at [840, 367] on input "Niet te zeggen" at bounding box center [846, 365] width 12 height 12
radio input "true"
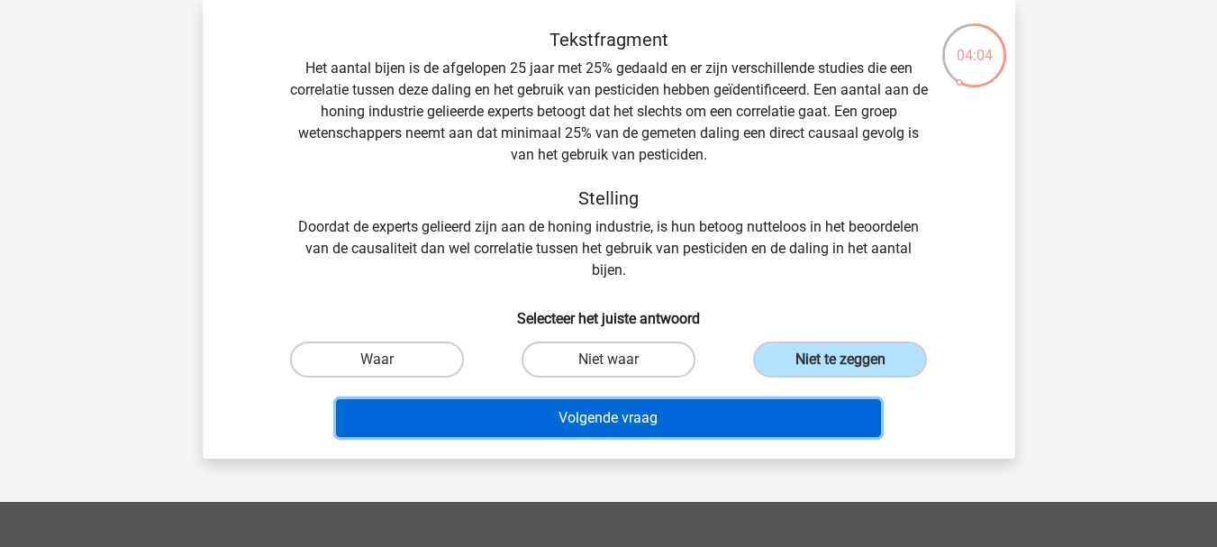
click at [808, 415] on button "Volgende vraag" at bounding box center [608, 418] width 545 height 38
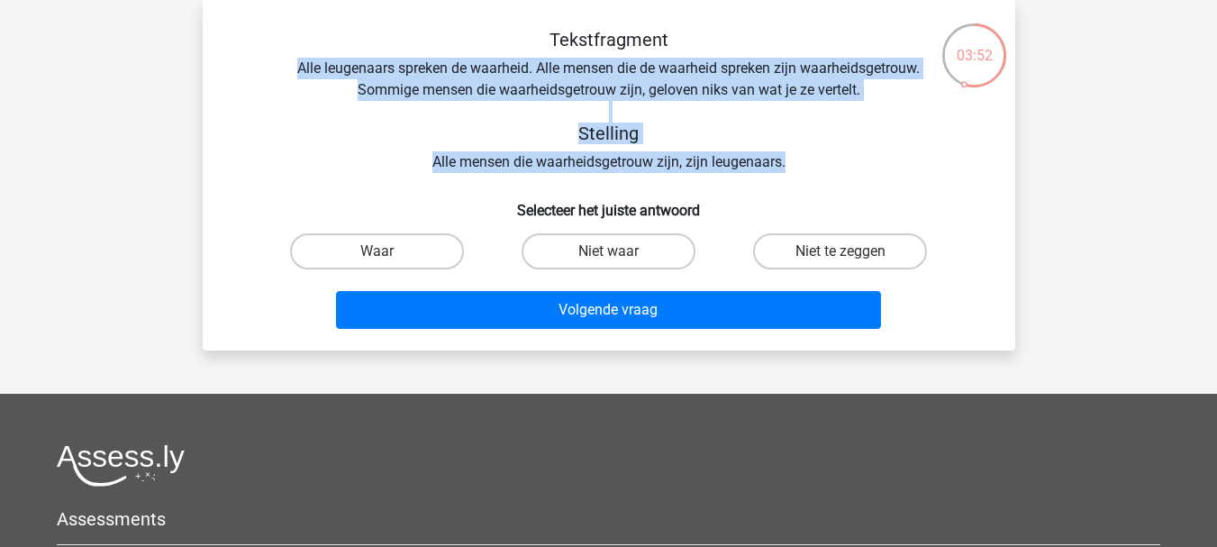
drag, startPoint x: 297, startPoint y: 60, endPoint x: 886, endPoint y: 159, distance: 596.4
click at [886, 159] on div "Tekstfragment Alle leugenaars spreken de waarheid. Alle mensen die de waarheid …" at bounding box center [609, 101] width 755 height 144
click at [419, 254] on label "Waar" at bounding box center [377, 251] width 174 height 36
click at [388, 254] on input "Waar" at bounding box center [383, 257] width 12 height 12
radio input "true"
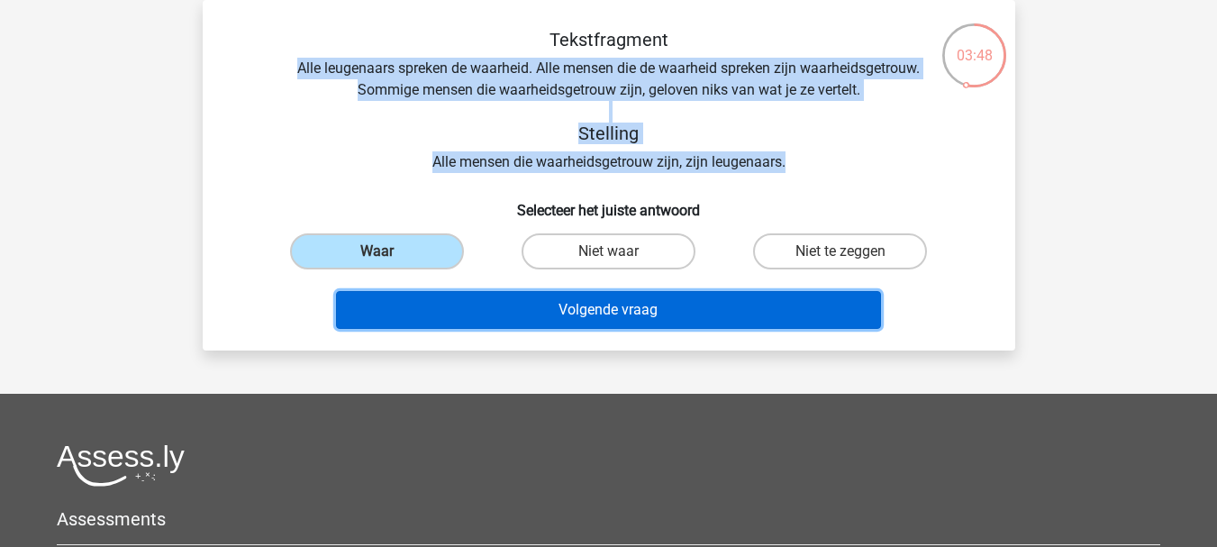
click at [462, 302] on button "Volgende vraag" at bounding box center [608, 310] width 545 height 38
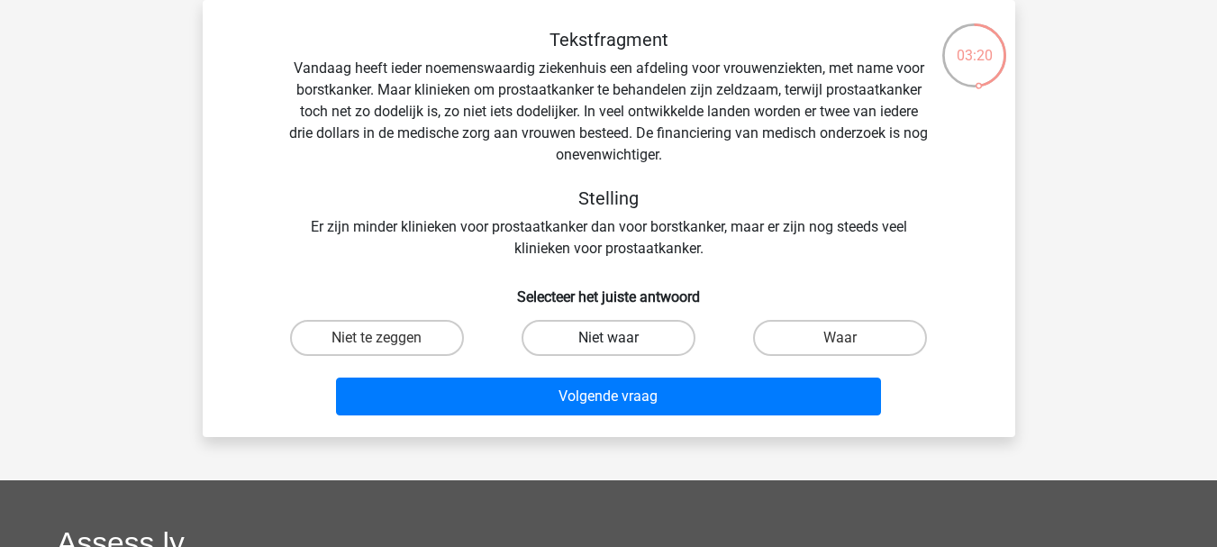
click at [640, 332] on label "Niet waar" at bounding box center [609, 338] width 174 height 36
click at [620, 338] on input "Niet waar" at bounding box center [614, 344] width 12 height 12
radio input "true"
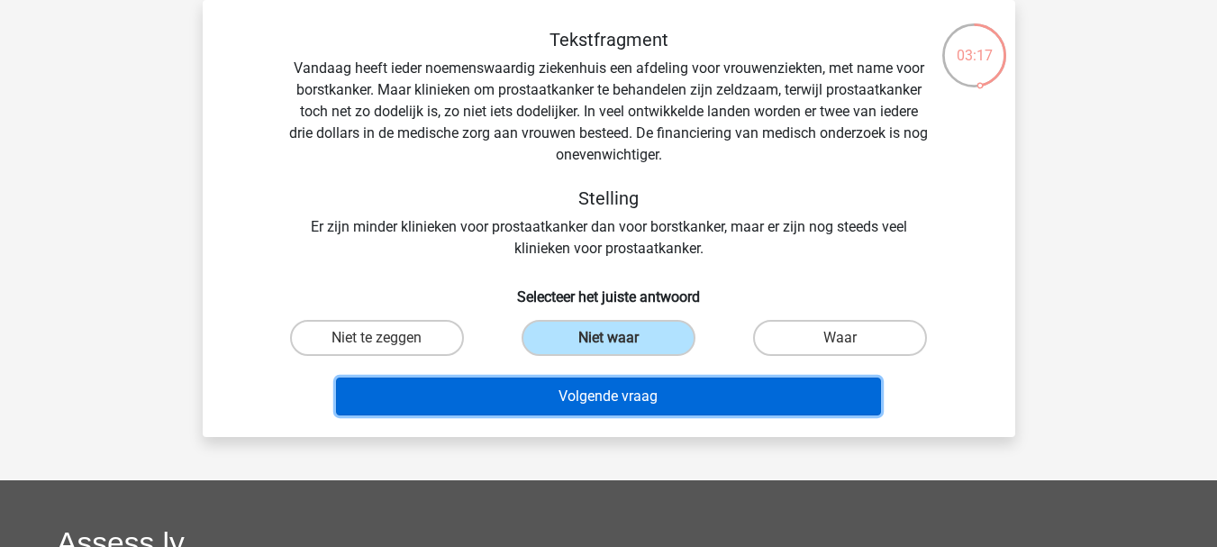
click at [717, 405] on button "Volgende vraag" at bounding box center [608, 396] width 545 height 38
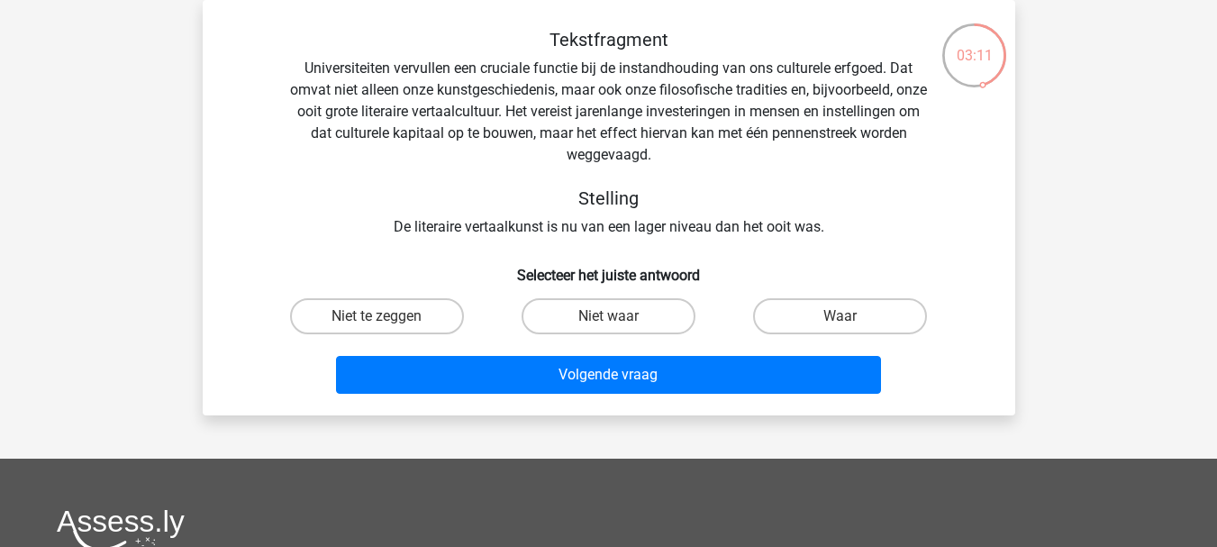
drag, startPoint x: 726, startPoint y: 395, endPoint x: 610, endPoint y: 221, distance: 209.9
click at [610, 221] on div "Tekstfragment Universiteiten vervullen een cruciale functie bij de instandhoudi…" at bounding box center [609, 133] width 755 height 209
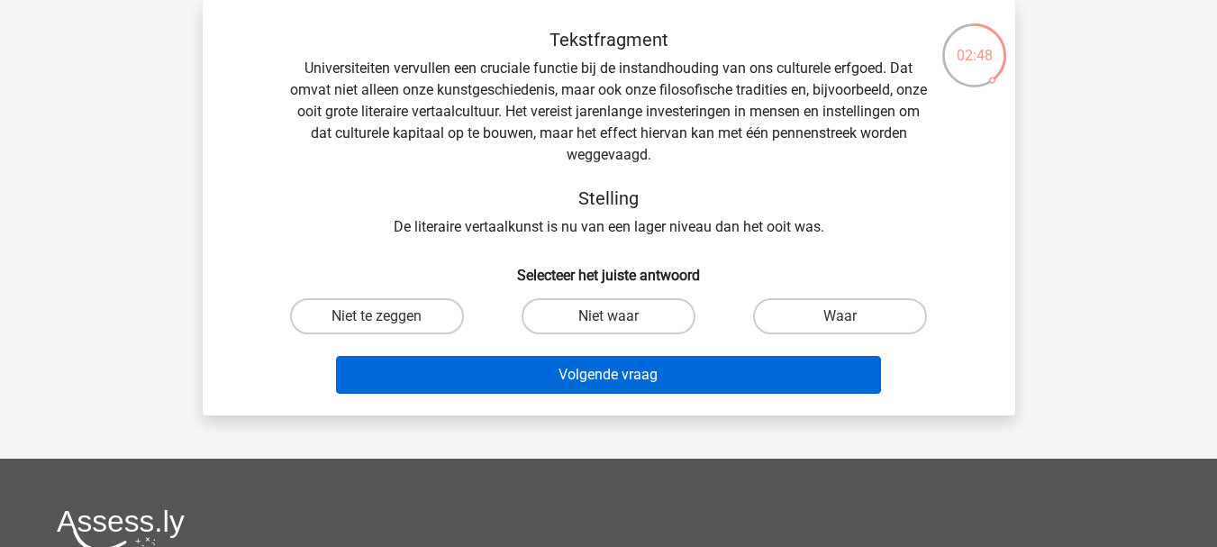
drag, startPoint x: 799, startPoint y: 320, endPoint x: 778, endPoint y: 364, distance: 48.8
click at [799, 321] on label "Waar" at bounding box center [840, 316] width 174 height 36
click at [840, 321] on input "Waar" at bounding box center [846, 322] width 12 height 12
radio input "true"
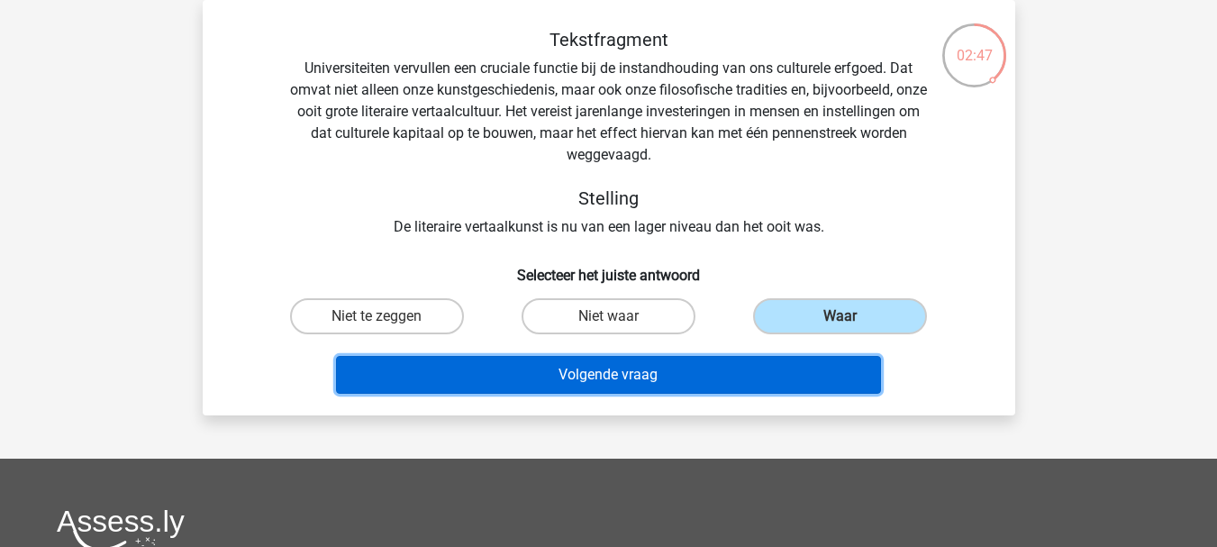
click at [774, 377] on button "Volgende vraag" at bounding box center [608, 375] width 545 height 38
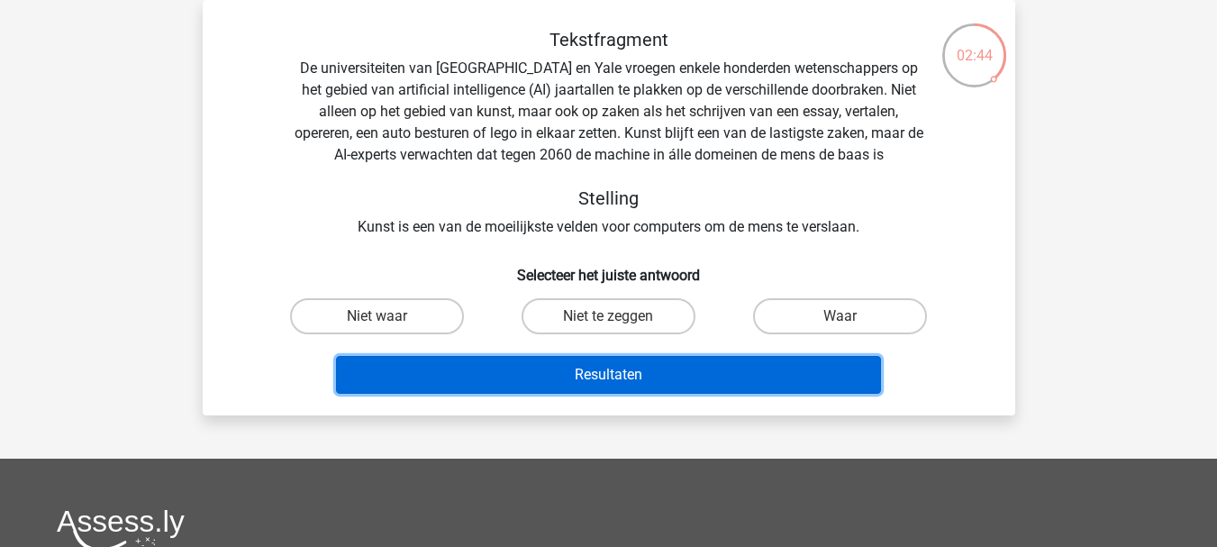
click at [543, 376] on button "Resultaten" at bounding box center [608, 375] width 545 height 38
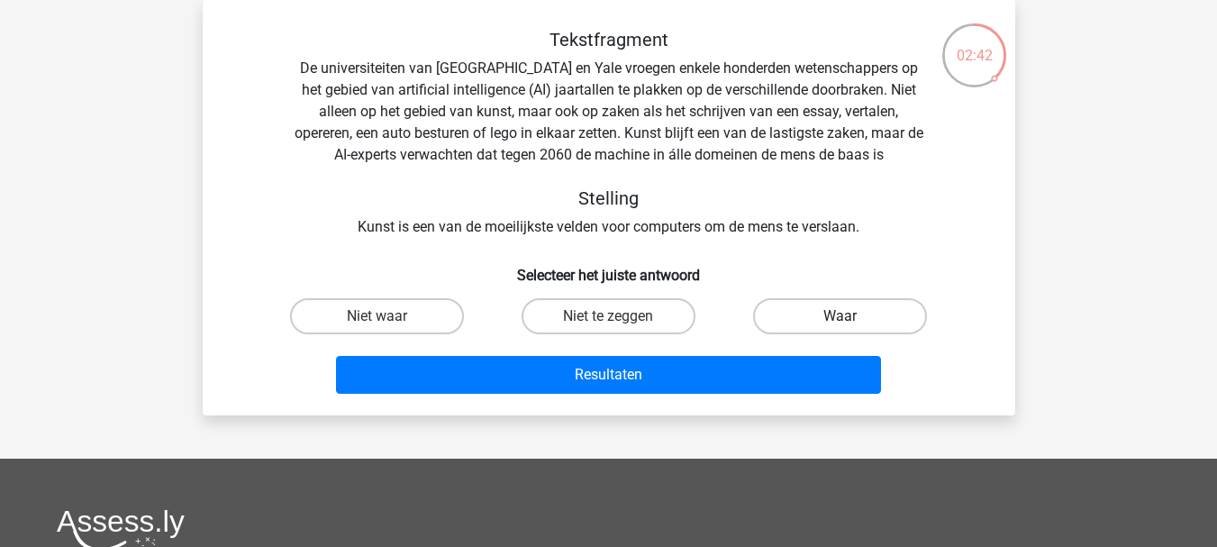
click at [796, 313] on label "Waar" at bounding box center [840, 316] width 174 height 36
click at [840, 316] on input "Waar" at bounding box center [846, 322] width 12 height 12
radio input "true"
click at [920, 225] on div "Tekstfragment De universiteiten van Oxford en Yale vroegen enkele honderden wet…" at bounding box center [609, 133] width 755 height 209
click at [659, 317] on label "Niet te zeggen" at bounding box center [609, 316] width 174 height 36
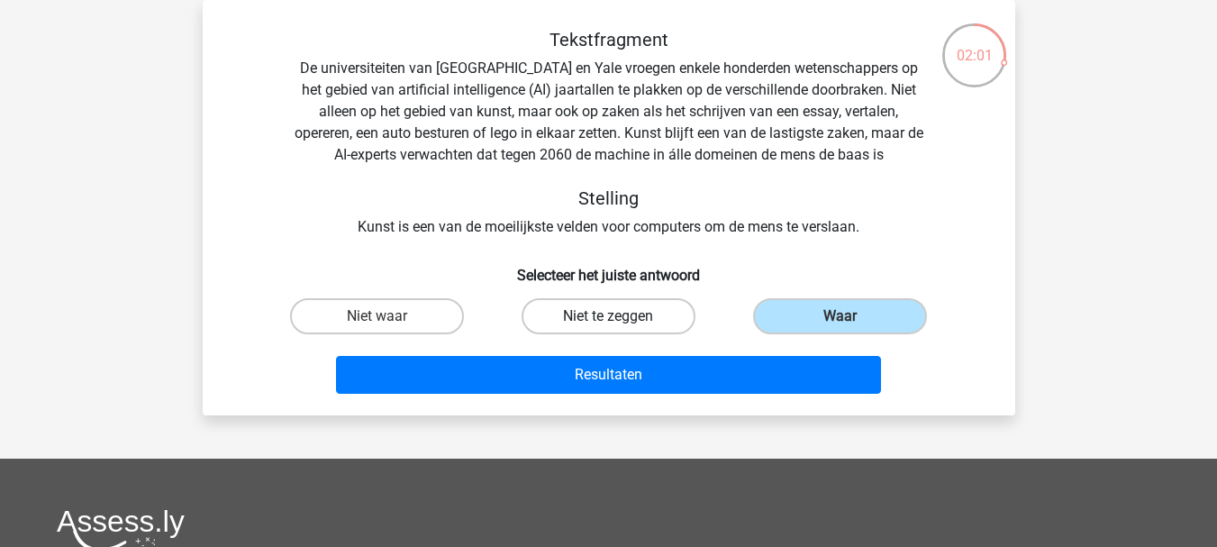
click at [620, 317] on input "Niet te zeggen" at bounding box center [614, 322] width 12 height 12
radio input "true"
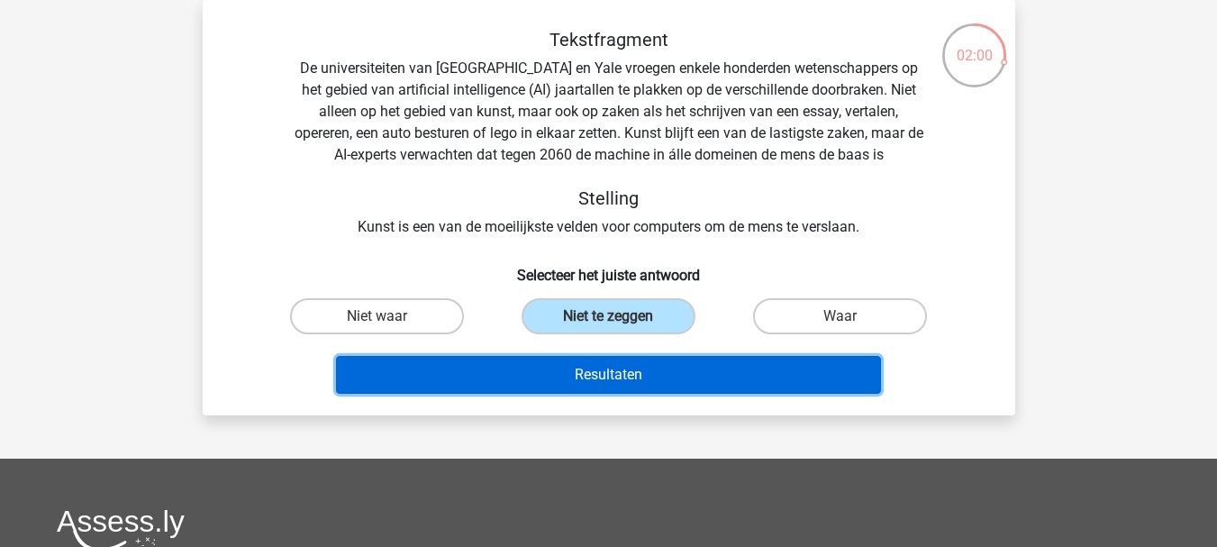
click at [667, 377] on button "Resultaten" at bounding box center [608, 375] width 545 height 38
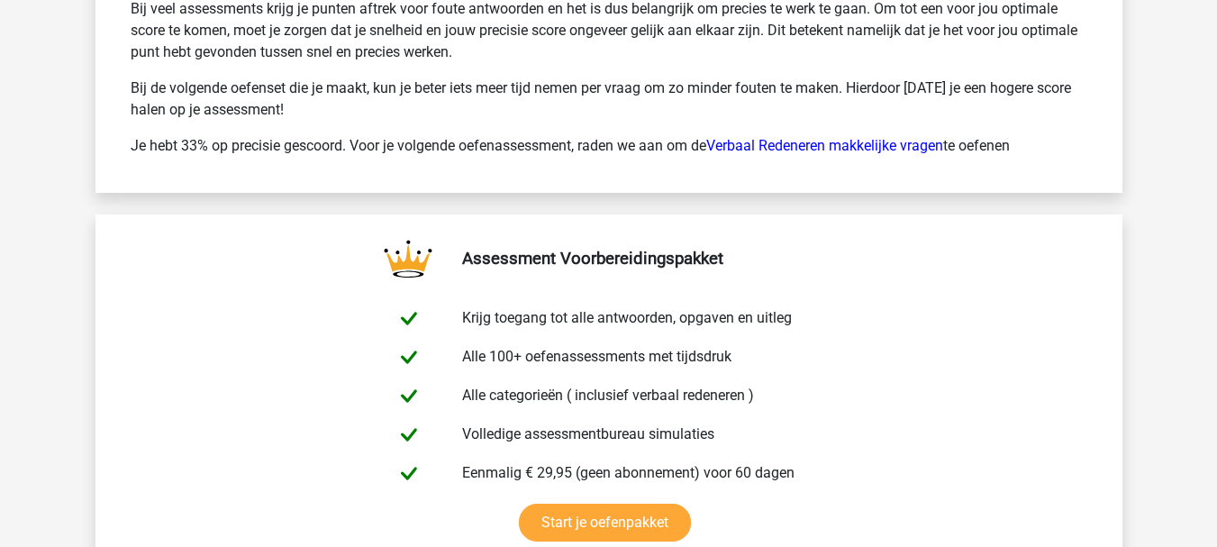
scroll to position [2883, 0]
click at [808, 148] on link "Verbaal Redeneren makkelijke vragen" at bounding box center [824, 144] width 237 height 17
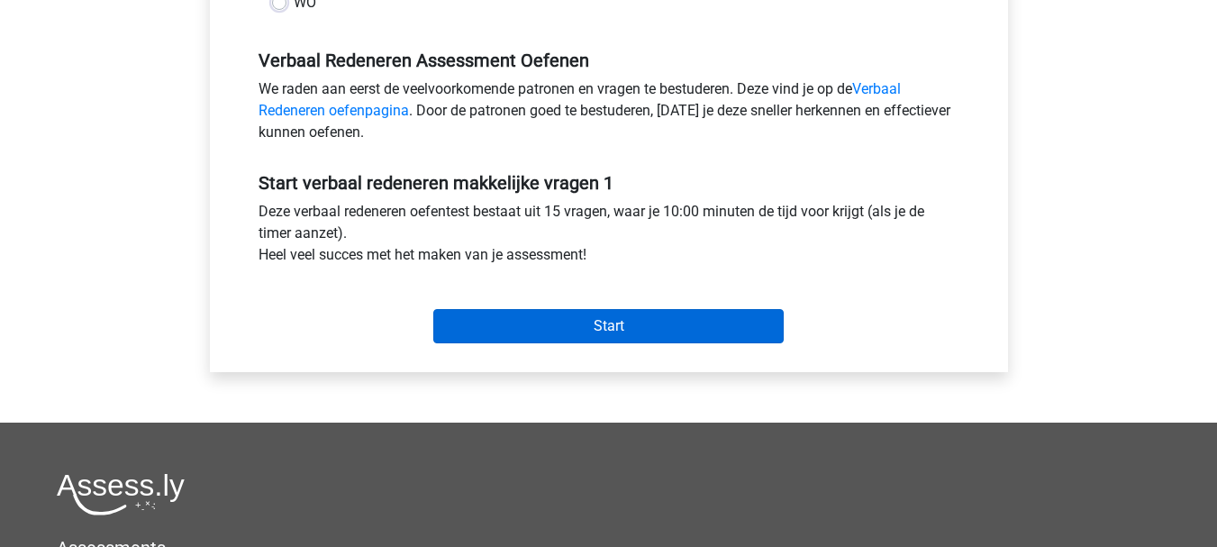
scroll to position [540, 0]
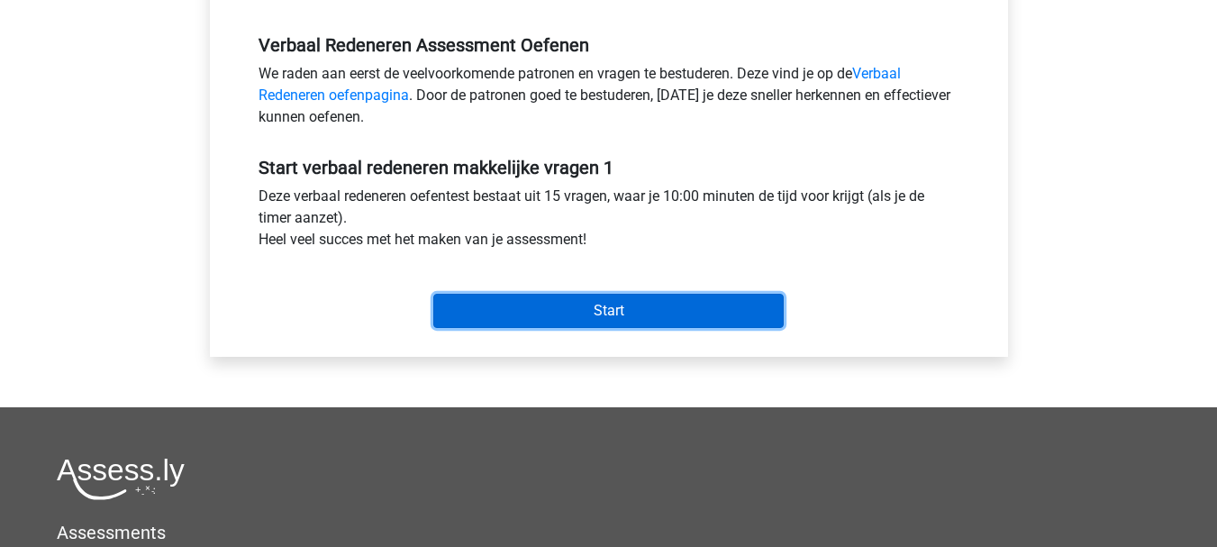
click at [707, 300] on input "Start" at bounding box center [608, 311] width 350 height 34
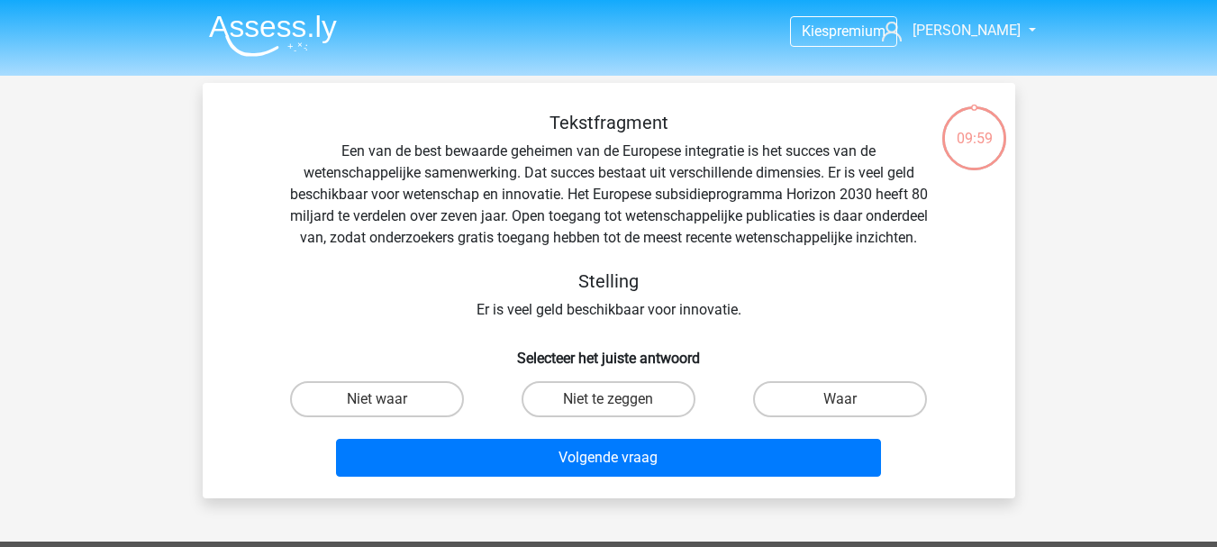
drag, startPoint x: 0, startPoint y: 0, endPoint x: 667, endPoint y: 339, distance: 747.7
click at [667, 321] on div "Tekstfragment Een van de best bewaarde geheimen van de Europese integratie is h…" at bounding box center [609, 216] width 755 height 209
